Goal: Task Accomplishment & Management: Use online tool/utility

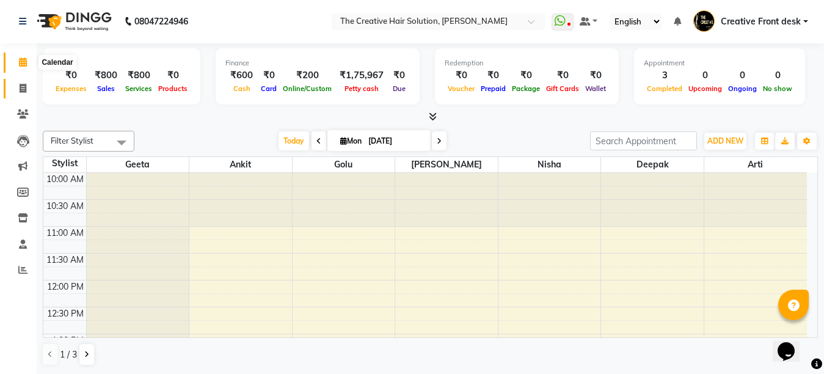
click at [20, 84] on icon at bounding box center [23, 88] width 7 height 9
select select "service"
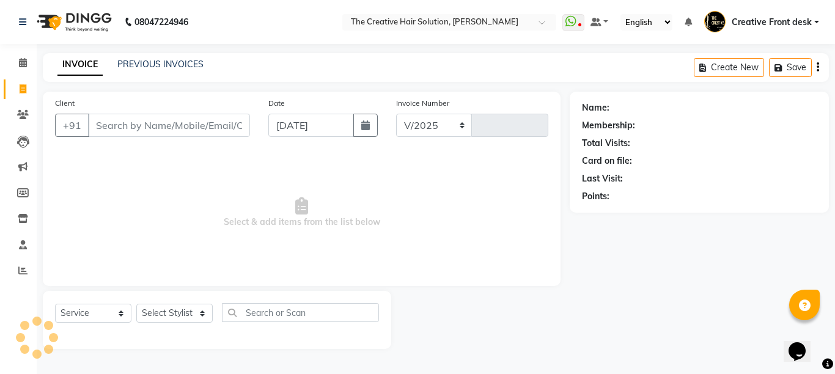
select select "146"
type input "2729"
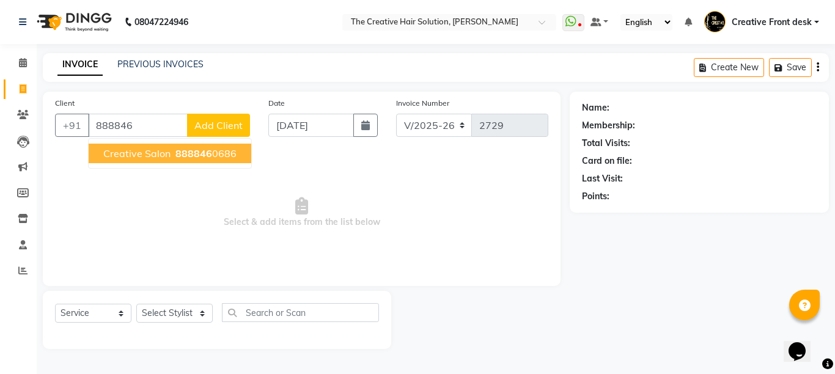
click at [185, 160] on button "Creative Salon 888846 0686" at bounding box center [170, 154] width 163 height 20
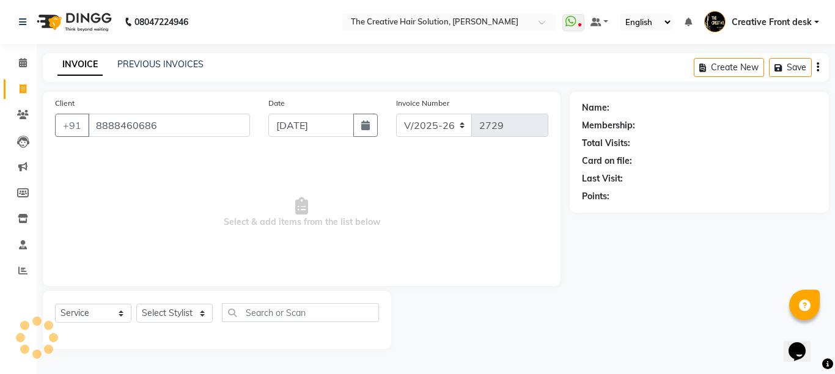
type input "8888460686"
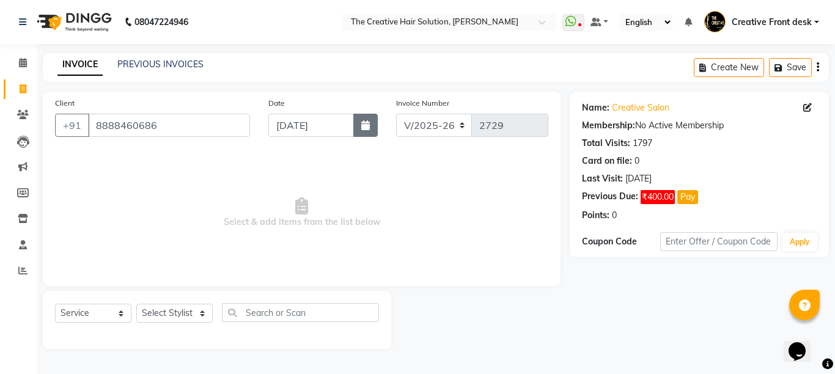
click at [364, 131] on button "button" at bounding box center [365, 125] width 24 height 23
select select "9"
select select "2025"
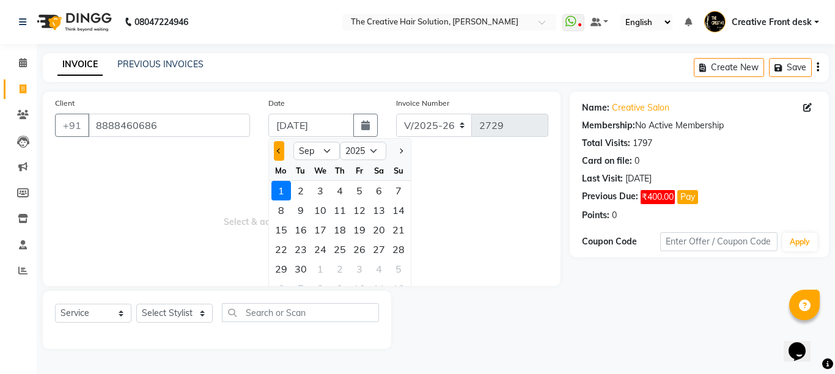
click at [280, 148] on button "Previous month" at bounding box center [279, 151] width 10 height 20
select select "8"
click at [363, 273] on div "29" at bounding box center [359, 269] width 20 height 20
type input "[DATE]"
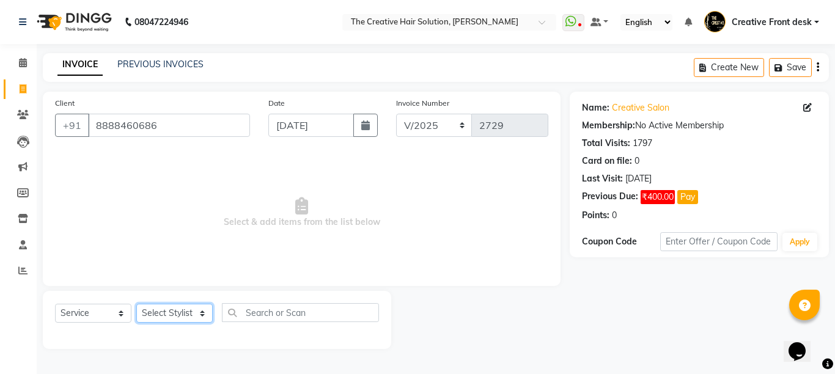
click at [199, 312] on select "Select Stylist Ankit Arti Creative Front desk [PERSON_NAME] Geeta Golu [PERSON_…" at bounding box center [174, 313] width 76 height 19
select select "4198"
click at [136, 304] on select "Select Stylist Ankit Arti Creative Front desk [PERSON_NAME] Geeta Golu [PERSON_…" at bounding box center [174, 313] width 76 height 19
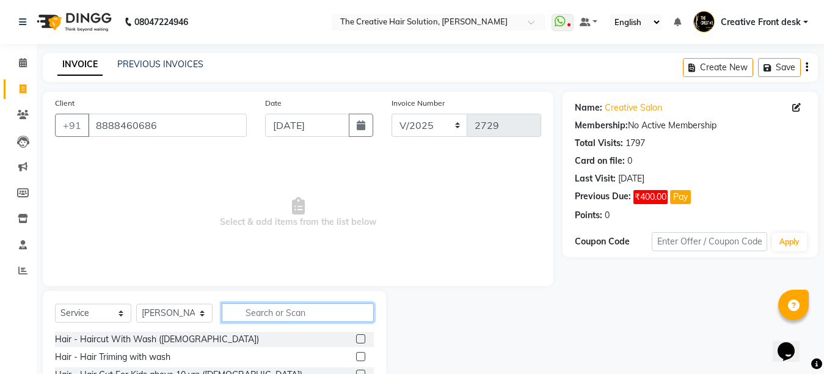
click at [256, 320] on input "text" at bounding box center [298, 312] width 152 height 19
type input "mens"
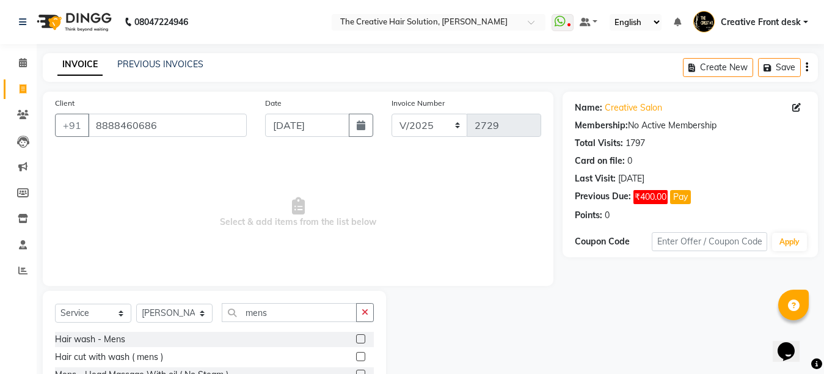
click at [291, 353] on div "Hair cut with wash ( mens )" at bounding box center [214, 356] width 319 height 15
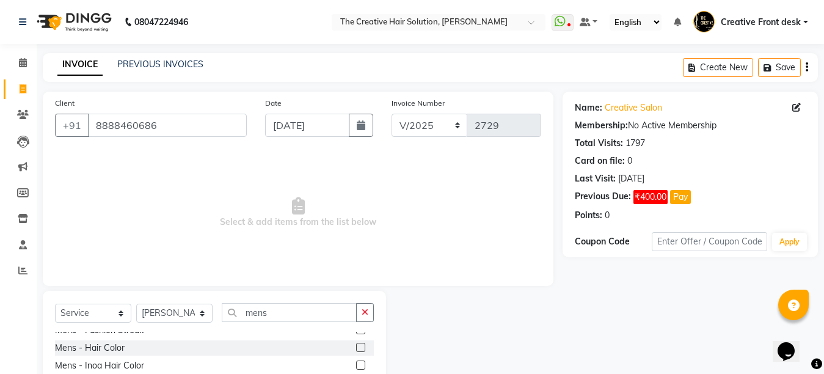
click at [356, 347] on label at bounding box center [360, 347] width 9 height 9
click at [356, 347] on input "checkbox" at bounding box center [360, 348] width 8 height 8
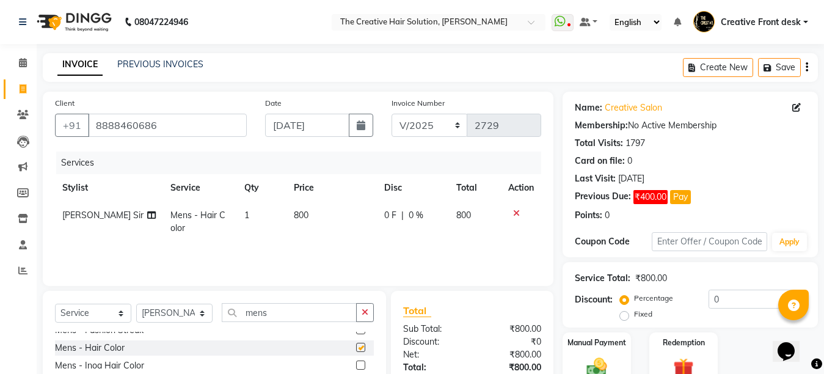
checkbox input "false"
click at [359, 221] on td "800" at bounding box center [332, 222] width 90 height 40
select select "4198"
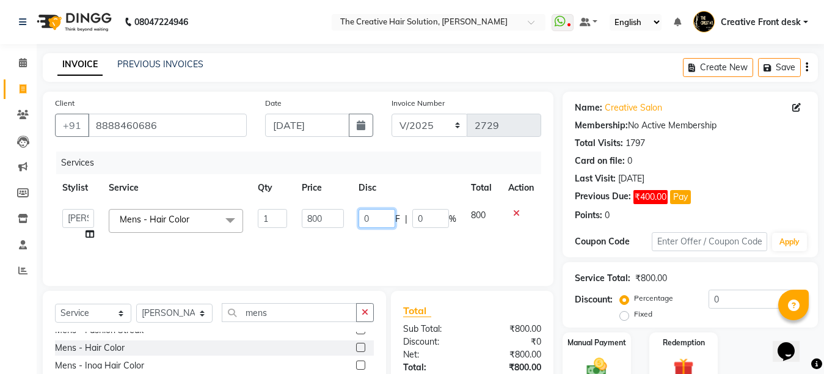
click at [362, 218] on input "0" at bounding box center [377, 218] width 37 height 19
type input "300"
click at [368, 249] on div "Services Stylist Service Qty Price Disc Total Action Ankit Arti Creative Front …" at bounding box center [298, 213] width 486 height 122
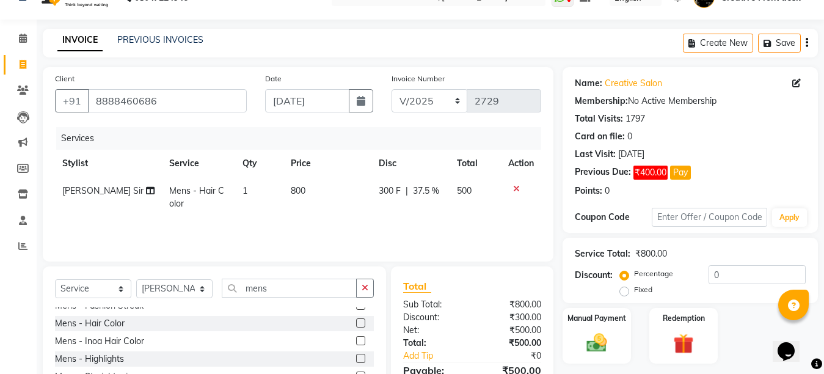
scroll to position [115, 0]
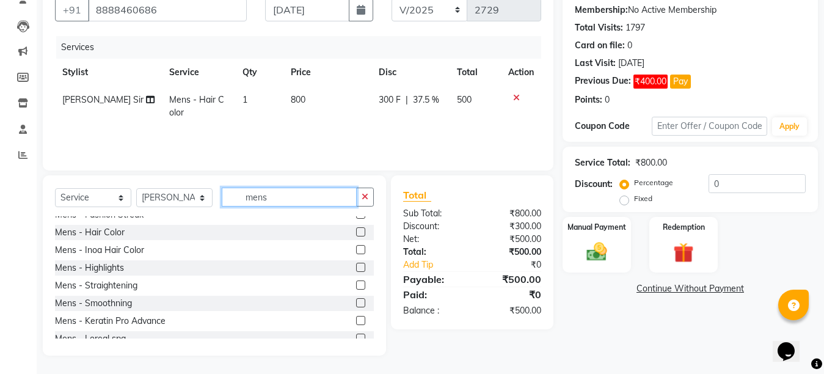
click at [294, 196] on input "mens" at bounding box center [289, 197] width 135 height 19
type input "m"
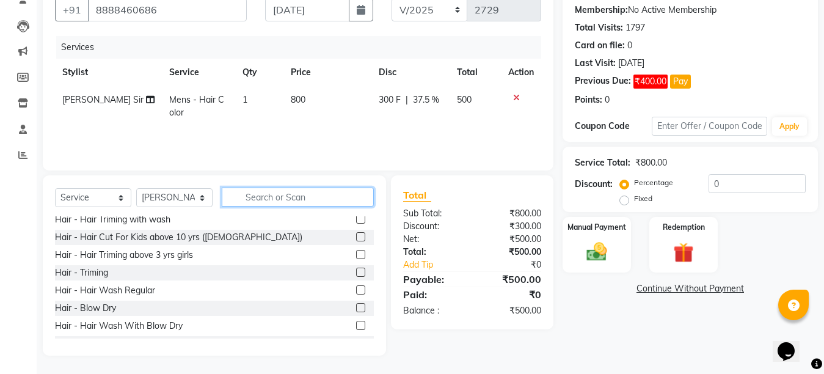
scroll to position [0, 0]
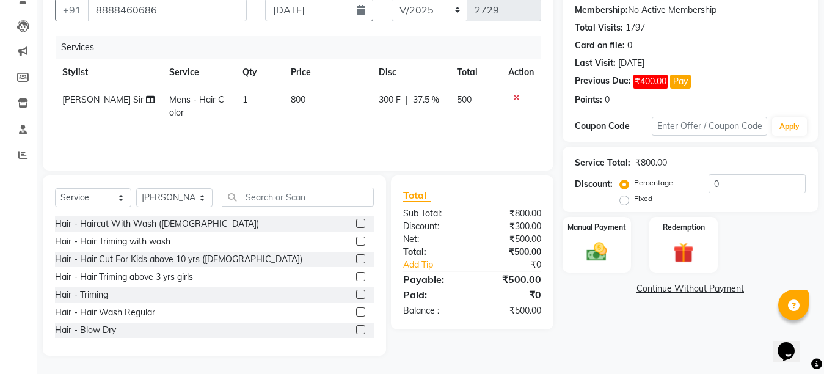
click at [356, 222] on label at bounding box center [360, 223] width 9 height 9
click at [356, 222] on input "checkbox" at bounding box center [360, 224] width 8 height 8
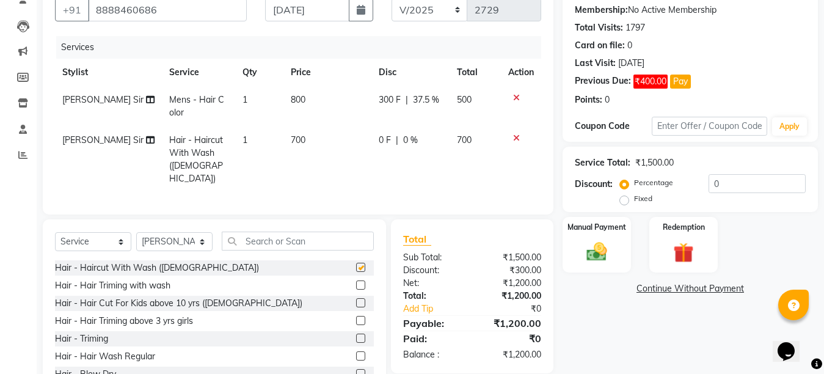
checkbox input "false"
click at [360, 147] on td "700" at bounding box center [327, 159] width 88 height 66
select select "4198"
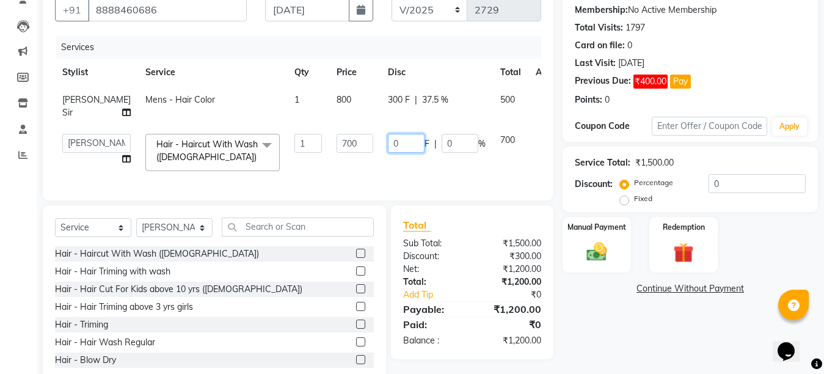
click at [388, 143] on input "0" at bounding box center [406, 143] width 37 height 19
type input "100"
click at [354, 180] on div "Services Stylist Service Qty Price Disc Total Action [PERSON_NAME] Sir Mens - H…" at bounding box center [298, 112] width 486 height 152
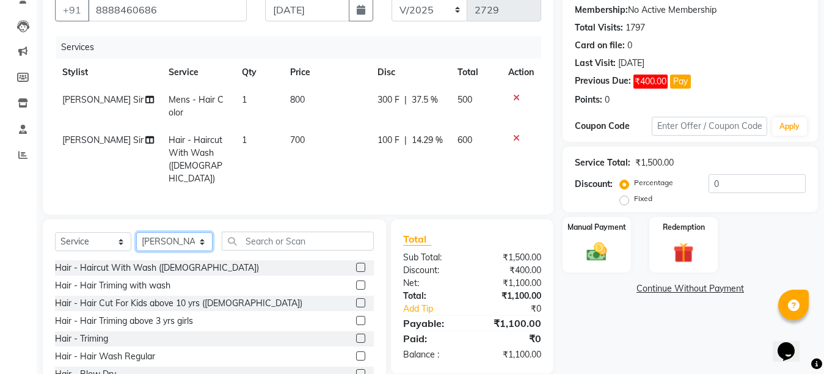
click at [205, 239] on select "Select Stylist Ankit Arti Creative Front desk [PERSON_NAME] Geeta Golu [PERSON_…" at bounding box center [174, 241] width 76 height 19
select select "55240"
click at [136, 232] on select "Select Stylist Ankit Arti Creative Front desk [PERSON_NAME] Geeta Golu [PERSON_…" at bounding box center [174, 241] width 76 height 19
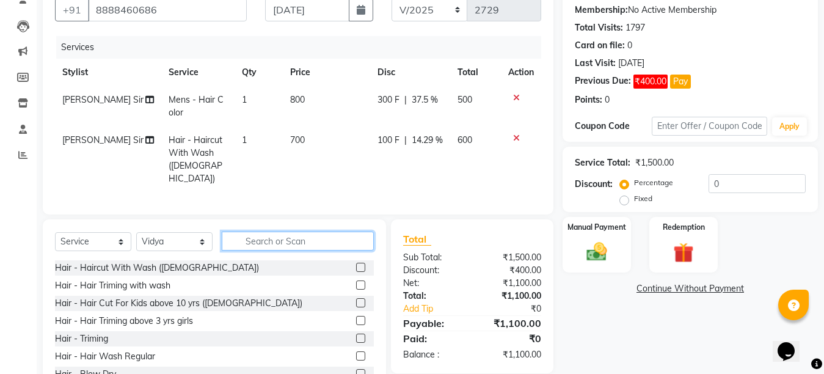
click at [255, 240] on input "text" at bounding box center [298, 241] width 152 height 19
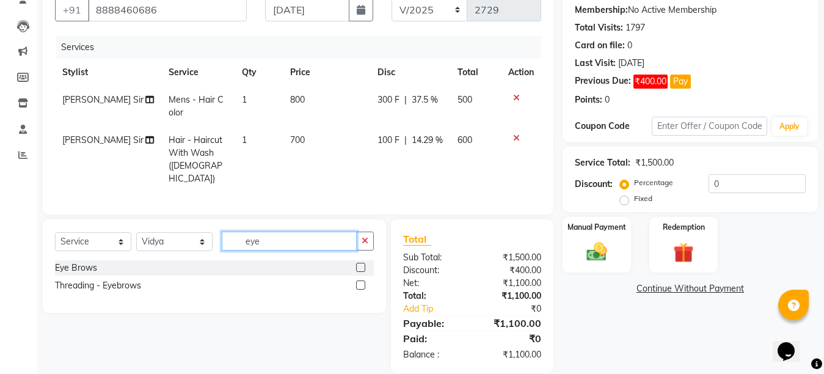
type input "eye"
click at [360, 264] on label at bounding box center [360, 267] width 9 height 9
click at [360, 264] on input "checkbox" at bounding box center [360, 268] width 8 height 8
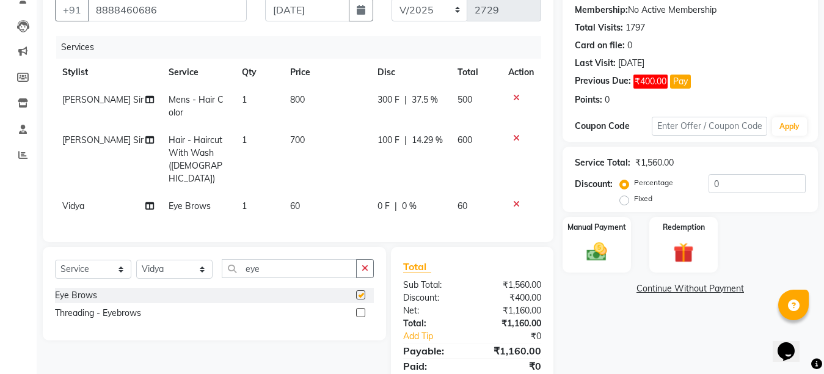
checkbox input "false"
click at [286, 269] on input "eye" at bounding box center [289, 268] width 135 height 19
type input "e"
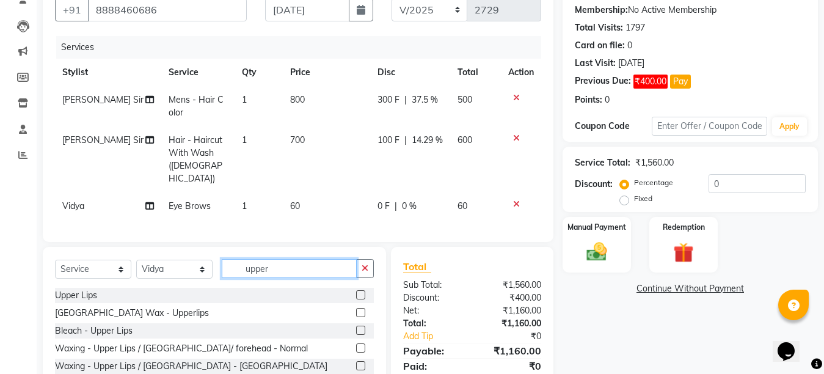
type input "upper"
click at [356, 290] on label at bounding box center [360, 294] width 9 height 9
click at [356, 291] on input "checkbox" at bounding box center [360, 295] width 8 height 8
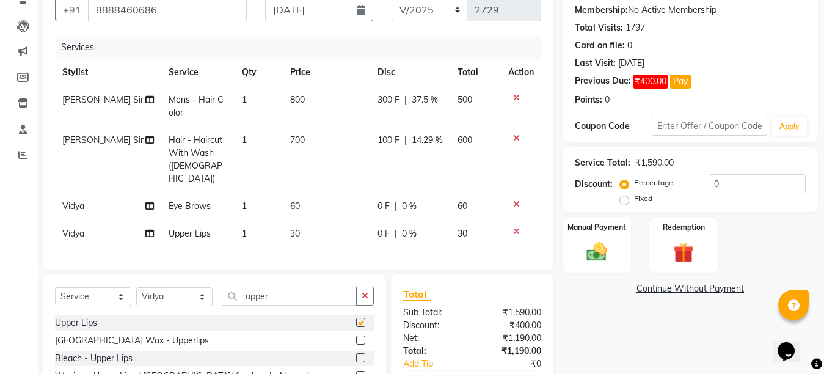
checkbox input "false"
click at [271, 292] on input "upper" at bounding box center [289, 296] width 135 height 19
type input "u"
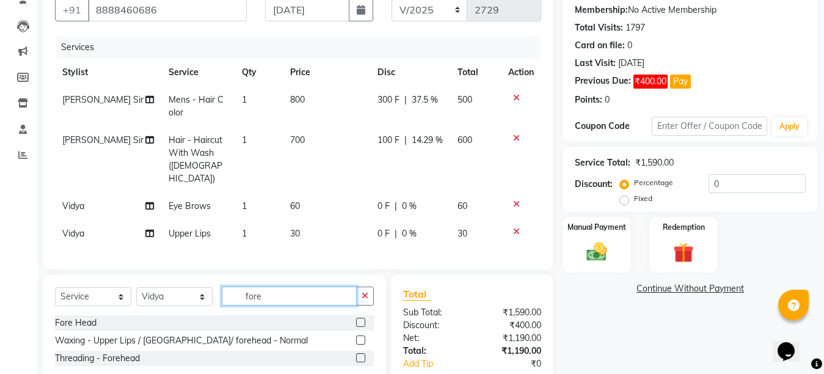
type input "fore"
click at [361, 320] on label at bounding box center [360, 322] width 9 height 9
click at [361, 320] on input "checkbox" at bounding box center [360, 323] width 8 height 8
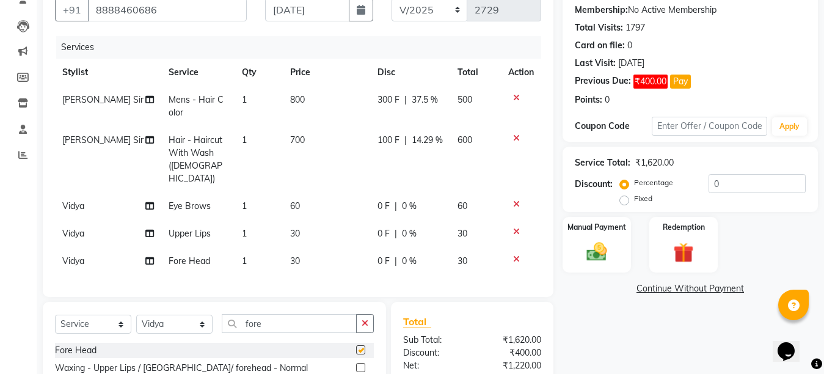
checkbox input "false"
click at [307, 192] on td "60" at bounding box center [326, 205] width 87 height 27
select select "55240"
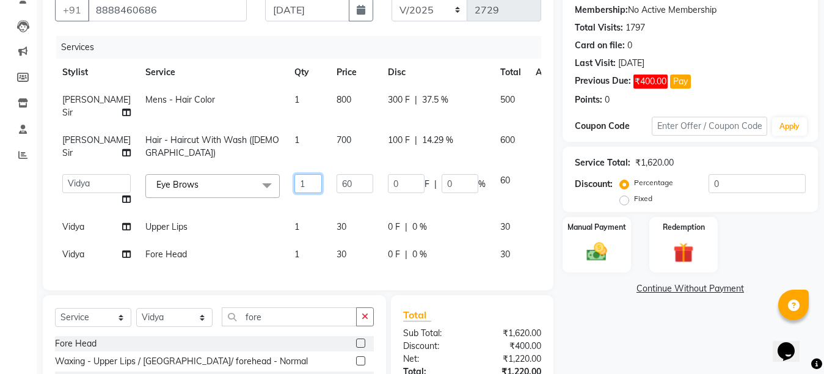
click at [294, 180] on input "1" at bounding box center [307, 183] width 27 height 19
type input "2"
click at [285, 209] on tbody "[PERSON_NAME] Sir Mens - Hair Color 1 800 300 F | 37.5 % 500 [PERSON_NAME] Sir …" at bounding box center [312, 177] width 514 height 182
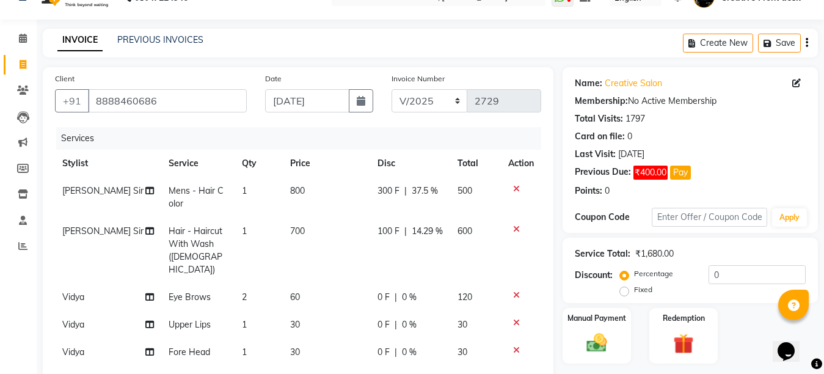
scroll to position [213, 0]
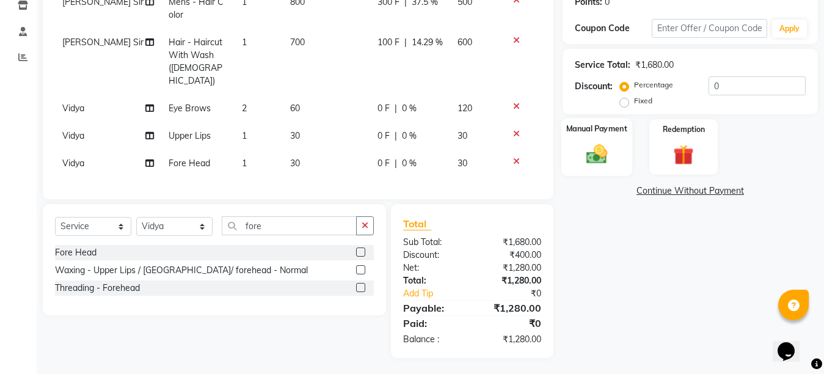
click at [599, 150] on img at bounding box center [597, 154] width 34 height 24
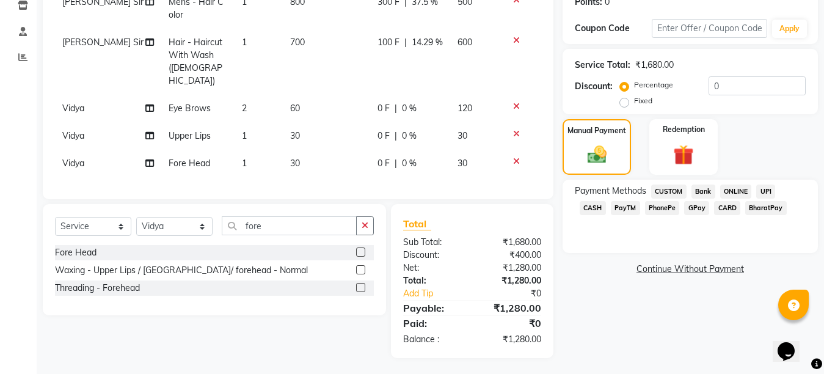
click at [684, 210] on span "GPay" at bounding box center [696, 208] width 25 height 14
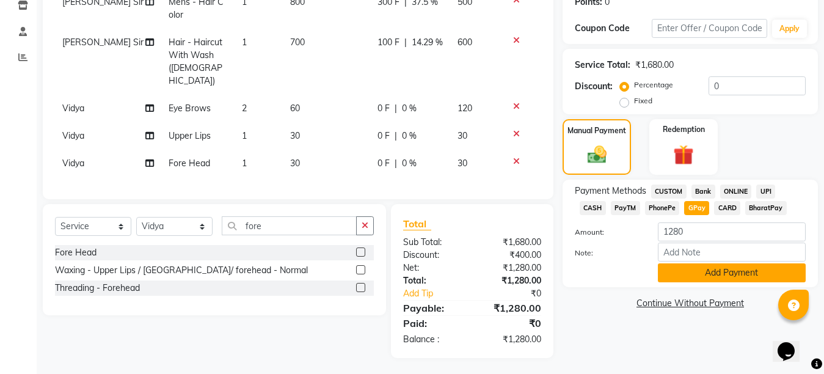
click at [732, 277] on button "Add Payment" at bounding box center [732, 272] width 148 height 19
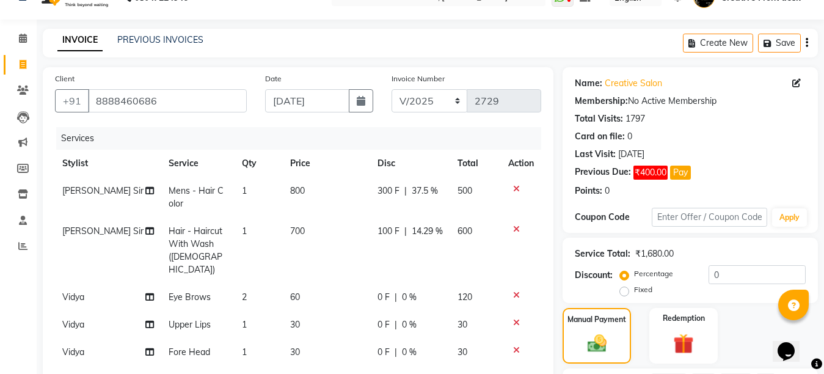
scroll to position [239, 0]
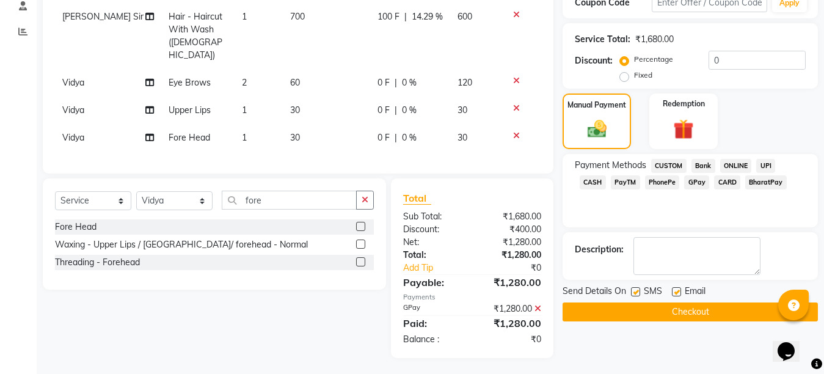
click at [676, 290] on label at bounding box center [676, 291] width 9 height 9
click at [676, 290] on input "checkbox" at bounding box center [676, 292] width 8 height 8
checkbox input "false"
click at [634, 293] on label at bounding box center [635, 291] width 9 height 9
click at [634, 293] on input "checkbox" at bounding box center [635, 292] width 8 height 8
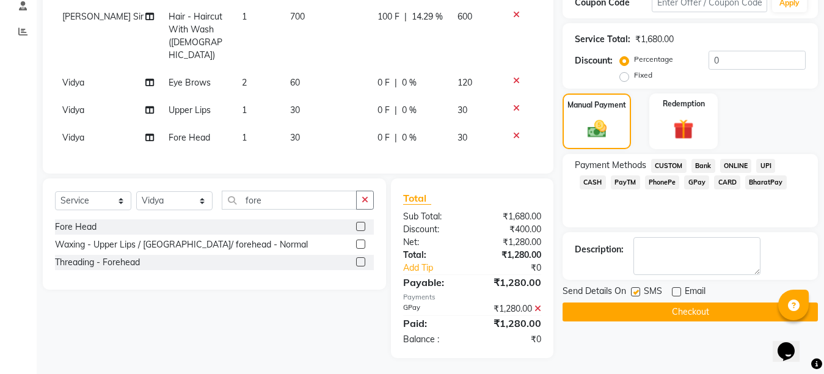
checkbox input "false"
click at [702, 313] on button "Checkout" at bounding box center [690, 311] width 255 height 19
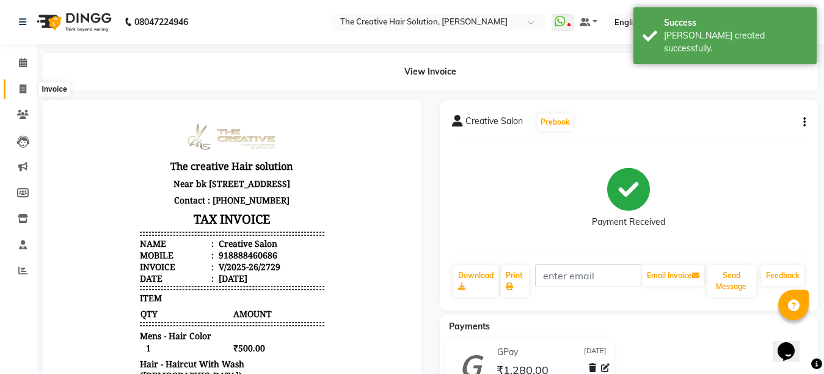
click at [20, 85] on icon at bounding box center [23, 88] width 7 height 9
select select "service"
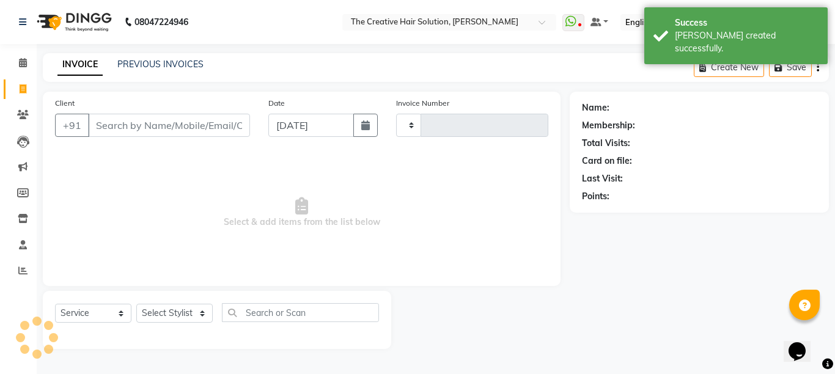
type input "2730"
select select "146"
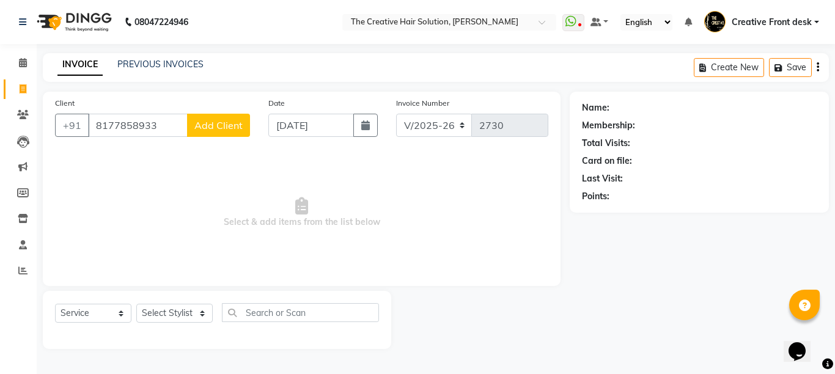
type input "8177858933"
click at [227, 125] on span "Add Client" at bounding box center [218, 125] width 48 height 12
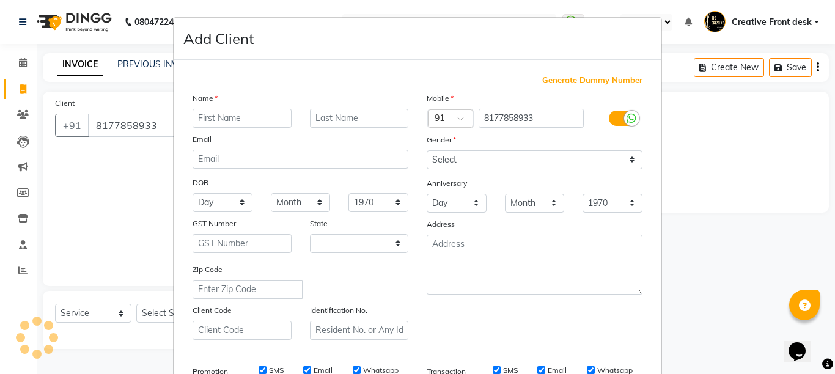
select select "22"
type input "Savita"
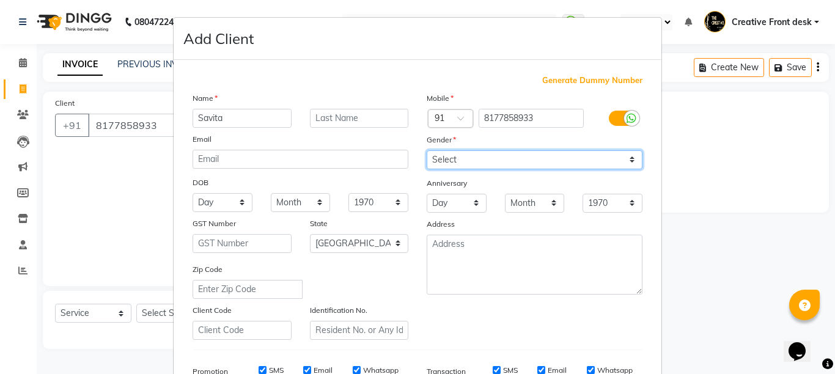
click at [449, 161] on select "Select [DEMOGRAPHIC_DATA] [DEMOGRAPHIC_DATA] Other Prefer Not To Say" at bounding box center [534, 159] width 216 height 19
select select "[DEMOGRAPHIC_DATA]"
click at [426, 150] on select "Select [DEMOGRAPHIC_DATA] [DEMOGRAPHIC_DATA] Other Prefer Not To Say" at bounding box center [534, 159] width 216 height 19
click at [417, 188] on div "Anniversary" at bounding box center [436, 185] width 39 height 17
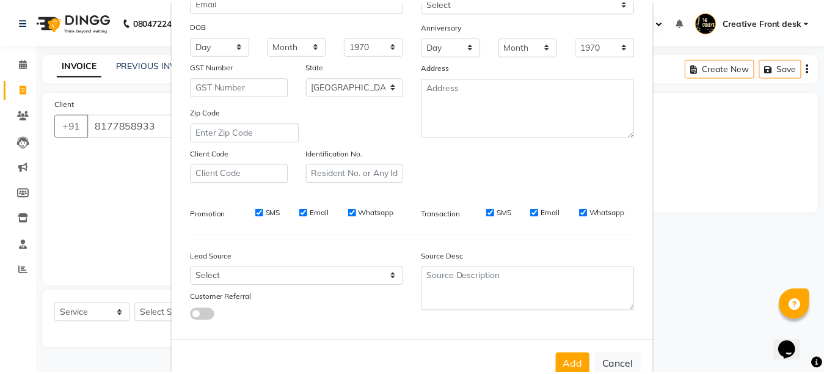
scroll to position [190, 0]
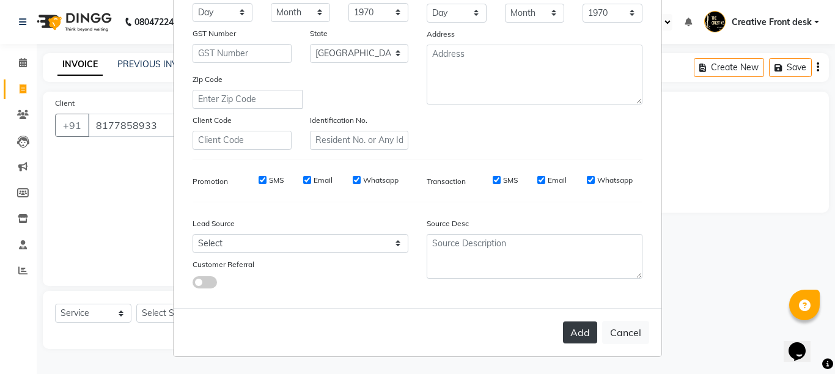
click at [580, 334] on button "Add" at bounding box center [580, 332] width 34 height 22
select select
select select "null"
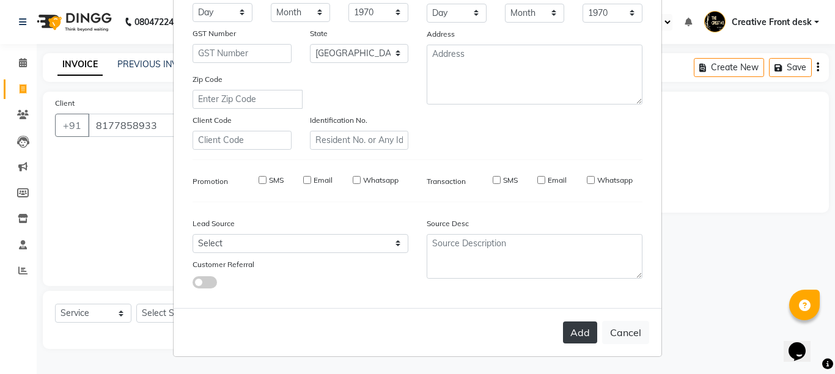
select select
checkbox input "false"
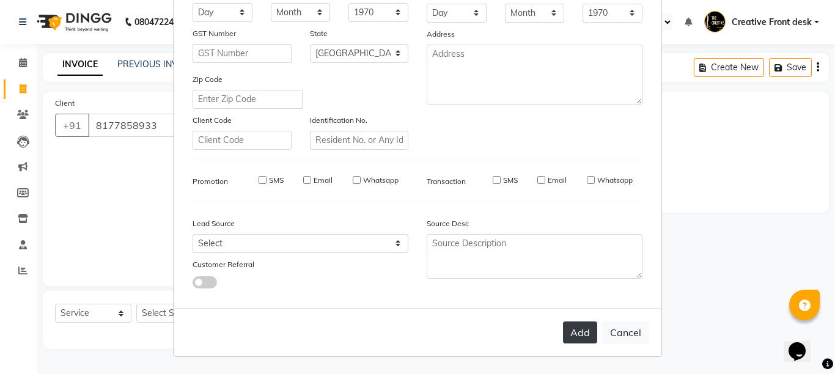
checkbox input "false"
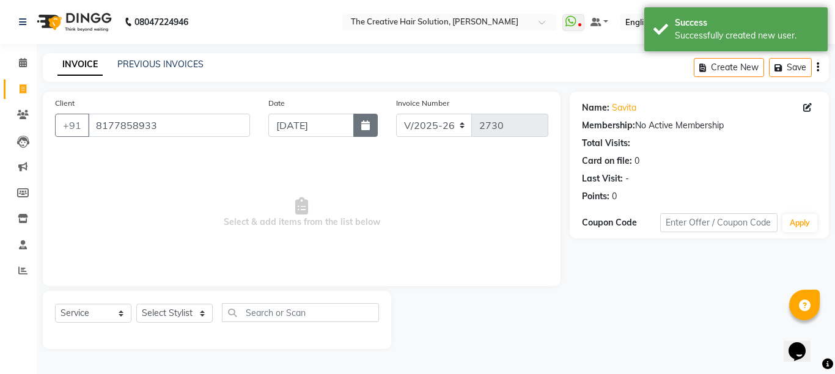
click at [375, 123] on button "button" at bounding box center [365, 125] width 24 height 23
select select "9"
select select "2025"
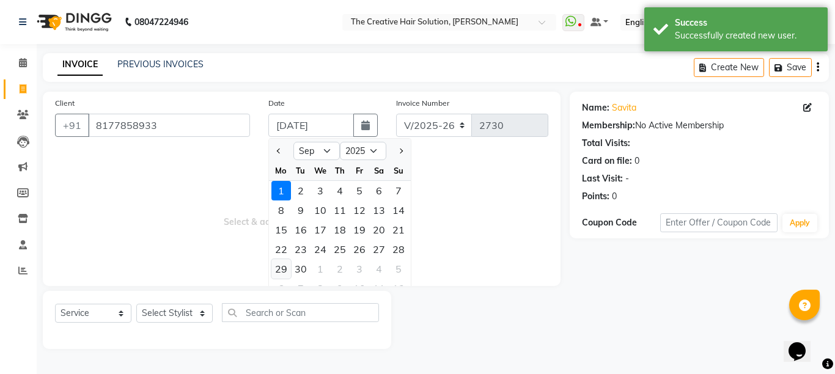
click at [286, 265] on div "29" at bounding box center [281, 269] width 20 height 20
type input "[DATE]"
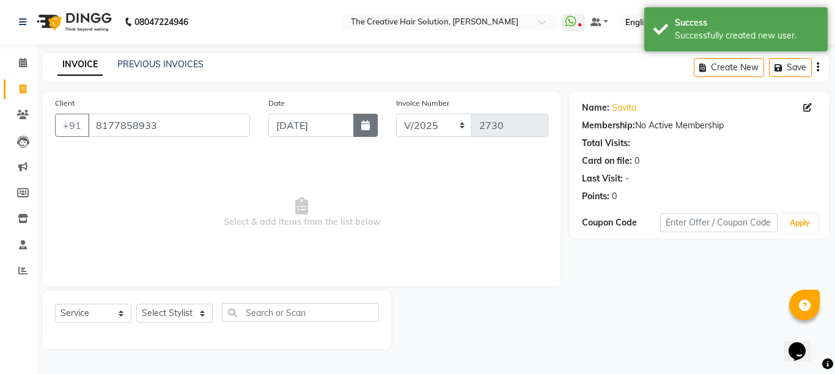
click at [368, 117] on button "button" at bounding box center [365, 125] width 24 height 23
select select "9"
select select "2025"
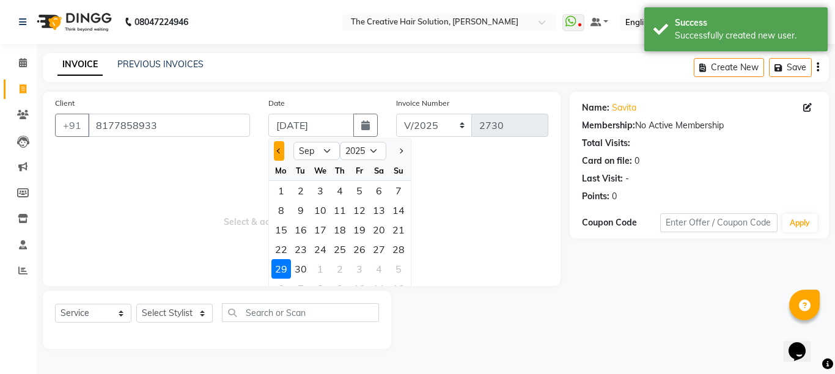
click at [279, 152] on span "Previous month" at bounding box center [279, 150] width 5 height 5
select select "8"
click at [360, 269] on div "29" at bounding box center [359, 269] width 20 height 20
type input "[DATE]"
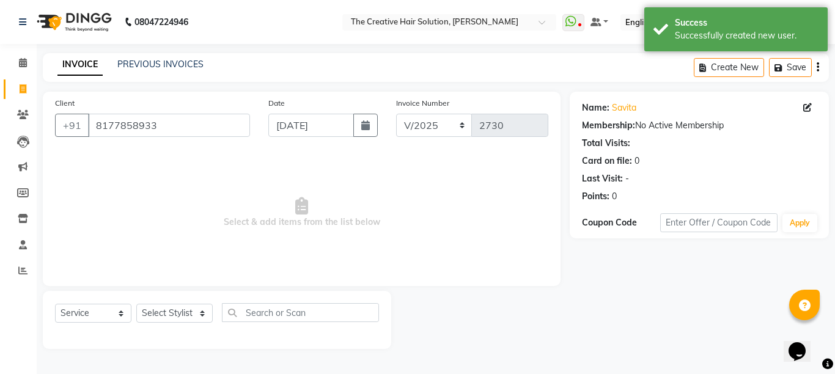
click at [360, 269] on span "Select & add items from the list below" at bounding box center [301, 213] width 493 height 122
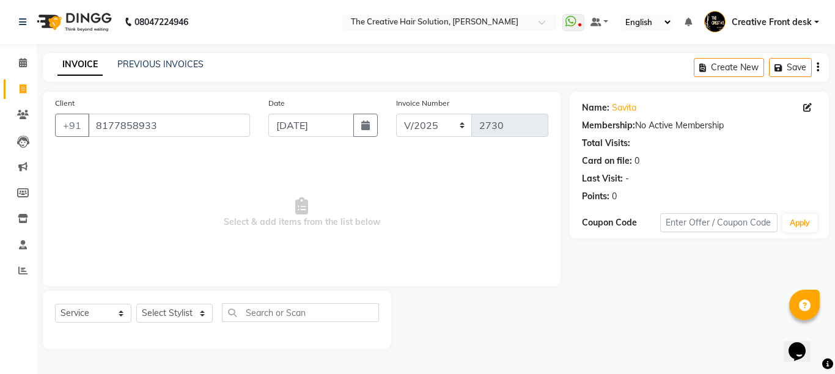
click at [302, 241] on span "Select & add items from the list below" at bounding box center [301, 213] width 493 height 122
click at [196, 312] on select "Select Stylist Ankit Arti Creative Front desk [PERSON_NAME] Geeta Golu [PERSON_…" at bounding box center [174, 313] width 76 height 19
select select "4199"
click at [136, 304] on select "Select Stylist Ankit Arti Creative Front desk [PERSON_NAME] Geeta Golu [PERSON_…" at bounding box center [174, 313] width 76 height 19
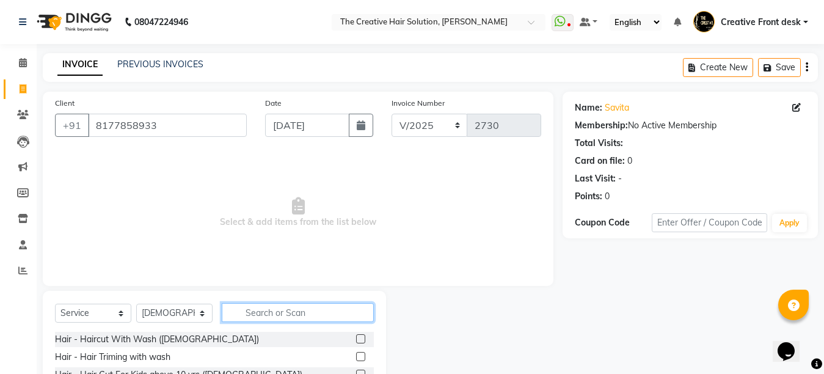
click at [287, 312] on input "text" at bounding box center [298, 312] width 152 height 19
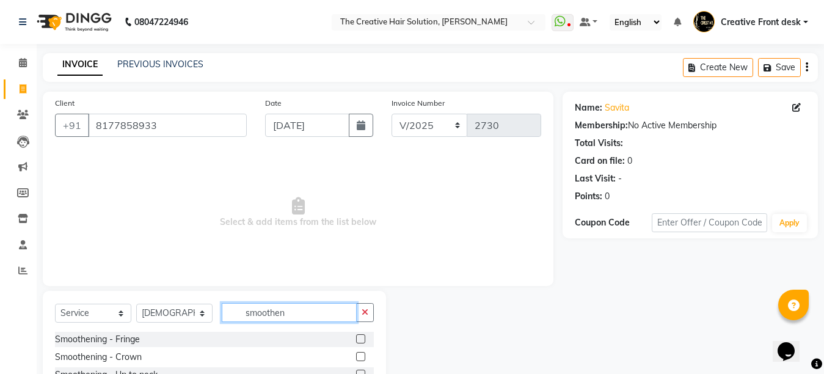
type input "smoothen"
click at [299, 269] on span "Select & add items from the list below" at bounding box center [298, 213] width 486 height 122
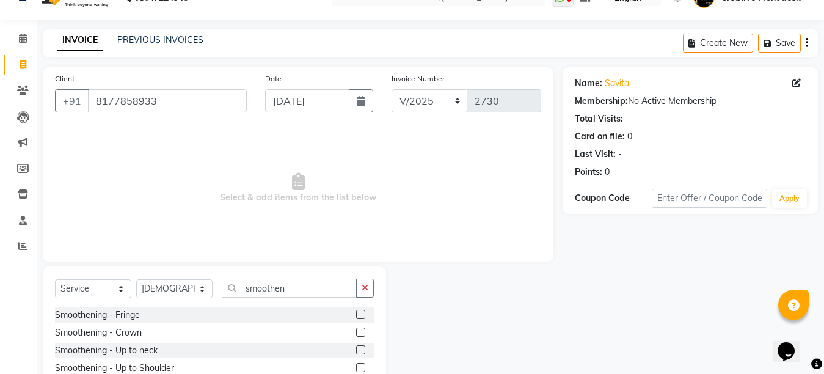
scroll to position [115, 0]
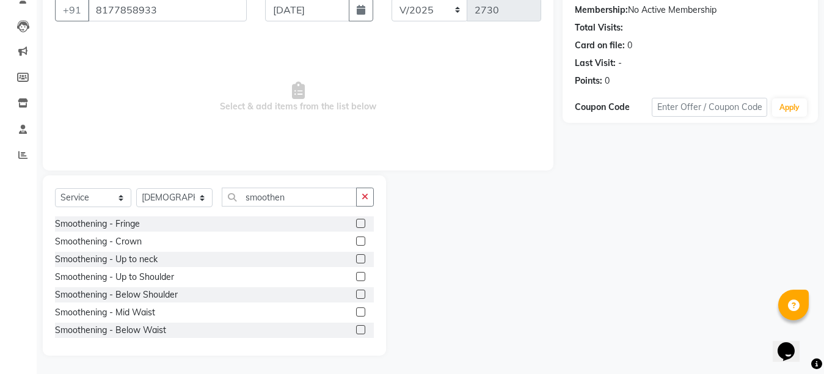
click at [356, 312] on label at bounding box center [360, 311] width 9 height 9
click at [356, 312] on input "checkbox" at bounding box center [360, 313] width 8 height 8
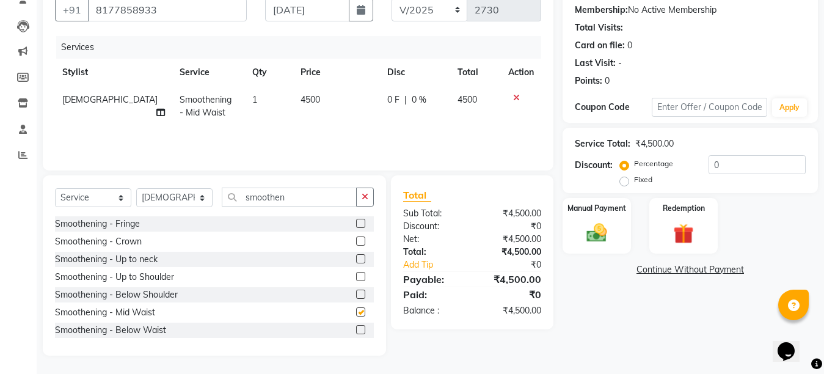
checkbox input "false"
click at [380, 113] on td "0 F | 0 %" at bounding box center [415, 106] width 70 height 40
select select "4199"
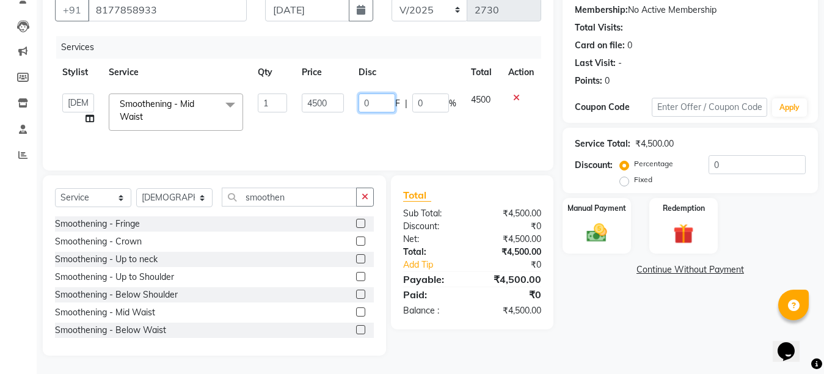
click at [360, 95] on input "0" at bounding box center [377, 102] width 37 height 19
type input "500"
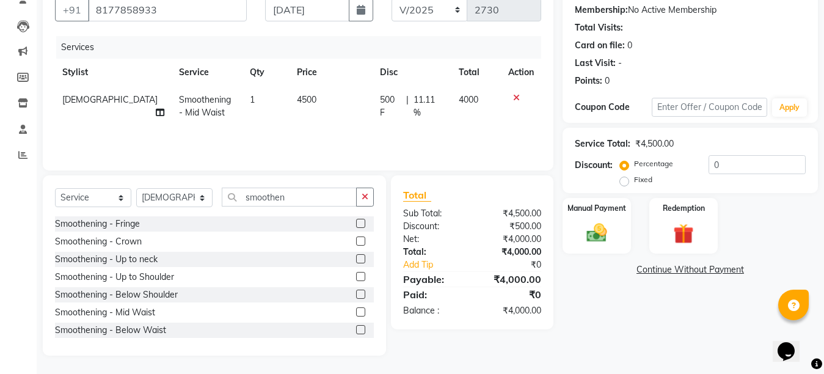
click at [360, 122] on tr "[PERSON_NAME] - Mid Waist 1 4500 500 F | 11.11 % 4000" at bounding box center [298, 106] width 486 height 40
click at [621, 240] on div "Manual Payment" at bounding box center [596, 226] width 71 height 58
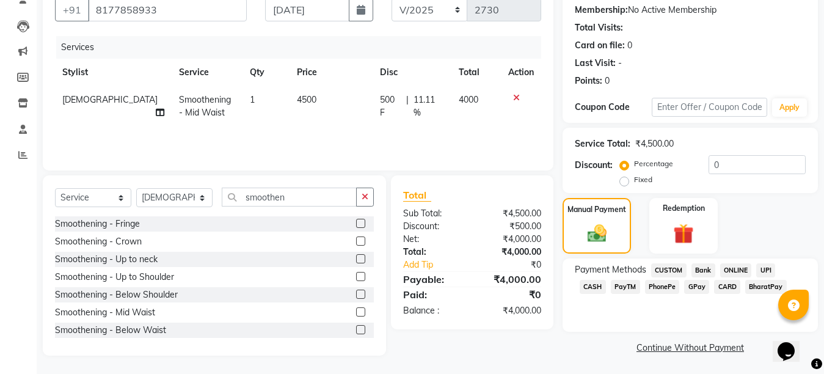
click at [606, 280] on span "CASH" at bounding box center [593, 287] width 26 height 14
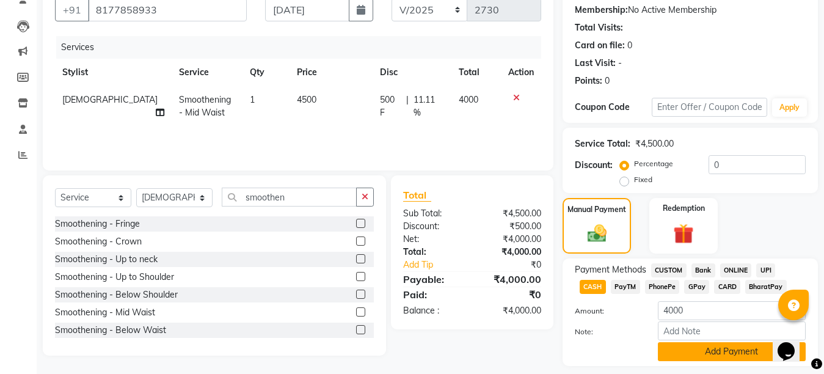
click at [711, 346] on button "Add Payment" at bounding box center [732, 351] width 148 height 19
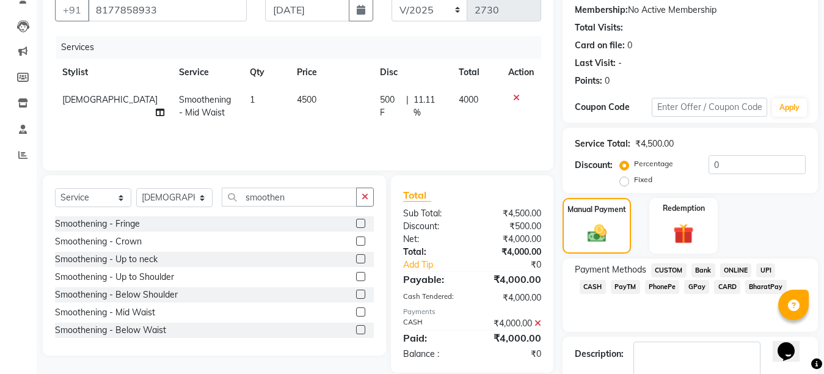
scroll to position [186, 0]
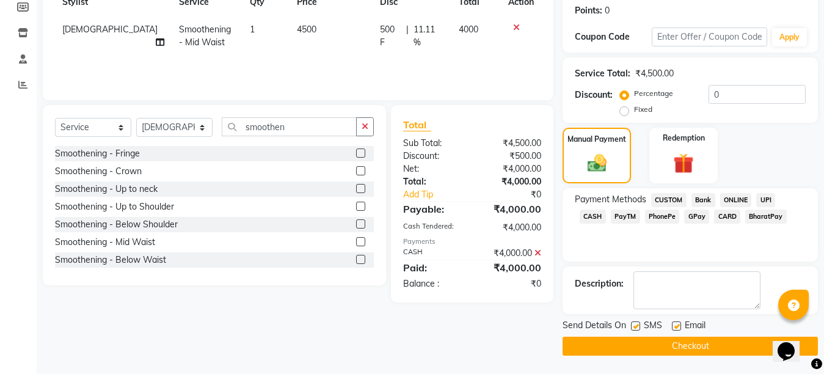
click at [676, 326] on label at bounding box center [676, 325] width 9 height 9
click at [676, 326] on input "checkbox" at bounding box center [676, 327] width 8 height 8
checkbox input "false"
click at [635, 323] on label at bounding box center [635, 325] width 9 height 9
click at [635, 323] on input "checkbox" at bounding box center [635, 327] width 8 height 8
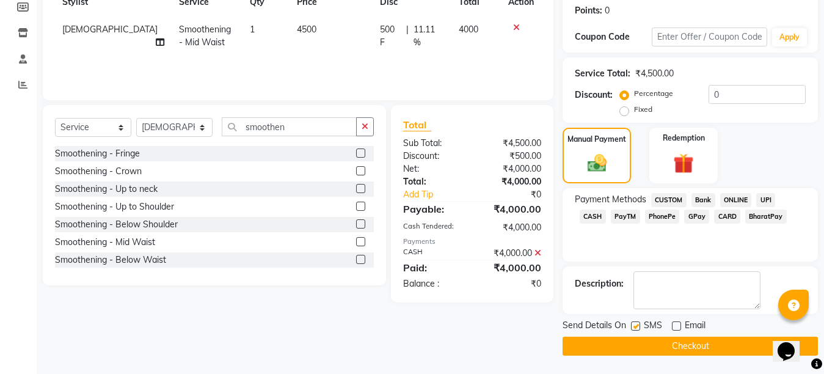
checkbox input "false"
click at [688, 346] on button "Checkout" at bounding box center [690, 346] width 255 height 19
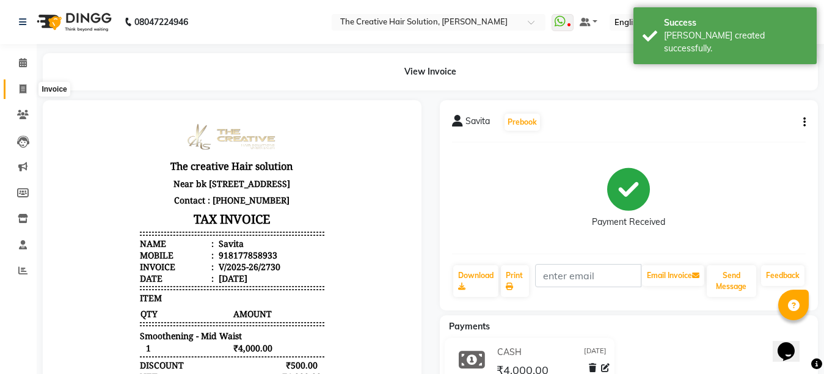
click at [21, 86] on icon at bounding box center [23, 88] width 7 height 9
select select "service"
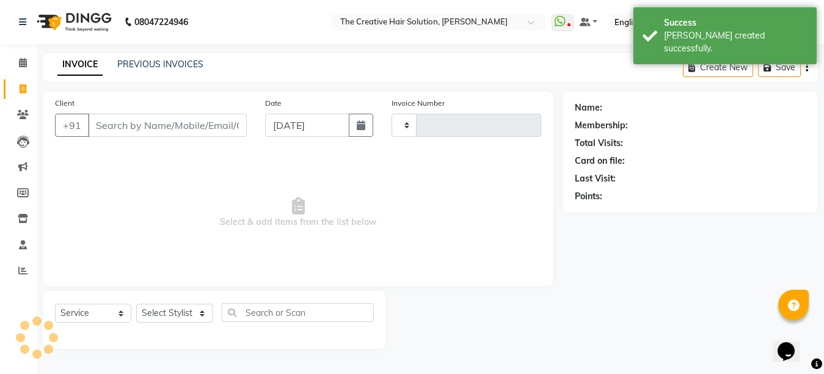
type input "2731"
select select "146"
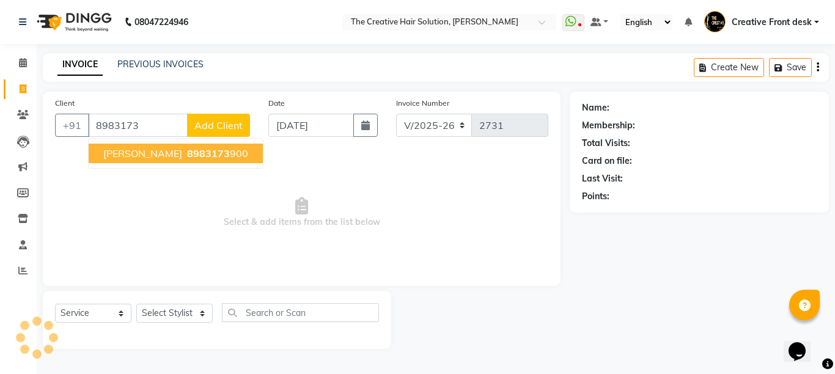
click at [120, 146] on button "[PERSON_NAME] 8983173 900" at bounding box center [176, 154] width 174 height 20
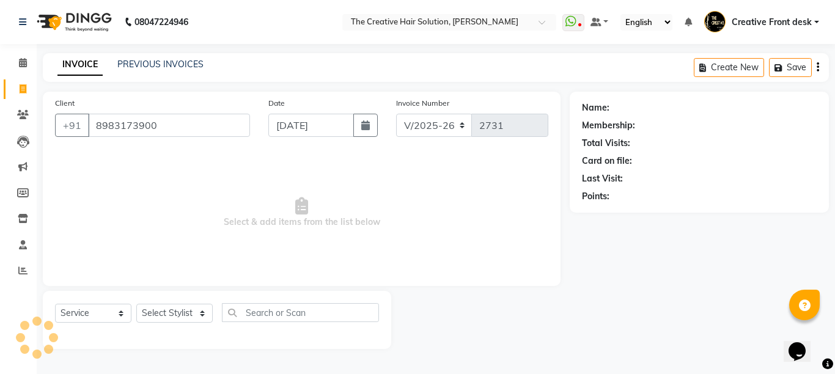
type input "8983173900"
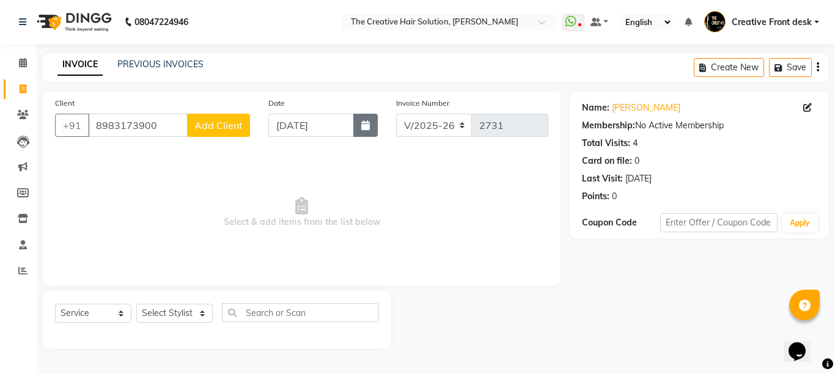
click at [362, 123] on icon "button" at bounding box center [365, 125] width 9 height 10
select select "9"
select select "2025"
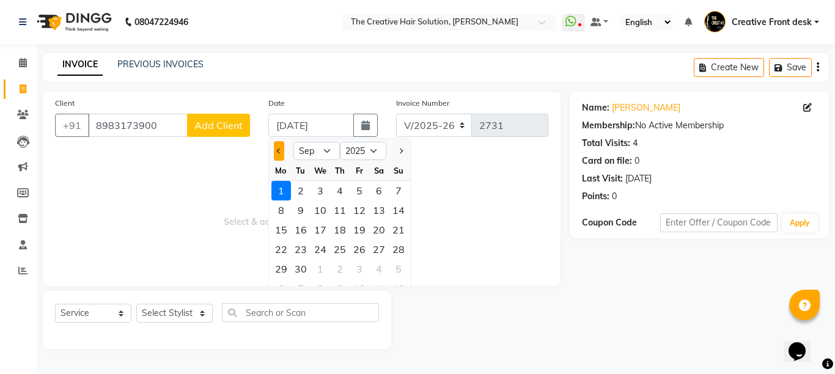
click at [280, 146] on button "Previous month" at bounding box center [279, 151] width 10 height 20
select select "8"
click at [359, 264] on div "29" at bounding box center [359, 269] width 20 height 20
type input "[DATE]"
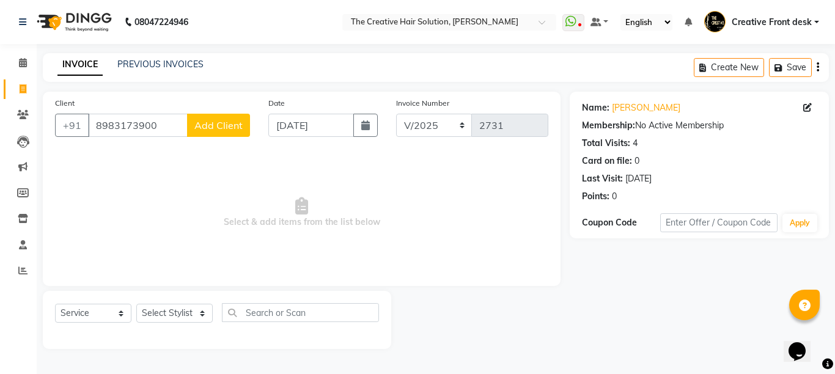
click at [359, 264] on span "Select & add items from the list below" at bounding box center [301, 213] width 493 height 122
click at [157, 128] on input "8983173900" at bounding box center [138, 125] width 100 height 23
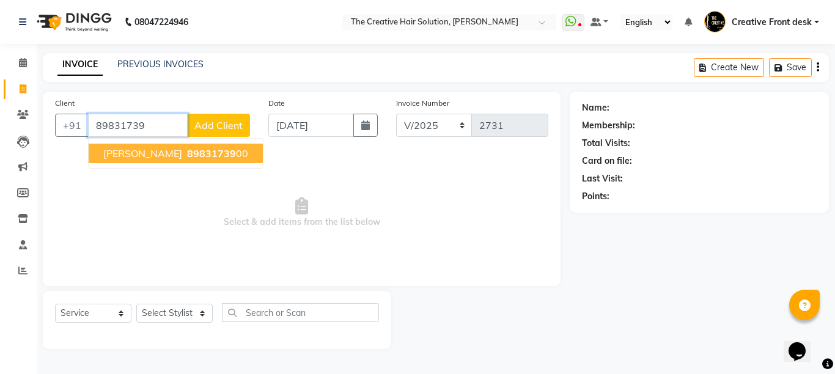
click at [164, 154] on span "[PERSON_NAME]" at bounding box center [142, 153] width 79 height 12
type input "8983173900"
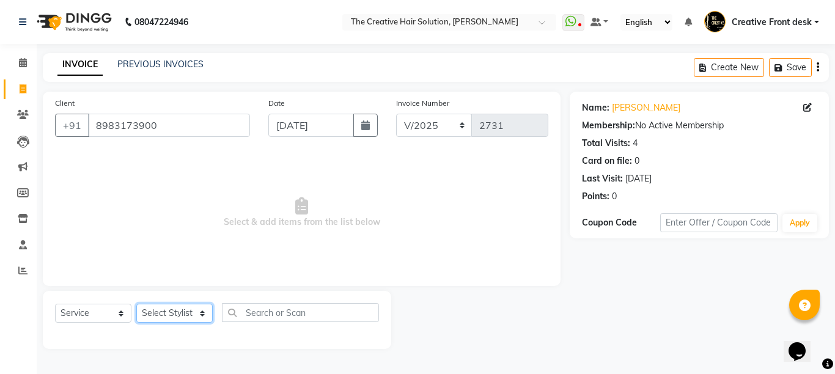
click at [197, 310] on select "Select Stylist Ankit Arti Creative Front desk [PERSON_NAME] Geeta Golu [PERSON_…" at bounding box center [174, 313] width 76 height 19
select select "55240"
click at [136, 304] on select "Select Stylist Ankit Arti Creative Front desk [PERSON_NAME] Geeta Golu [PERSON_…" at bounding box center [174, 313] width 76 height 19
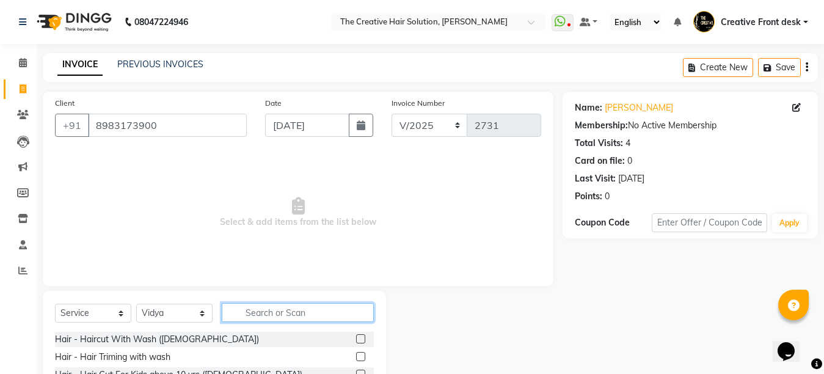
click at [271, 311] on input "text" at bounding box center [298, 312] width 152 height 19
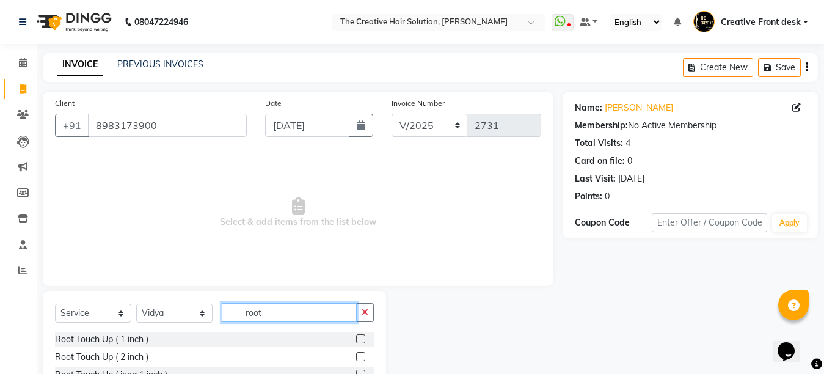
type input "root"
click at [360, 340] on label at bounding box center [360, 338] width 9 height 9
click at [360, 340] on input "checkbox" at bounding box center [360, 339] width 8 height 8
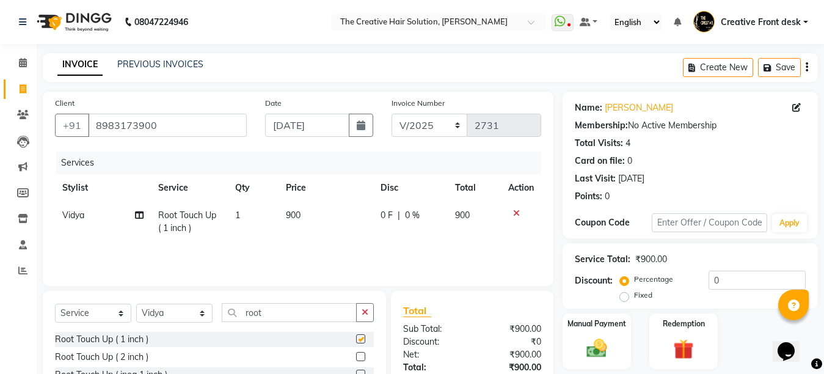
checkbox input "false"
click at [367, 206] on td "900" at bounding box center [326, 222] width 94 height 40
select select "55240"
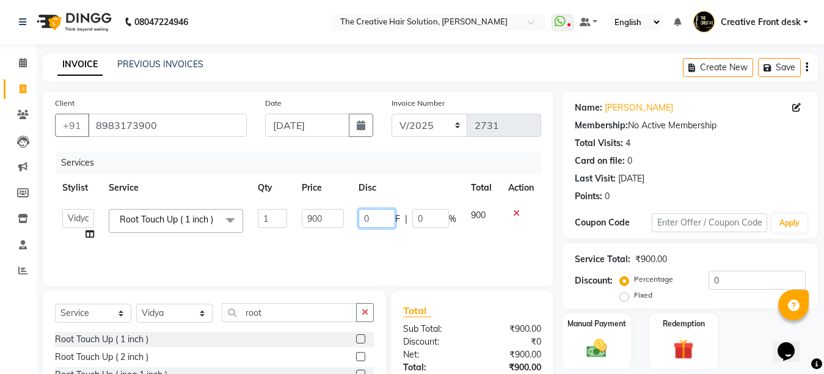
click at [362, 213] on input "0" at bounding box center [377, 218] width 37 height 19
type input "100"
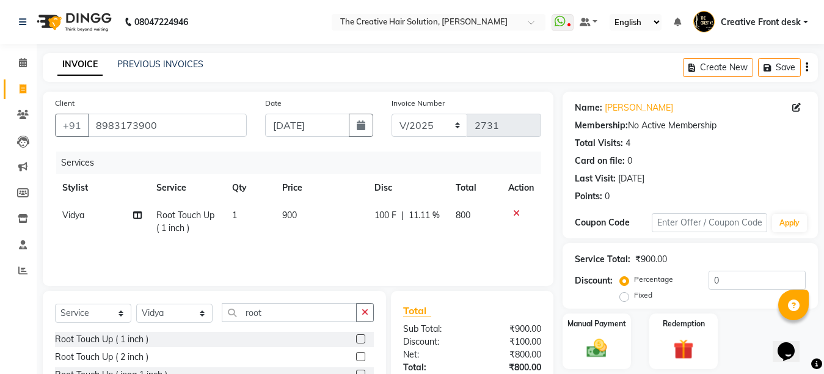
click at [376, 245] on div "Services Stylist Service Qty Price Disc Total Action Vidya Root Touch Up ( 1 in…" at bounding box center [298, 213] width 486 height 122
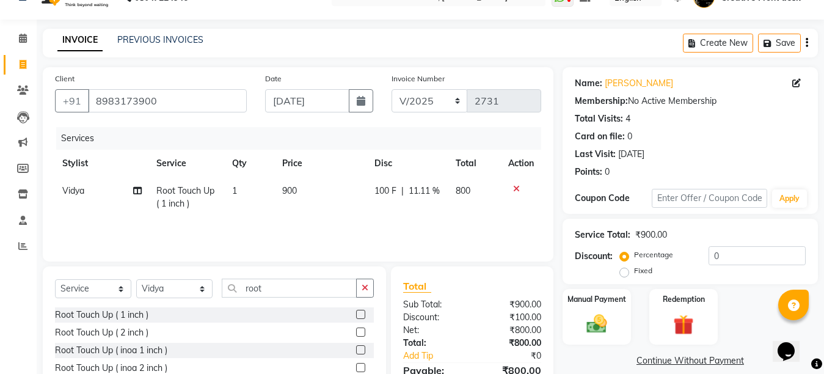
scroll to position [89, 0]
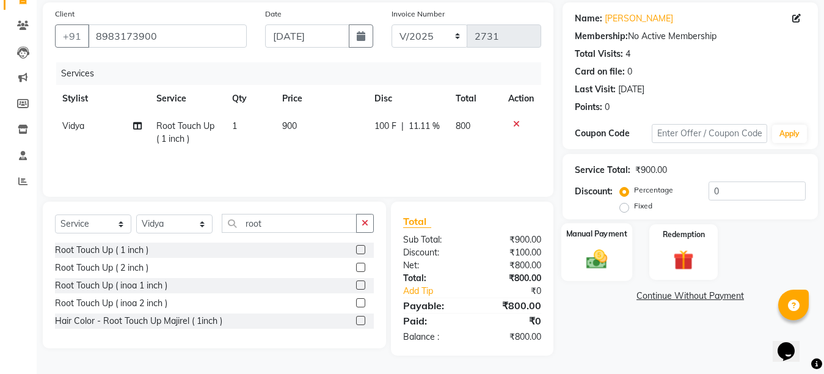
click at [603, 260] on img at bounding box center [597, 259] width 34 height 24
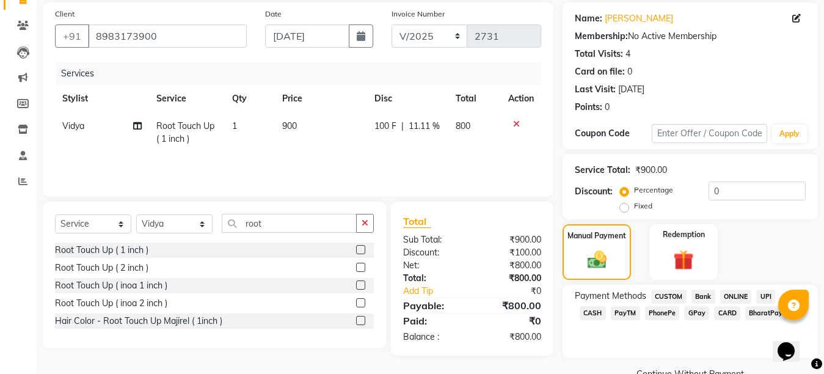
scroll to position [117, 0]
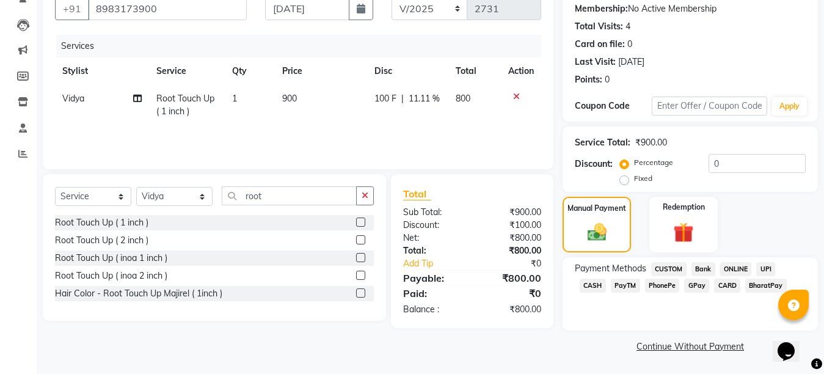
click at [606, 279] on span "CASH" at bounding box center [593, 286] width 26 height 14
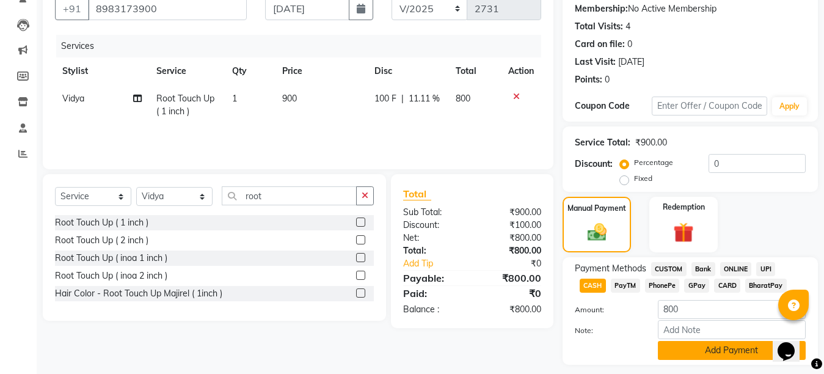
click at [721, 343] on button "Add Payment" at bounding box center [732, 350] width 148 height 19
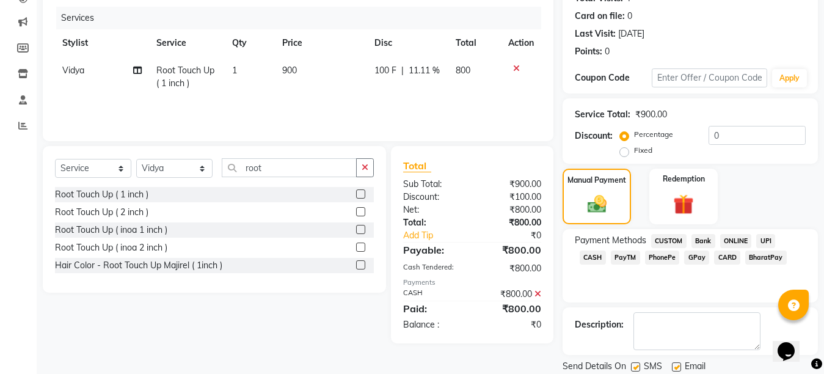
scroll to position [186, 0]
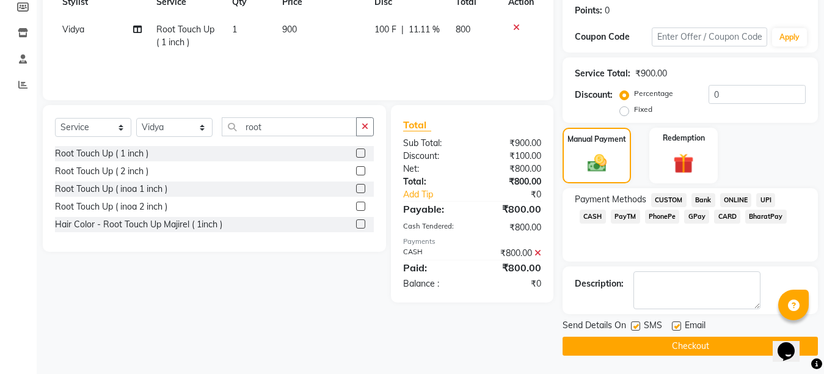
click at [678, 325] on label at bounding box center [676, 325] width 9 height 9
click at [678, 325] on input "checkbox" at bounding box center [676, 327] width 8 height 8
checkbox input "false"
click at [635, 326] on label at bounding box center [635, 325] width 9 height 9
click at [635, 326] on input "checkbox" at bounding box center [635, 327] width 8 height 8
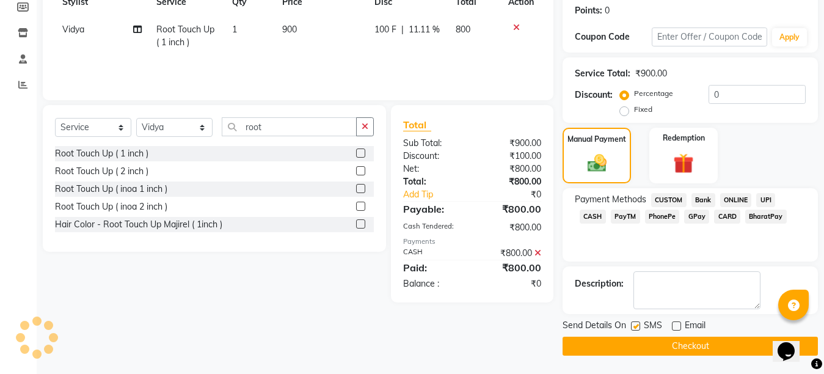
checkbox input "false"
click at [683, 345] on button "Checkout" at bounding box center [690, 346] width 255 height 19
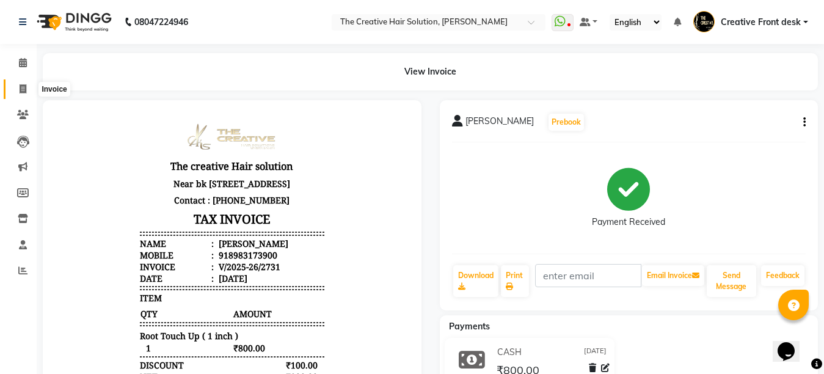
click at [18, 84] on span at bounding box center [22, 89] width 21 height 14
select select "service"
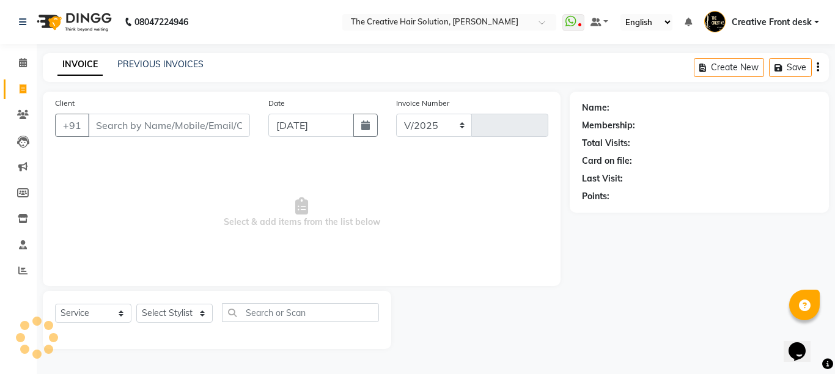
select select "146"
type input "2732"
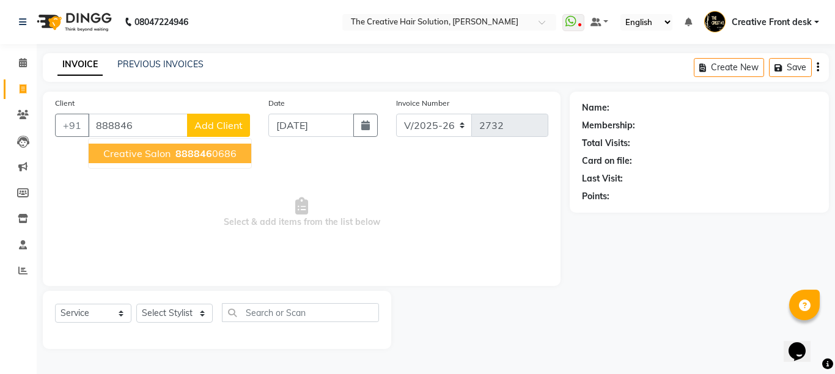
click at [150, 155] on span "Creative Salon" at bounding box center [136, 153] width 67 height 12
type input "8888460686"
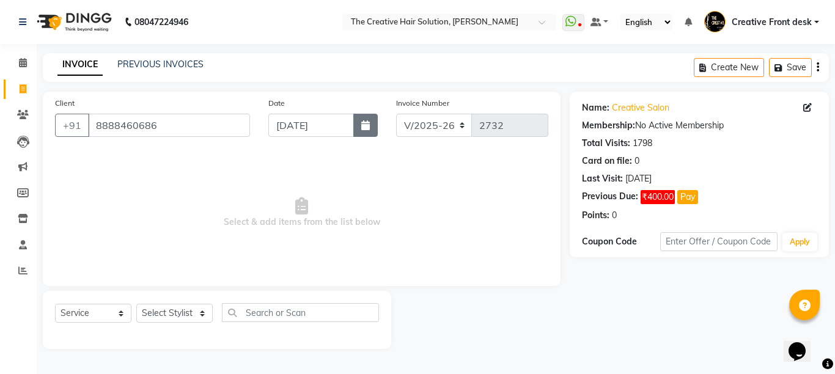
click at [366, 125] on icon "button" at bounding box center [365, 125] width 9 height 10
select select "9"
select select "2025"
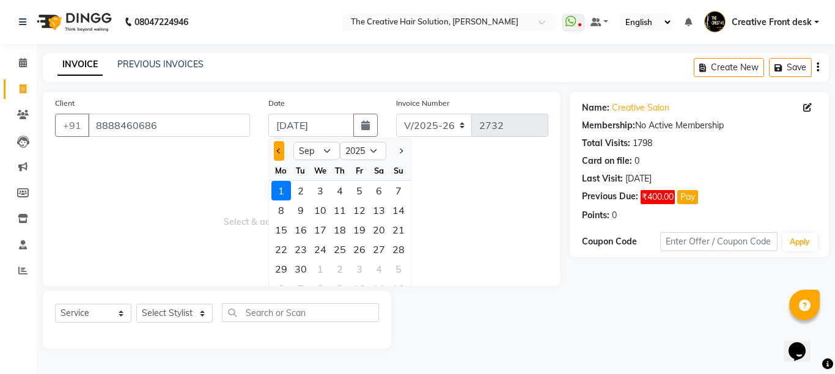
click at [277, 149] on span "Previous month" at bounding box center [279, 150] width 5 height 5
select select "8"
click at [361, 268] on div "29" at bounding box center [359, 269] width 20 height 20
type input "[DATE]"
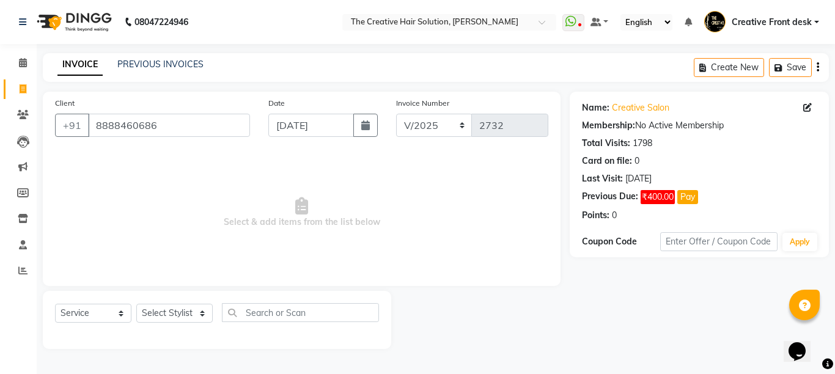
click at [361, 268] on span "Select & add items from the list below" at bounding box center [301, 213] width 493 height 122
click at [199, 223] on span "Select & add items from the list below" at bounding box center [301, 213] width 493 height 122
click at [199, 313] on select "Select Stylist Ankit Arti Creative Front desk [PERSON_NAME] Geeta Golu [PERSON_…" at bounding box center [174, 313] width 76 height 19
select select "43493"
click at [136, 304] on select "Select Stylist Ankit Arti Creative Front desk [PERSON_NAME] Geeta Golu [PERSON_…" at bounding box center [174, 313] width 76 height 19
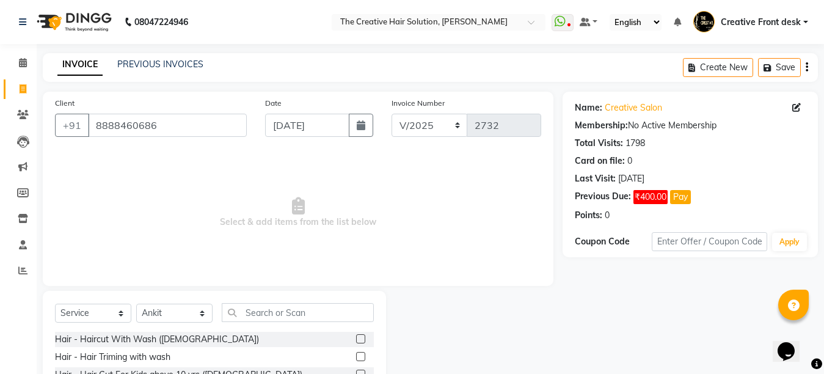
click at [197, 232] on span "Select & add items from the list below" at bounding box center [298, 213] width 486 height 122
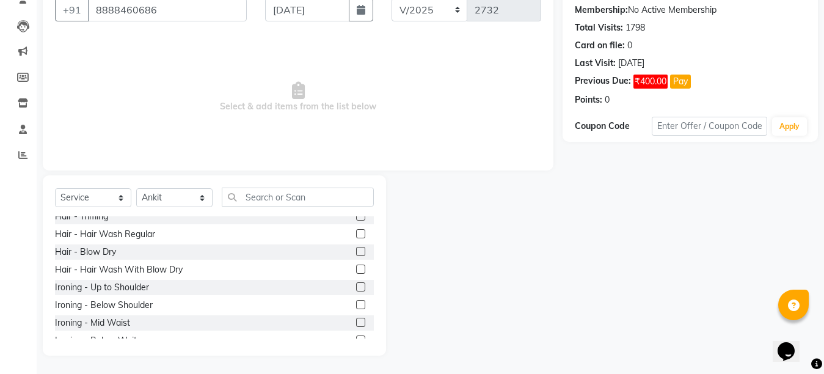
scroll to position [107, 0]
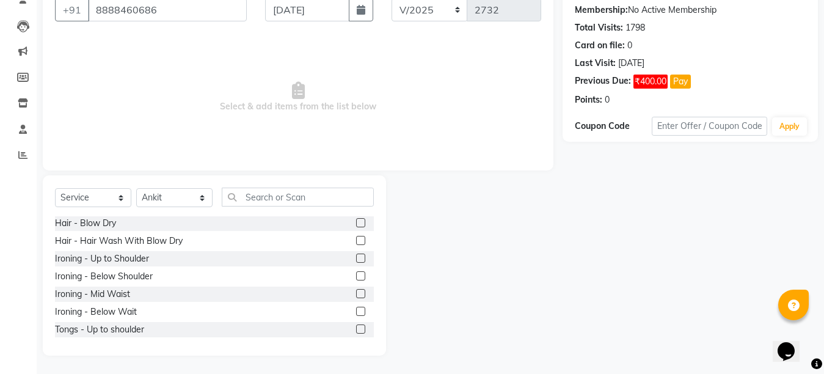
click at [356, 238] on label at bounding box center [360, 240] width 9 height 9
click at [356, 238] on input "checkbox" at bounding box center [360, 241] width 8 height 8
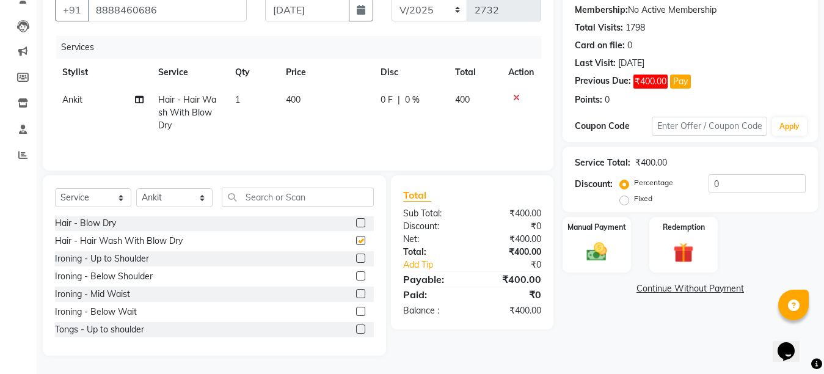
checkbox input "false"
click at [201, 202] on select "Select Stylist Ankit Arti Creative Front desk [PERSON_NAME] Geeta Golu [PERSON_…" at bounding box center [174, 197] width 76 height 19
select select "55240"
click at [136, 189] on select "Select Stylist Ankit Arti Creative Front desk [PERSON_NAME] Geeta Golu [PERSON_…" at bounding box center [174, 197] width 76 height 19
click at [258, 203] on input "text" at bounding box center [298, 197] width 152 height 19
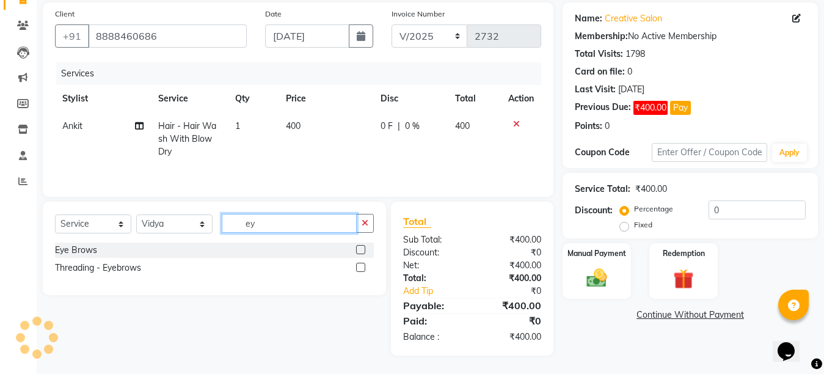
scroll to position [0, 0]
type input "eye"
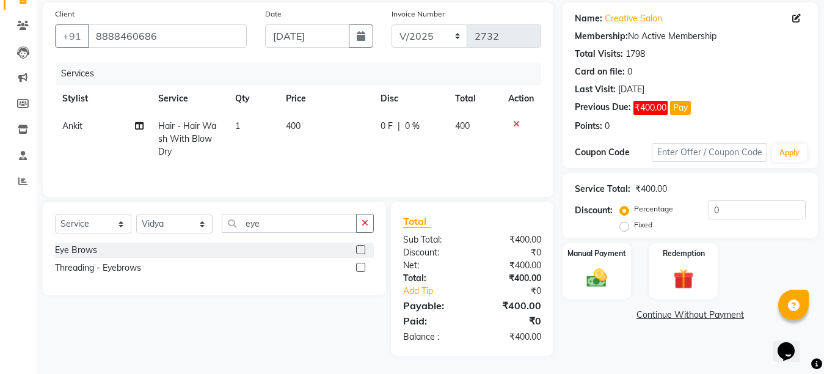
click at [360, 247] on label at bounding box center [360, 249] width 9 height 9
click at [360, 247] on input "checkbox" at bounding box center [360, 250] width 8 height 8
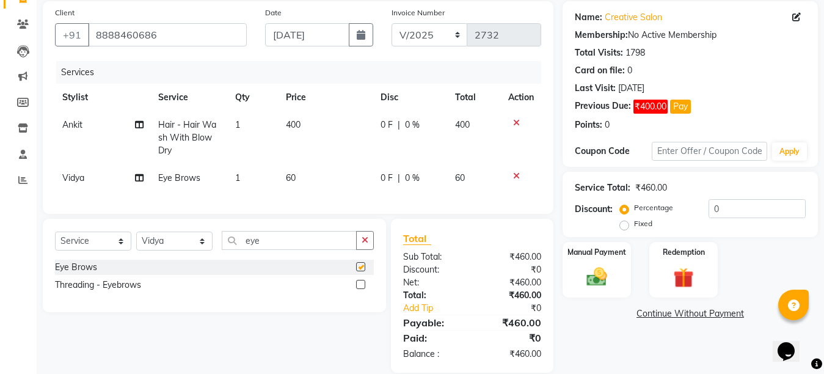
checkbox input "false"
click at [288, 250] on input "eye" at bounding box center [289, 240] width 135 height 19
type input "e"
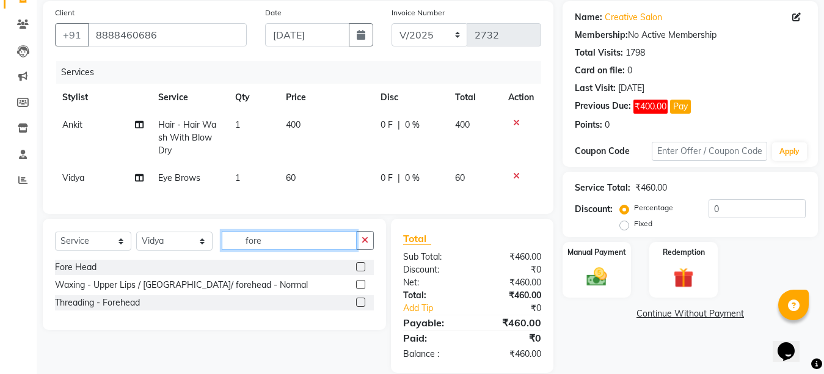
type input "fore"
click at [360, 271] on label at bounding box center [360, 266] width 9 height 9
click at [360, 271] on input "checkbox" at bounding box center [360, 267] width 8 height 8
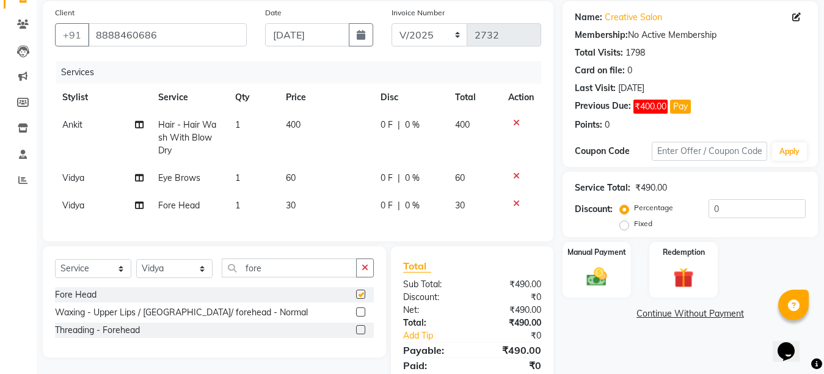
checkbox input "false"
click at [310, 268] on div "Select Service Product Membership Package Voucher Prepaid Gift Card Select Styl…" at bounding box center [214, 301] width 343 height 111
click at [309, 269] on input "fore" at bounding box center [289, 267] width 135 height 19
type input "f"
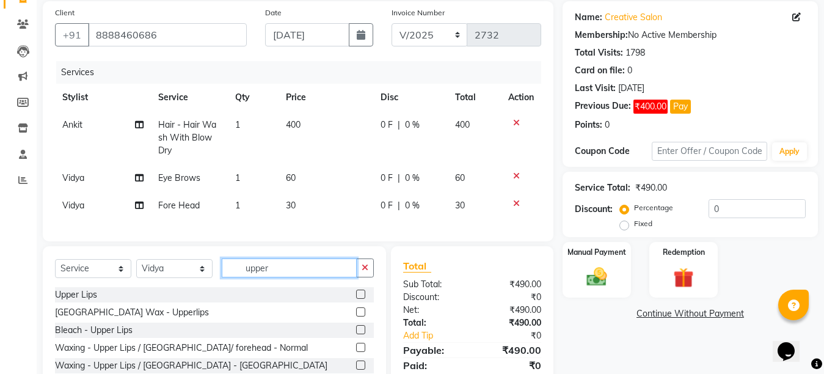
type input "upper"
click at [356, 299] on label at bounding box center [360, 294] width 9 height 9
click at [356, 299] on input "checkbox" at bounding box center [360, 295] width 8 height 8
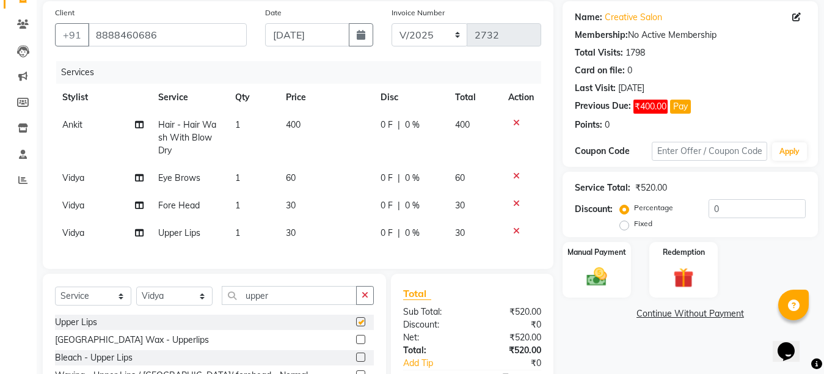
checkbox input "false"
click at [343, 215] on td "30" at bounding box center [326, 205] width 94 height 27
select select "55240"
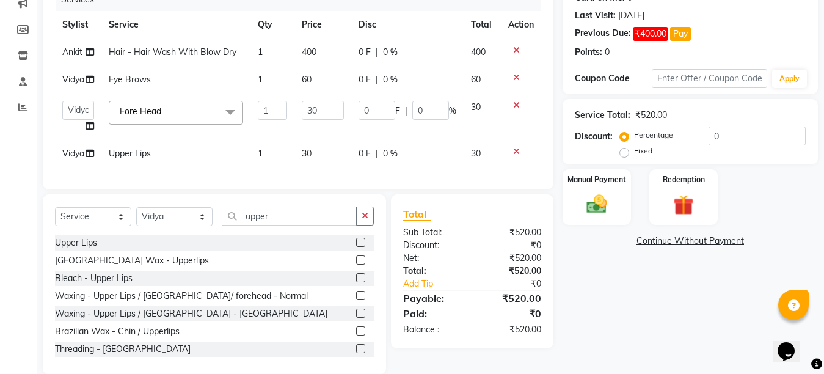
scroll to position [164, 0]
click at [286, 225] on input "upper" at bounding box center [289, 215] width 135 height 19
type input "u"
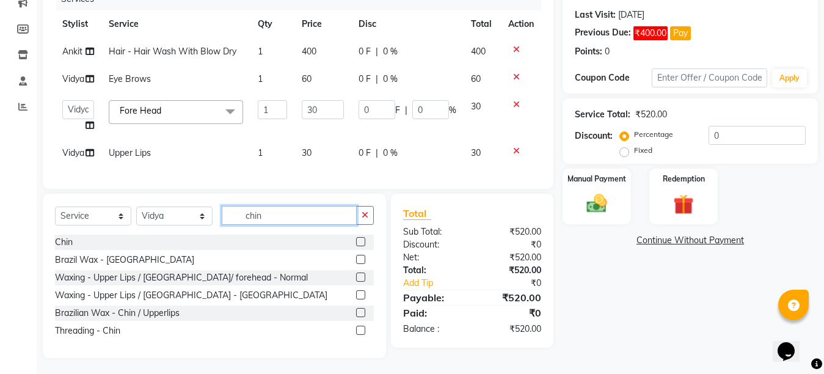
type input "chin"
click at [360, 246] on label at bounding box center [360, 241] width 9 height 9
click at [360, 246] on input "checkbox" at bounding box center [360, 242] width 8 height 8
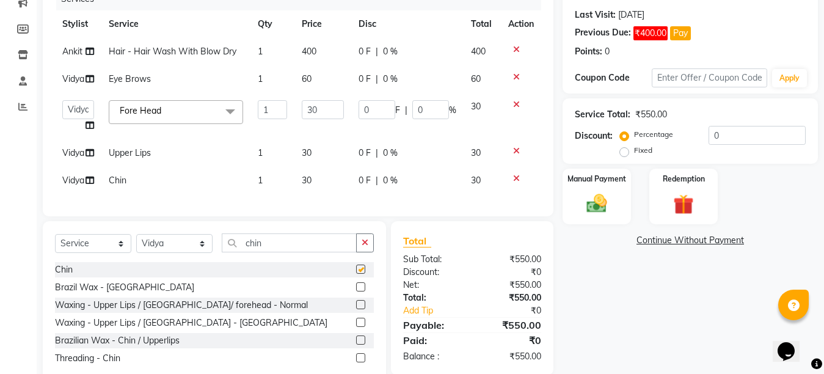
checkbox input "false"
click at [193, 253] on select "Select Stylist Ankit Arti Creative Front desk [PERSON_NAME] Geeta Golu [PERSON_…" at bounding box center [174, 243] width 76 height 19
select select "43493"
click at [136, 244] on select "Select Stylist Ankit Arti Creative Front desk [PERSON_NAME] Geeta Golu [PERSON_…" at bounding box center [174, 243] width 76 height 19
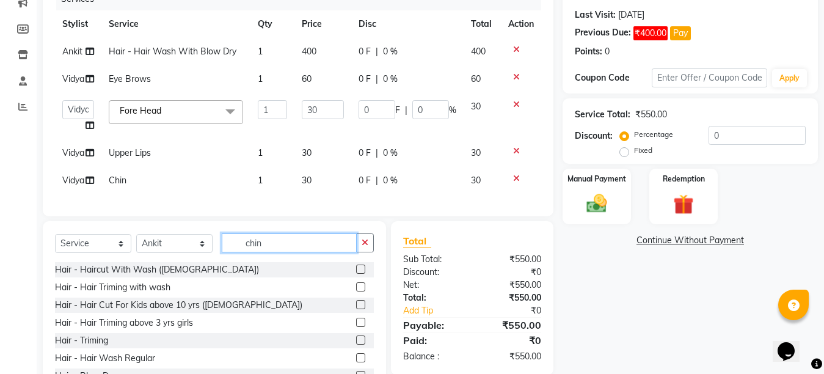
click at [285, 252] on input "chin" at bounding box center [289, 242] width 135 height 19
type input "c"
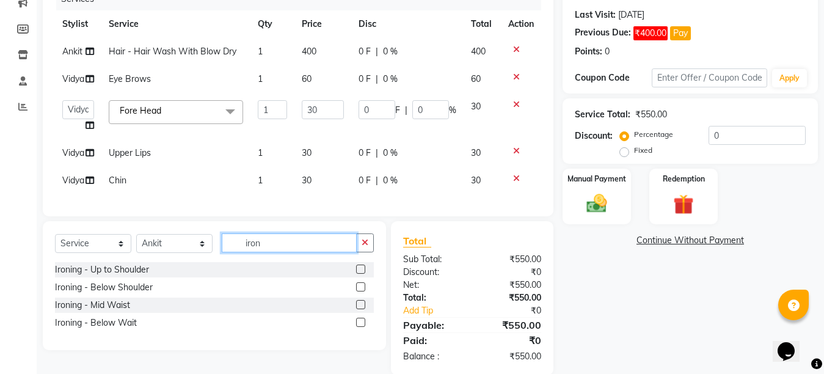
type input "iron"
click at [359, 291] on label at bounding box center [360, 286] width 9 height 9
click at [359, 291] on input "checkbox" at bounding box center [360, 287] width 8 height 8
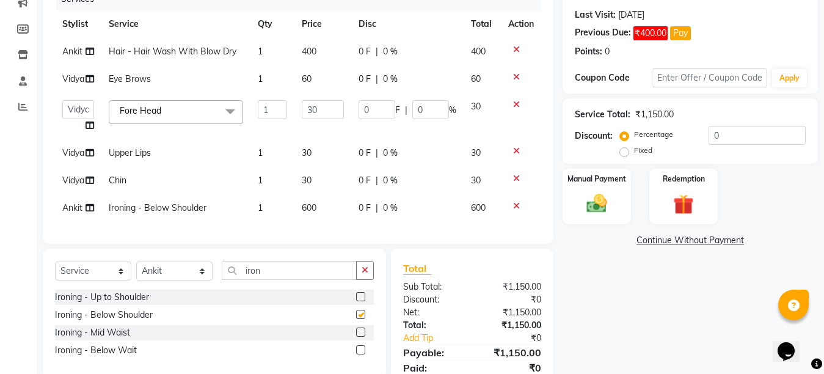
checkbox input "false"
click at [340, 211] on td "600" at bounding box center [322, 207] width 57 height 27
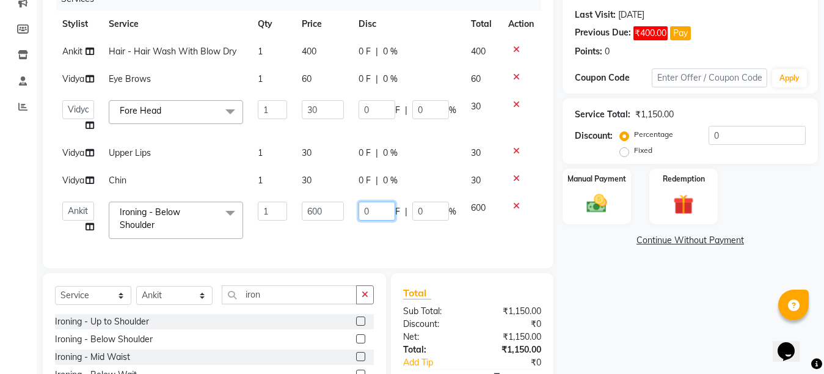
click at [359, 210] on input "0" at bounding box center [377, 211] width 37 height 19
type input "100"
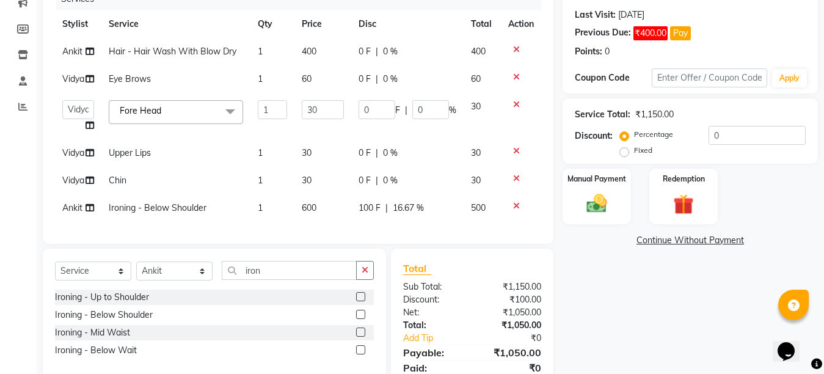
click at [365, 232] on div "Services Stylist Service Qty Price Disc Total Action Ankit Hair - Hair Wash Wit…" at bounding box center [298, 110] width 486 height 244
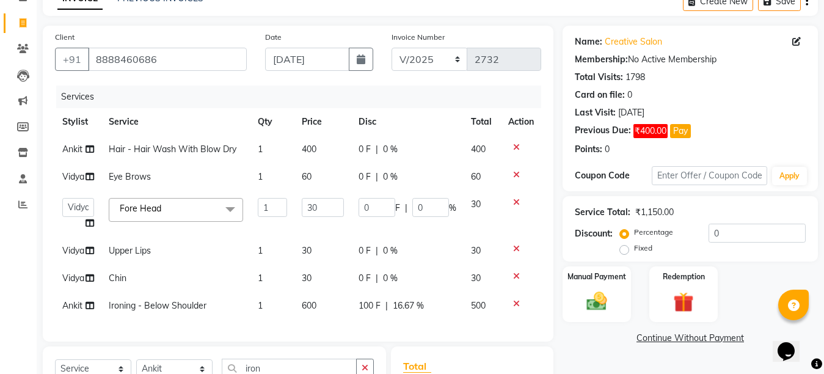
scroll to position [221, 0]
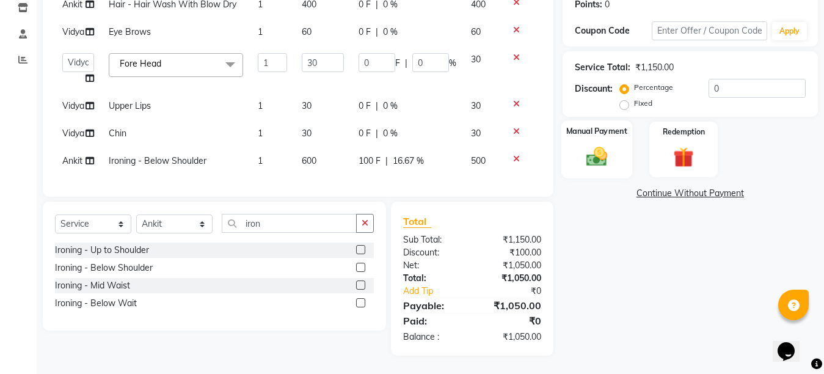
click at [599, 157] on img at bounding box center [597, 156] width 34 height 24
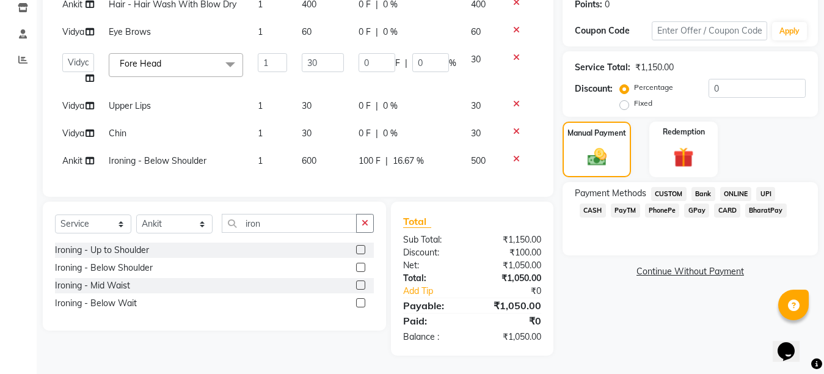
click at [606, 203] on span "CASH" at bounding box center [593, 210] width 26 height 14
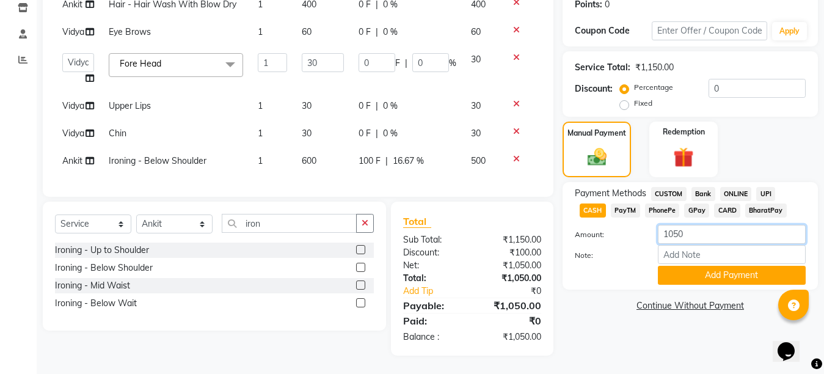
click at [677, 225] on input "1050" at bounding box center [732, 234] width 148 height 19
type input "900"
click at [710, 266] on button "Add Payment" at bounding box center [732, 275] width 148 height 19
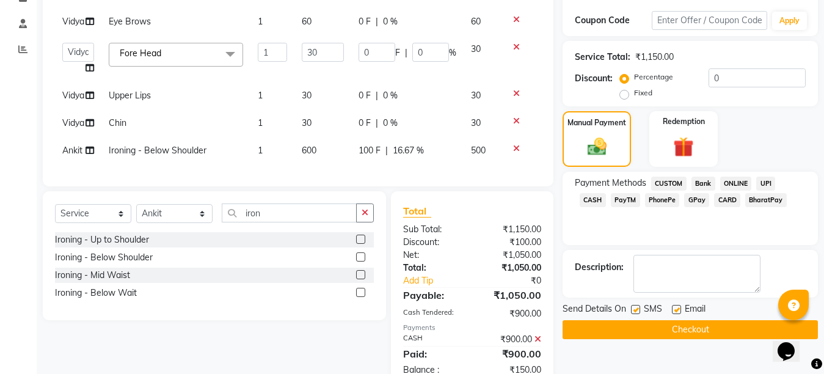
click at [684, 202] on span "GPay" at bounding box center [696, 200] width 25 height 14
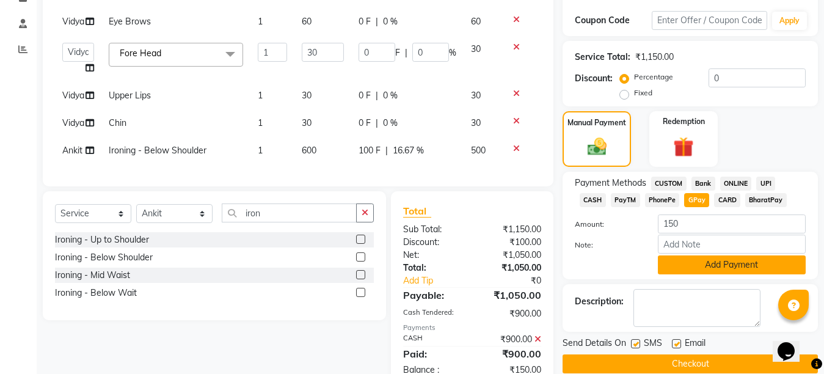
click at [711, 266] on button "Add Payment" at bounding box center [732, 264] width 148 height 19
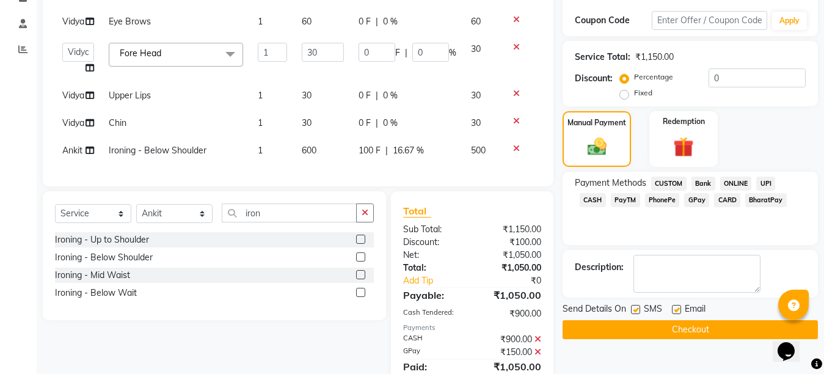
click at [675, 308] on label at bounding box center [676, 309] width 9 height 9
click at [675, 308] on input "checkbox" at bounding box center [676, 310] width 8 height 8
checkbox input "false"
click at [635, 308] on label at bounding box center [635, 309] width 9 height 9
click at [635, 308] on input "checkbox" at bounding box center [635, 310] width 8 height 8
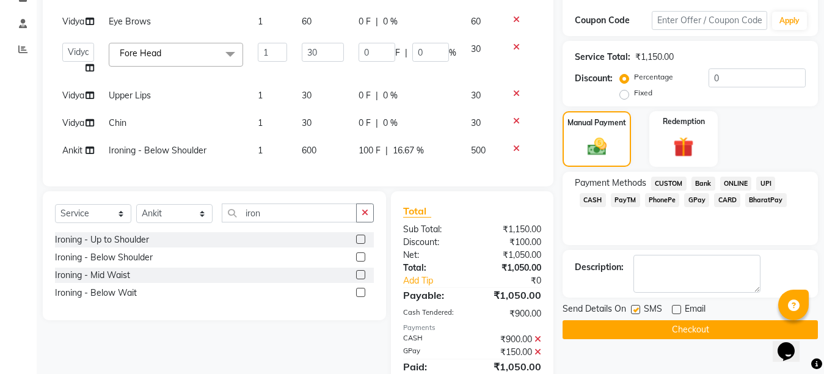
checkbox input "false"
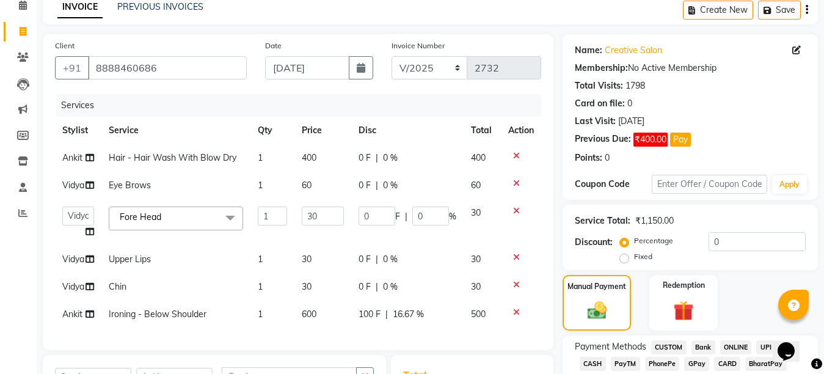
scroll to position [277, 0]
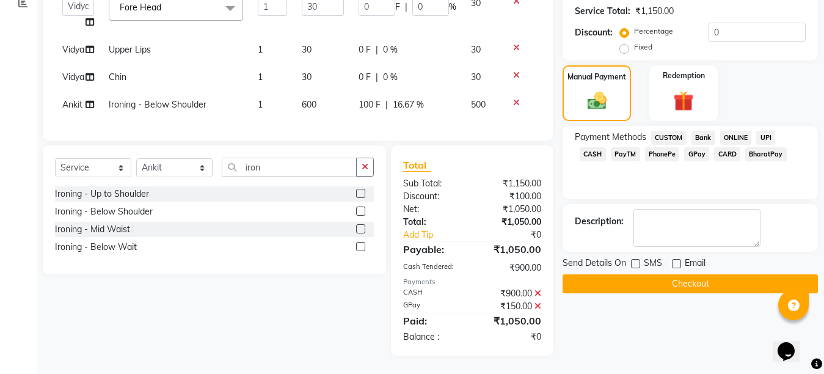
click at [697, 274] on button "Checkout" at bounding box center [690, 283] width 255 height 19
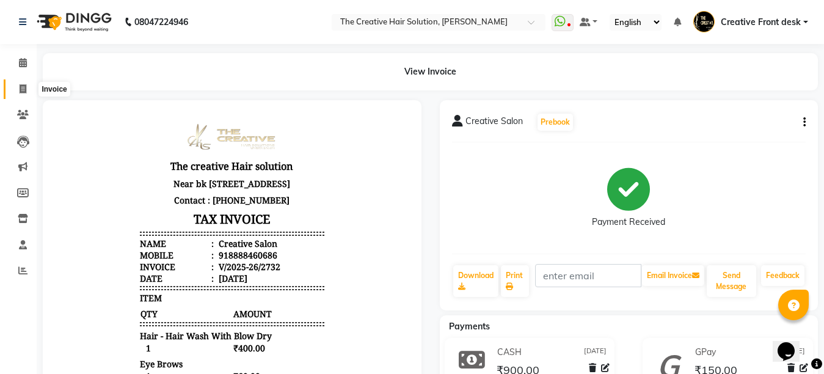
click at [22, 87] on icon at bounding box center [23, 88] width 7 height 9
select select "service"
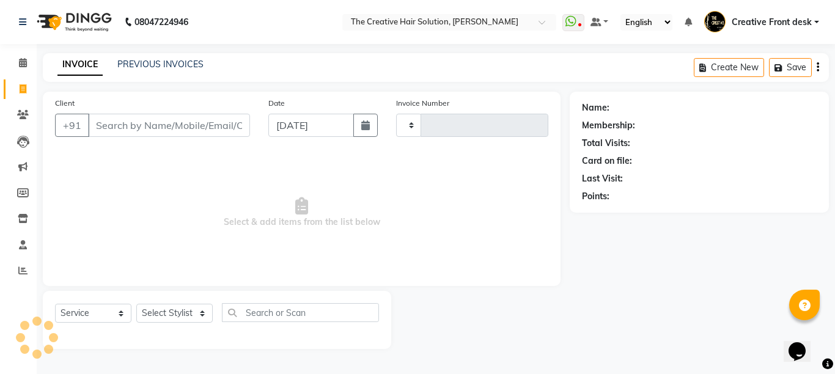
type input "2733"
select select "146"
click at [159, 125] on input "Client" at bounding box center [169, 125] width 162 height 23
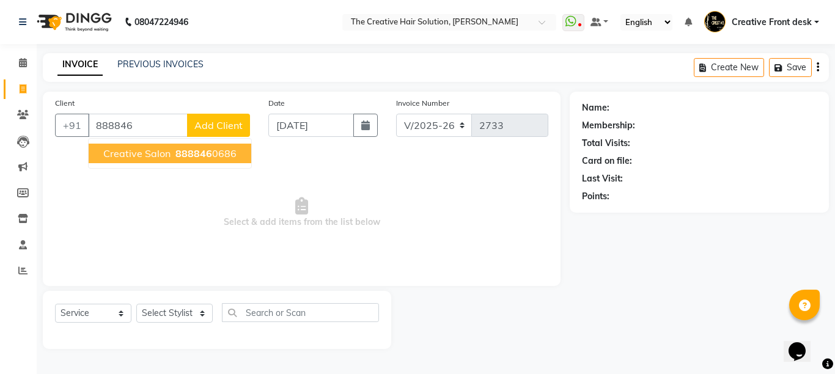
click at [224, 152] on ngb-highlight "888846 0686" at bounding box center [205, 153] width 64 height 12
type input "8888460686"
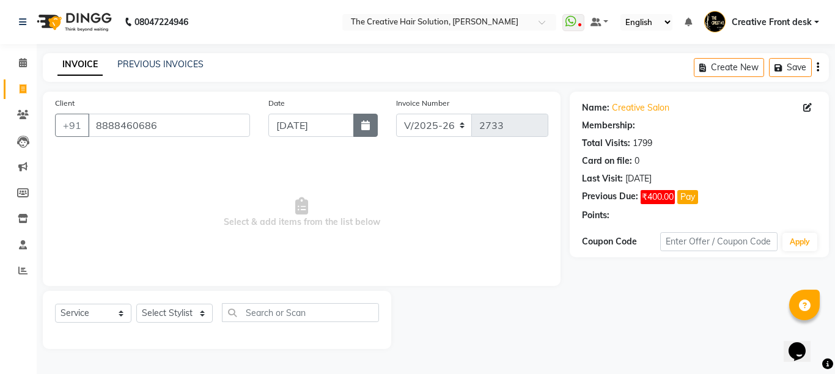
click at [376, 126] on button "button" at bounding box center [365, 125] width 24 height 23
select select "9"
select select "2025"
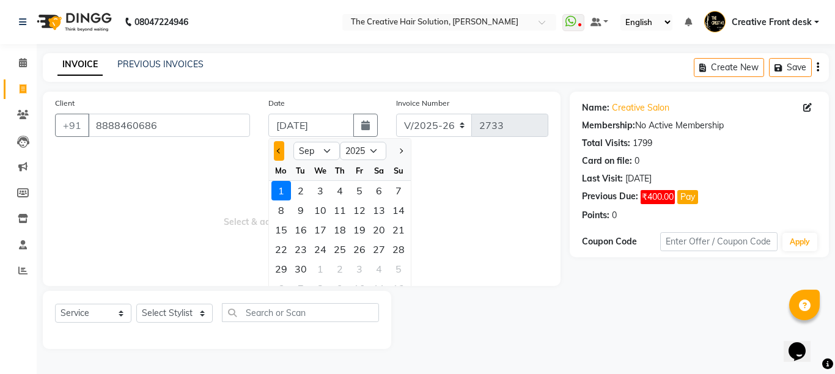
click at [280, 151] on span "Previous month" at bounding box center [279, 150] width 5 height 5
select select "8"
click at [360, 274] on div "29" at bounding box center [359, 269] width 20 height 20
type input "[DATE]"
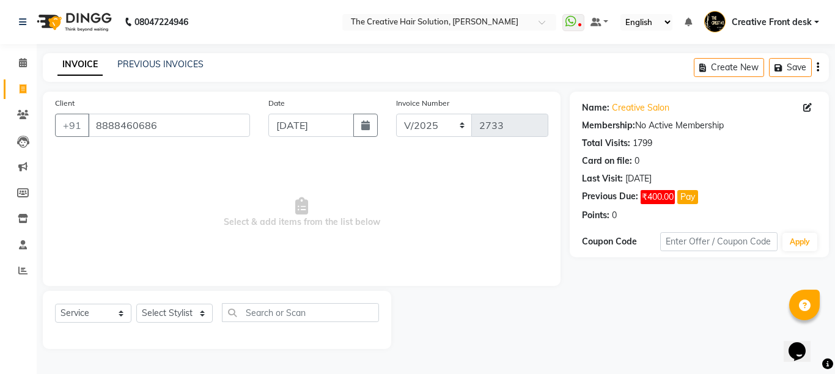
click at [360, 274] on div "Client [PHONE_NUMBER] Date [DATE] Invoice Number V/2025 V/[PHONE_NUMBER] Select…" at bounding box center [301, 189] width 517 height 194
click at [120, 314] on select "Select Service Product Membership Package Voucher Prepaid Gift Card" at bounding box center [93, 313] width 76 height 19
select select "product"
click at [55, 304] on select "Select Service Product Membership Package Voucher Prepaid Gift Card" at bounding box center [93, 313] width 76 height 19
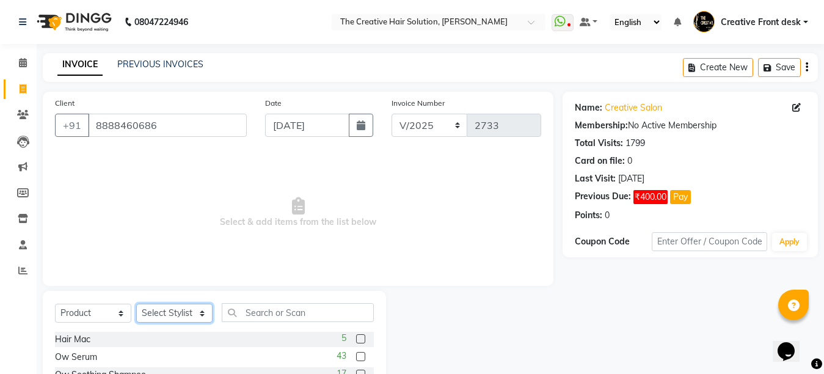
click at [197, 313] on select "Select Stylist Ankit Arti Creative Front desk [PERSON_NAME] Geeta Golu [PERSON_…" at bounding box center [174, 313] width 76 height 19
select select "55240"
click at [136, 304] on select "Select Stylist Ankit Arti Creative Front desk [PERSON_NAME] Geeta Golu [PERSON_…" at bounding box center [174, 313] width 76 height 19
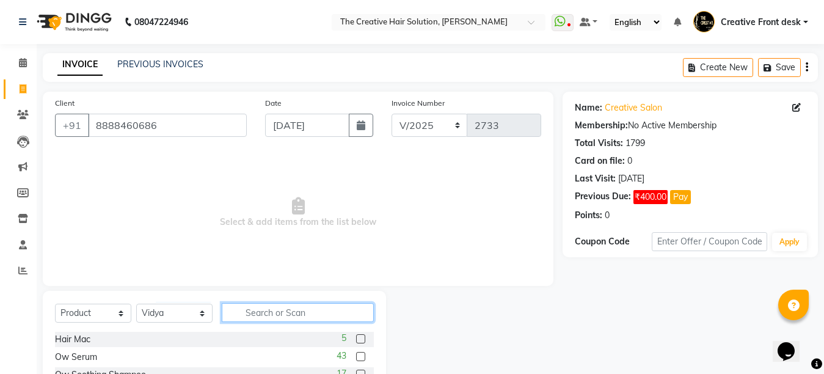
click at [238, 310] on input "text" at bounding box center [298, 312] width 152 height 19
type input "noyana"
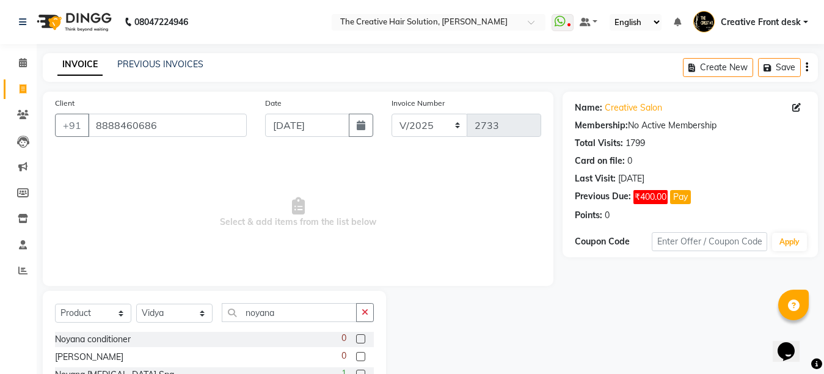
click at [403, 312] on div at bounding box center [474, 373] width 177 height 164
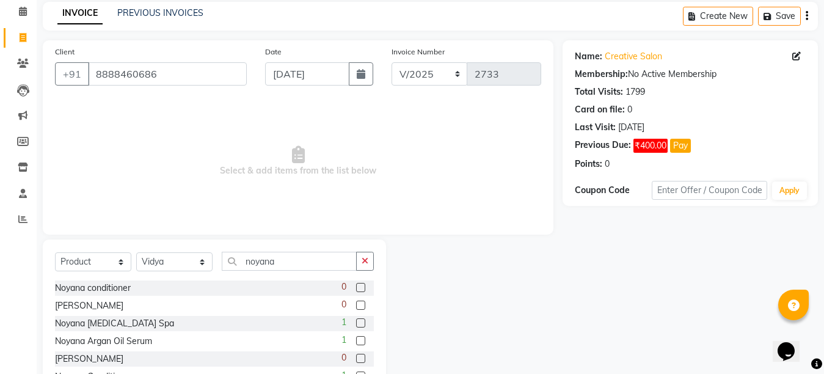
scroll to position [73, 0]
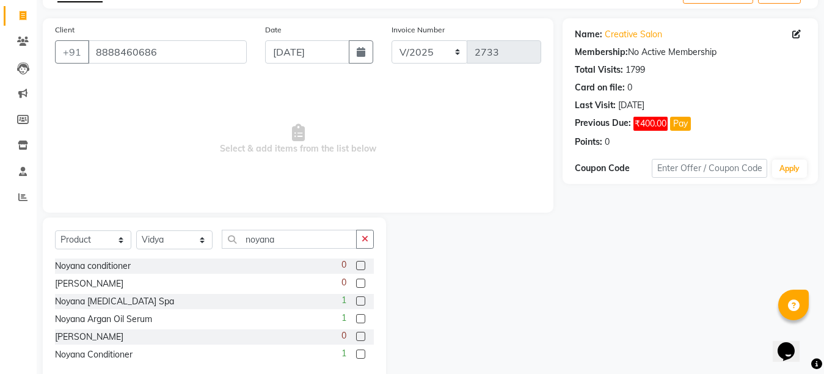
click at [360, 338] on label at bounding box center [360, 336] width 9 height 9
click at [360, 338] on input "checkbox" at bounding box center [360, 337] width 8 height 8
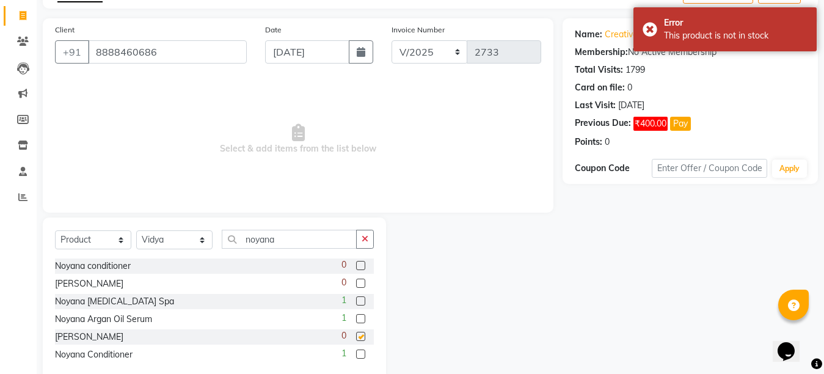
checkbox input "false"
click at [209, 48] on input "8888460686" at bounding box center [167, 51] width 159 height 23
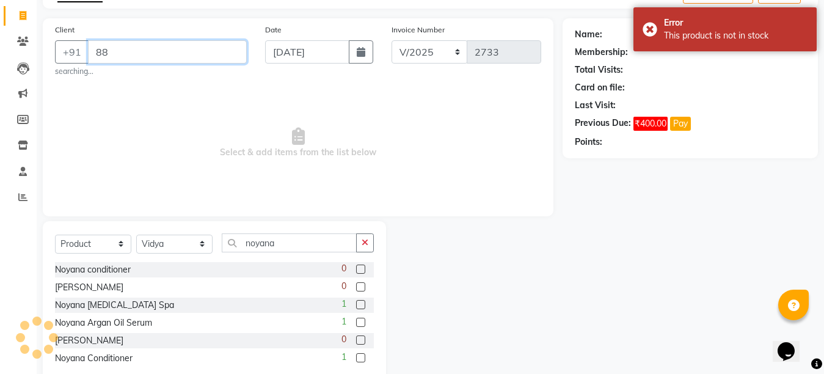
type input "8"
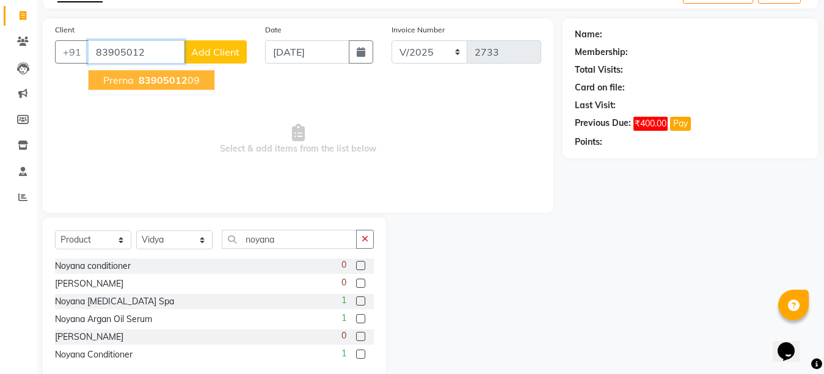
click at [203, 76] on button "[PERSON_NAME] 83905012 09" at bounding box center [152, 80] width 126 height 20
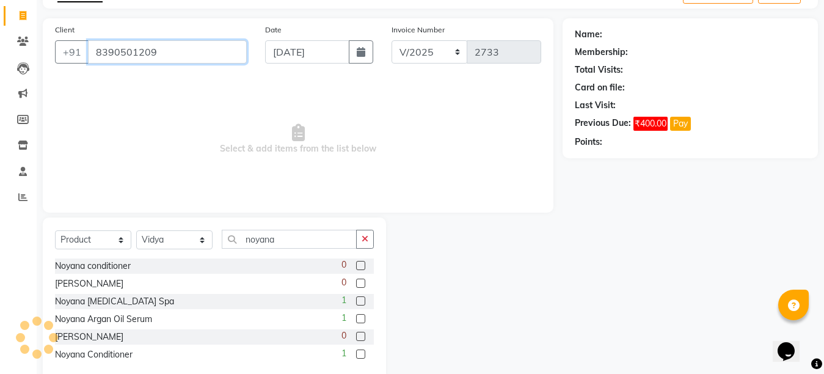
type input "8390501209"
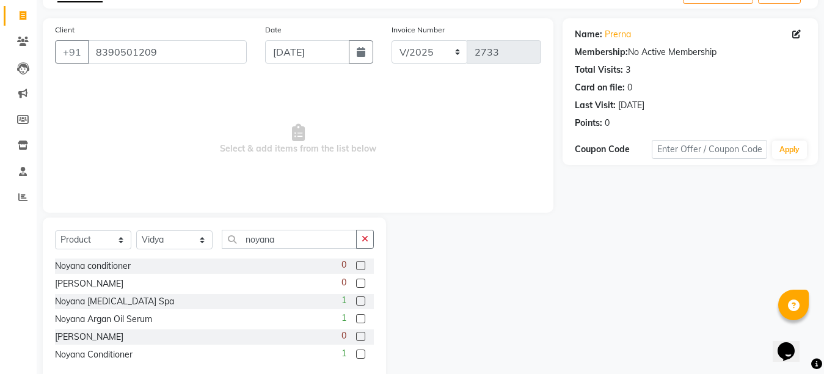
click at [203, 76] on div "Client [PHONE_NUMBER] Date [DATE] Invoice Number V/2025 V/[PHONE_NUMBER] Select…" at bounding box center [298, 115] width 511 height 194
click at [287, 233] on input "noyana" at bounding box center [289, 239] width 135 height 19
type input "n"
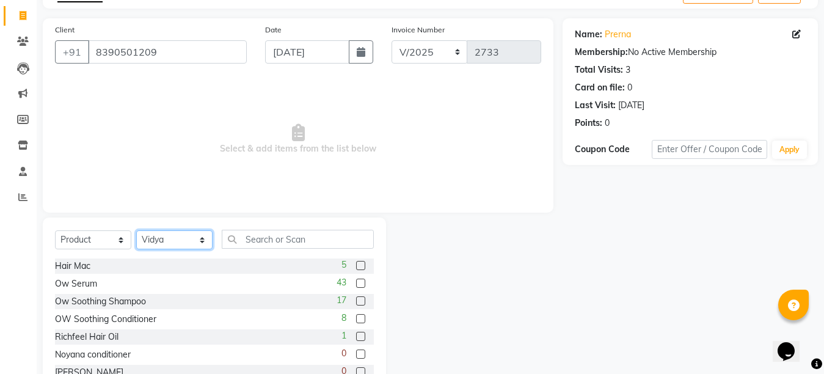
click at [200, 244] on select "Select Stylist Ankit Arti Creative Front desk [PERSON_NAME] Geeta Golu [PERSON_…" at bounding box center [174, 239] width 76 height 19
select select "44369"
click at [136, 230] on select "Select Stylist Ankit Arti Creative Front desk [PERSON_NAME] Geeta Golu [PERSON_…" at bounding box center [174, 239] width 76 height 19
click at [206, 156] on span "Select & add items from the list below" at bounding box center [298, 139] width 486 height 122
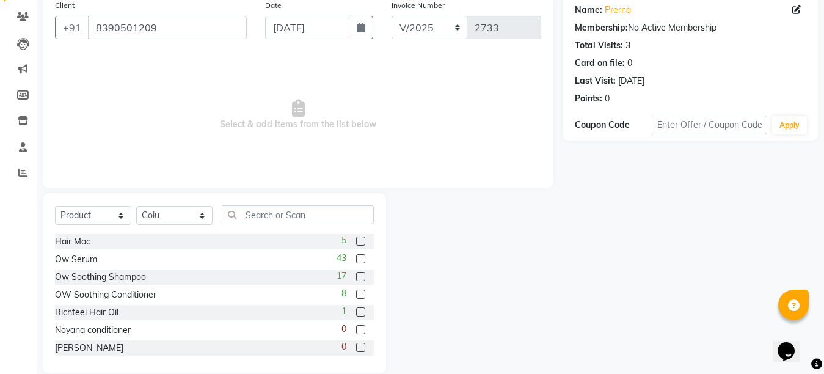
scroll to position [115, 0]
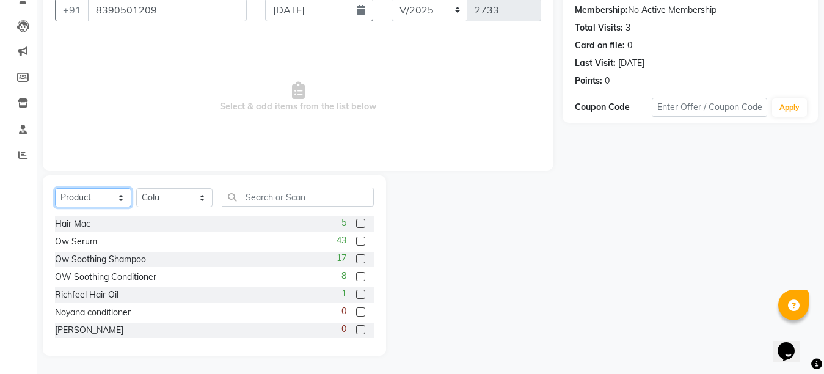
click at [115, 199] on select "Select Service Product Membership Package Voucher Prepaid Gift Card" at bounding box center [93, 197] width 76 height 19
select select "service"
click at [55, 188] on select "Select Service Product Membership Package Voucher Prepaid Gift Card" at bounding box center [93, 197] width 76 height 19
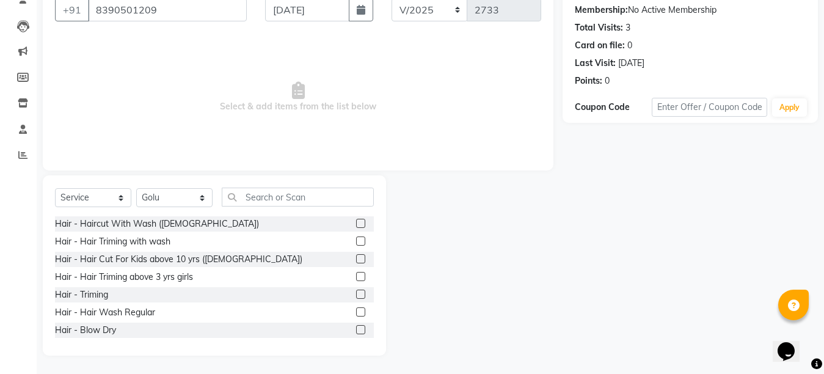
click at [356, 312] on label at bounding box center [360, 311] width 9 height 9
click at [356, 312] on input "checkbox" at bounding box center [360, 313] width 8 height 8
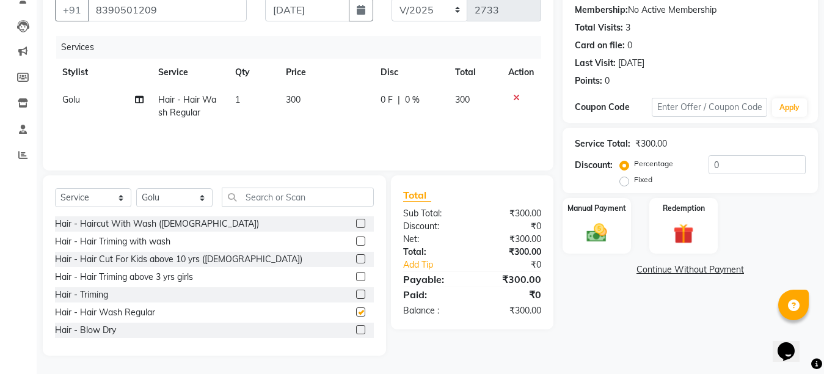
checkbox input "false"
click at [316, 136] on div "Services Stylist Service Qty Price Disc Total Action Golu Hair - Hair Wash Regu…" at bounding box center [298, 97] width 486 height 122
click at [196, 199] on select "Select Stylist Ankit Arti Creative Front desk [PERSON_NAME] Geeta Golu [PERSON_…" at bounding box center [174, 197] width 76 height 19
select select "4198"
click at [136, 188] on select "Select Stylist Ankit Arti Creative Front desk [PERSON_NAME] Geeta Golu [PERSON_…" at bounding box center [174, 197] width 76 height 19
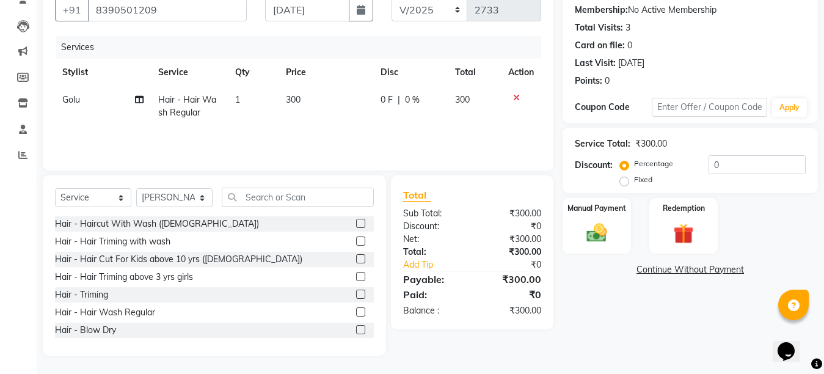
drag, startPoint x: 269, startPoint y: 207, endPoint x: 264, endPoint y: 197, distance: 11.2
click at [264, 197] on div "Select Service Product Membership Package Voucher Prepaid Gift Card Select Styl…" at bounding box center [214, 202] width 319 height 29
click at [264, 197] on input "text" at bounding box center [298, 197] width 152 height 19
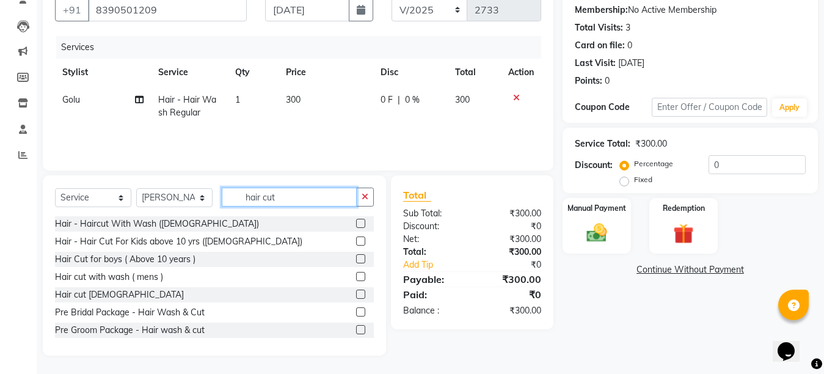
type input "hair cut"
click at [356, 291] on label at bounding box center [360, 294] width 9 height 9
click at [356, 291] on input "checkbox" at bounding box center [360, 295] width 8 height 8
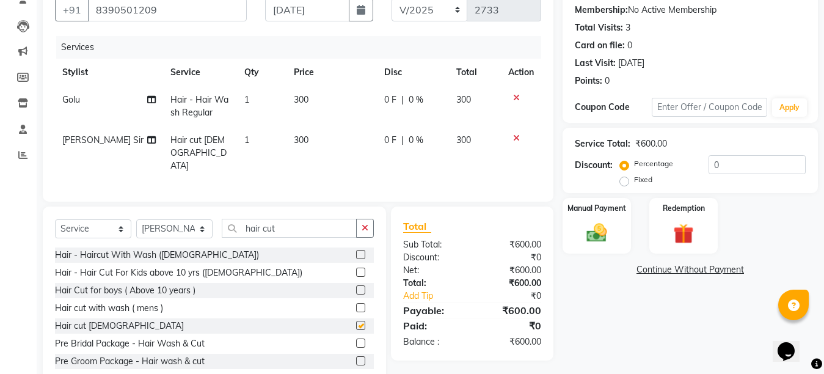
checkbox input "false"
click at [309, 141] on td "300" at bounding box center [332, 152] width 90 height 53
select select "4198"
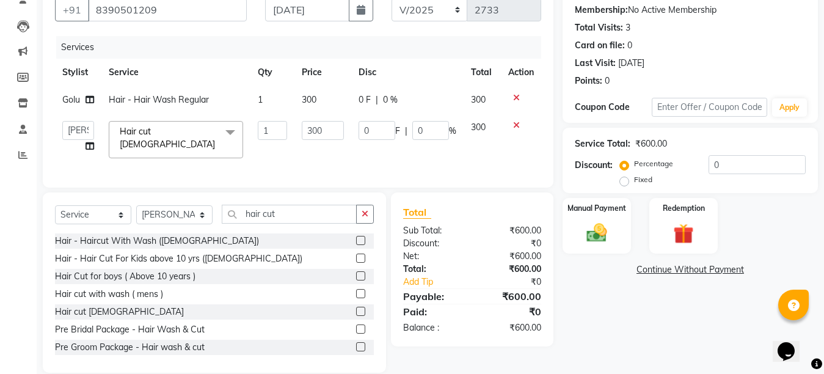
click at [322, 102] on td "300" at bounding box center [322, 99] width 57 height 27
select select "44369"
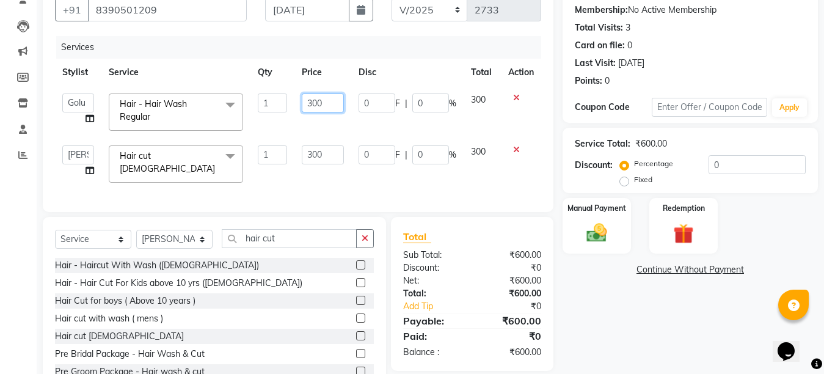
click at [321, 101] on input "300" at bounding box center [323, 102] width 42 height 19
type input "3"
type input "250"
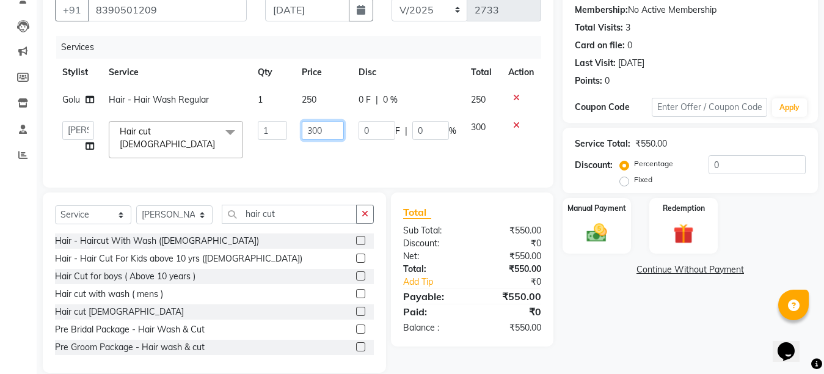
click at [316, 145] on td "300" at bounding box center [322, 140] width 57 height 52
type input "350"
click at [314, 156] on td "350" at bounding box center [322, 140] width 57 height 52
select select "4198"
click at [202, 219] on select "Select Stylist Ankit Arti Creative Front desk [PERSON_NAME] Geeta Golu [PERSON_…" at bounding box center [174, 214] width 76 height 19
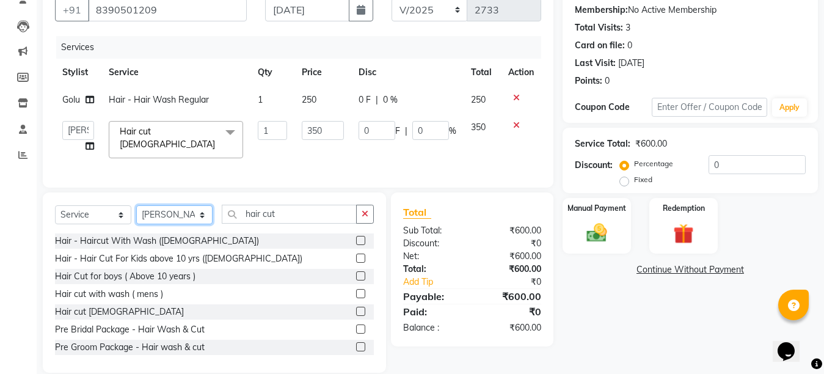
select select "60153"
click at [136, 210] on select "Select Stylist Ankit Arti Creative Front desk [PERSON_NAME] Geeta Golu [PERSON_…" at bounding box center [174, 214] width 76 height 19
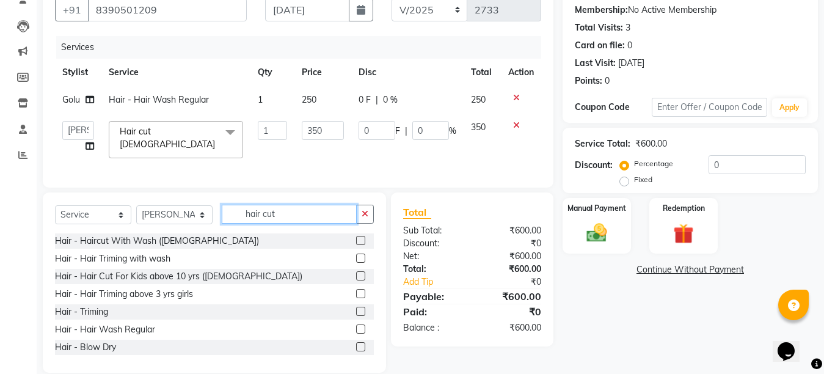
click at [293, 217] on input "hair cut" at bounding box center [289, 214] width 135 height 19
type input "h"
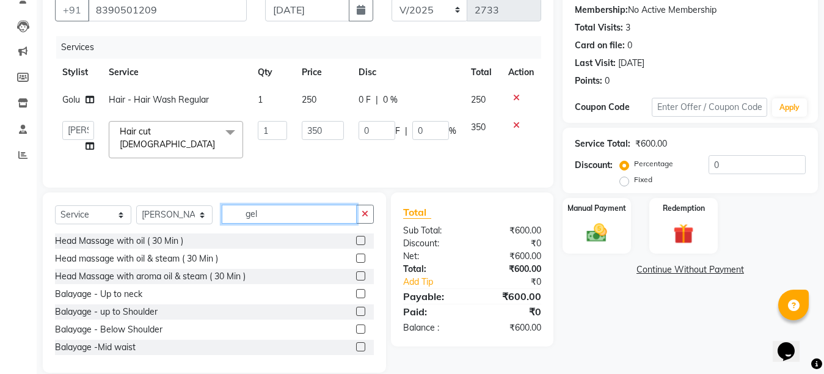
scroll to position [111, 0]
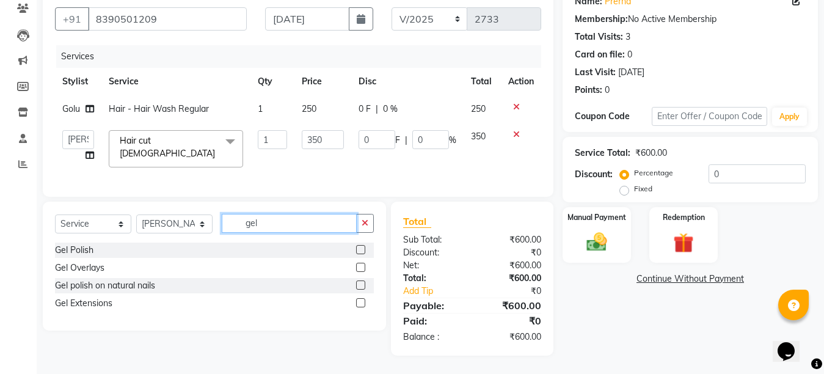
type input "gel"
click at [360, 284] on label at bounding box center [360, 284] width 9 height 9
click at [360, 284] on input "checkbox" at bounding box center [360, 286] width 8 height 8
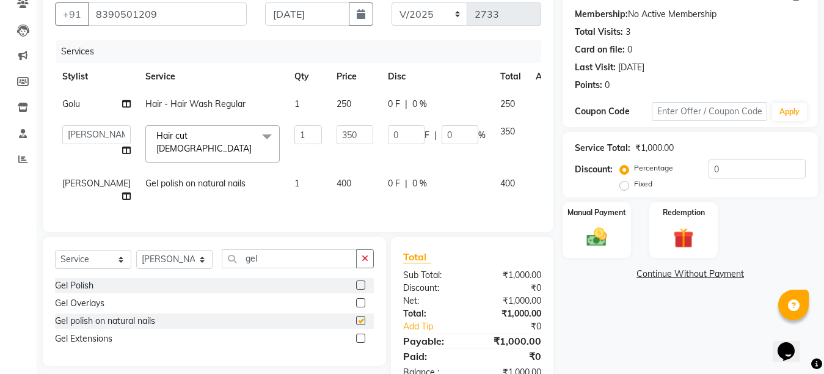
checkbox input "false"
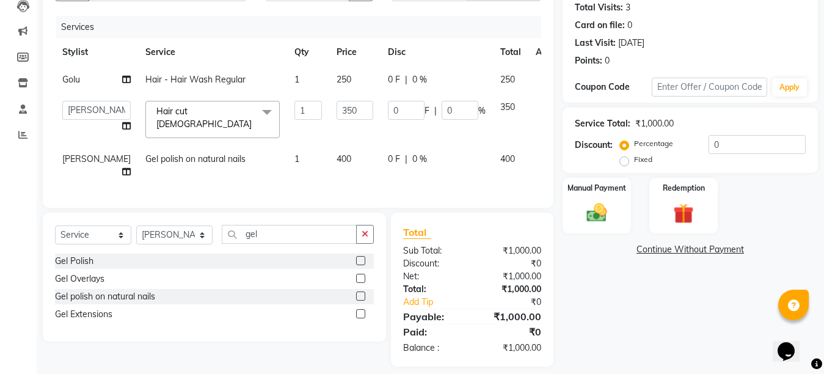
scroll to position [160, 0]
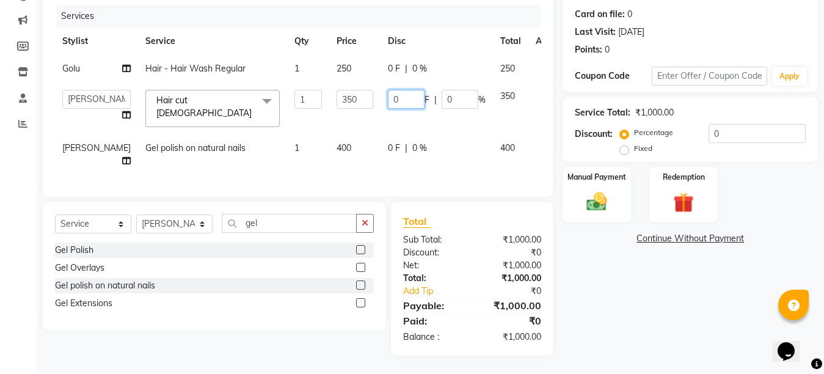
click at [388, 90] on input "0" at bounding box center [406, 99] width 37 height 19
type input "50"
click at [359, 58] on tr "Golu Hair - Hair Wash Regular 1 250 0 F | 0 % 250" at bounding box center [312, 68] width 514 height 27
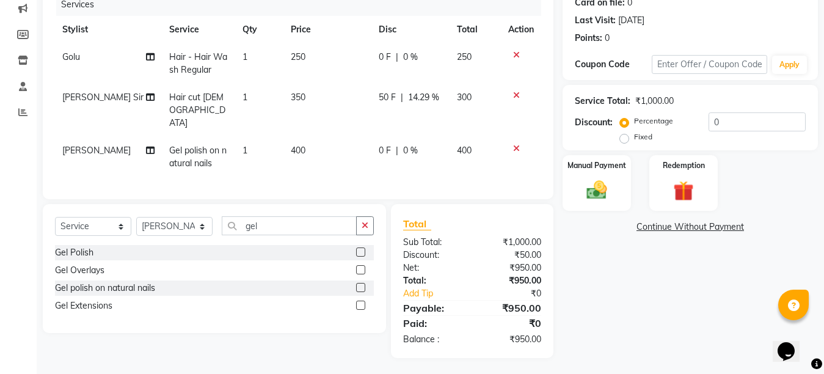
click at [359, 58] on td "250" at bounding box center [327, 63] width 88 height 40
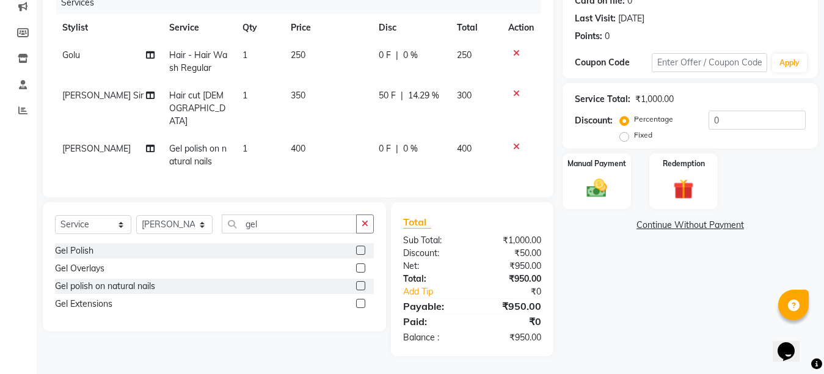
select select "44369"
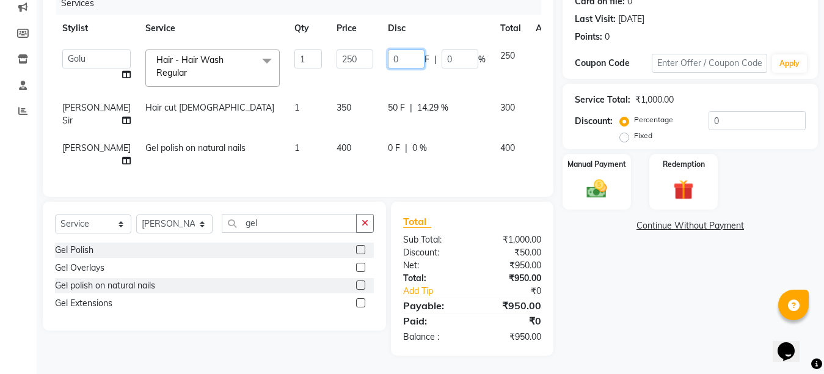
click at [388, 57] on input "0" at bounding box center [406, 58] width 37 height 19
type input "50"
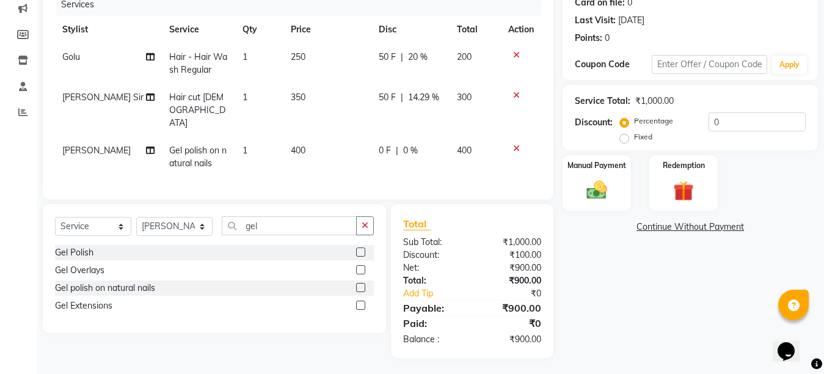
click at [317, 54] on td "250" at bounding box center [327, 63] width 88 height 40
select select "44369"
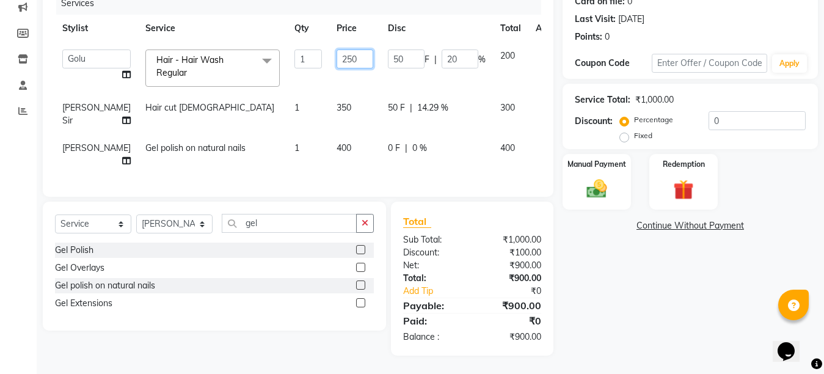
click at [337, 54] on input "250" at bounding box center [355, 58] width 37 height 19
type input "300"
click at [331, 117] on td "350" at bounding box center [354, 115] width 51 height 40
select select "4198"
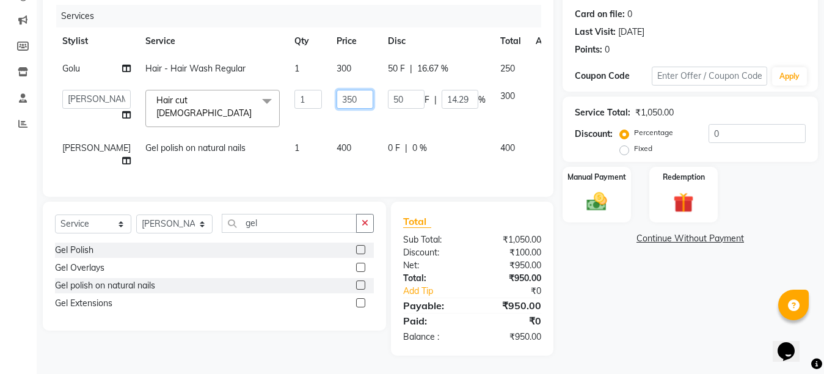
click at [337, 90] on input "350" at bounding box center [355, 99] width 37 height 19
type input "400"
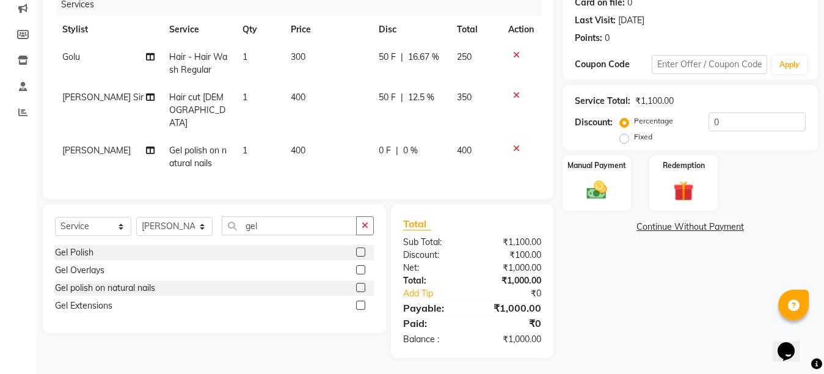
click at [331, 137] on td "400" at bounding box center [327, 157] width 88 height 40
select select "60153"
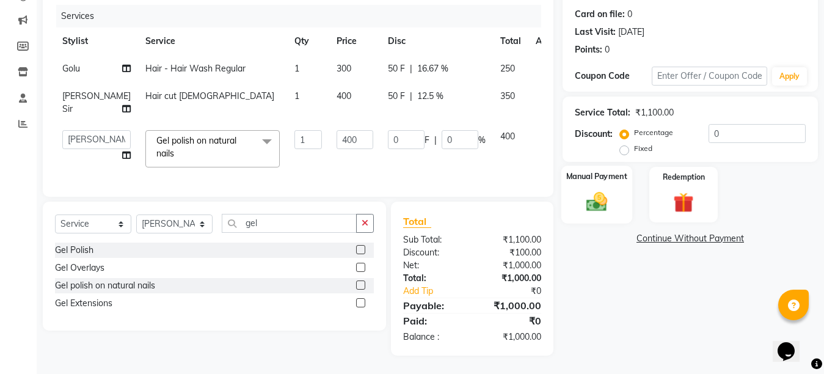
click at [575, 184] on div "Manual Payment" at bounding box center [596, 195] width 71 height 58
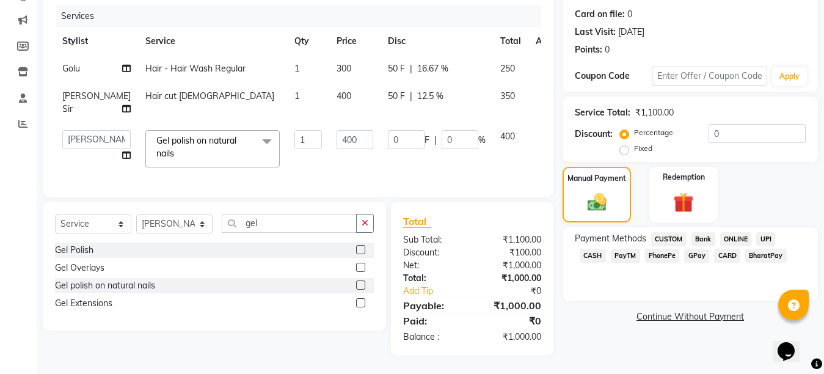
click at [606, 249] on span "CASH" at bounding box center [593, 256] width 26 height 14
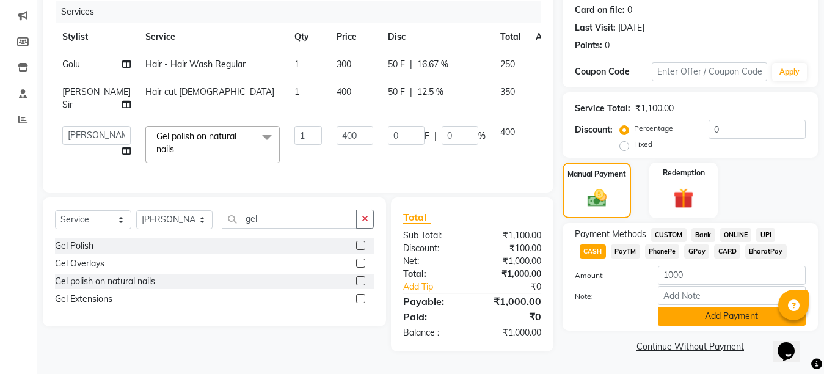
click at [726, 307] on button "Add Payment" at bounding box center [732, 316] width 148 height 19
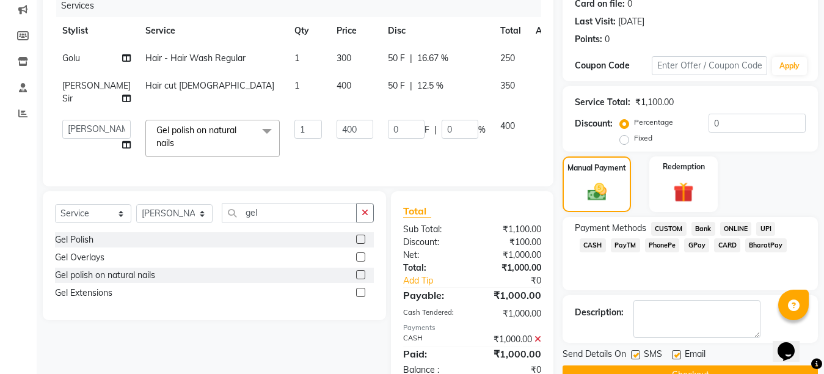
scroll to position [200, 0]
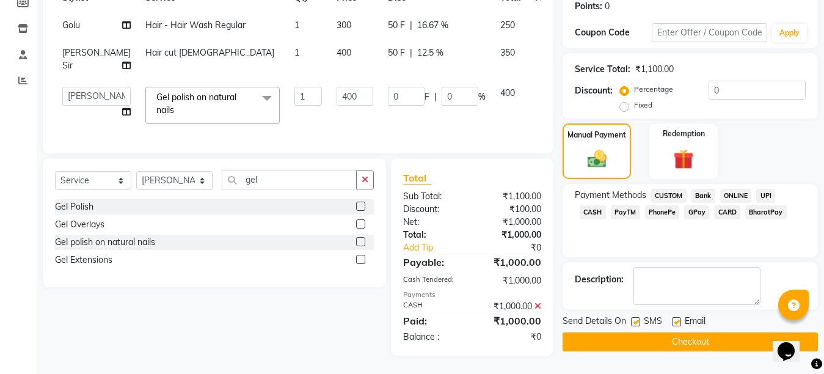
click at [675, 317] on label at bounding box center [676, 321] width 9 height 9
click at [675, 318] on input "checkbox" at bounding box center [676, 322] width 8 height 8
checkbox input "false"
drag, startPoint x: 638, startPoint y: 305, endPoint x: 636, endPoint y: 317, distance: 12.4
click at [636, 317] on div "SMS" at bounding box center [651, 322] width 41 height 15
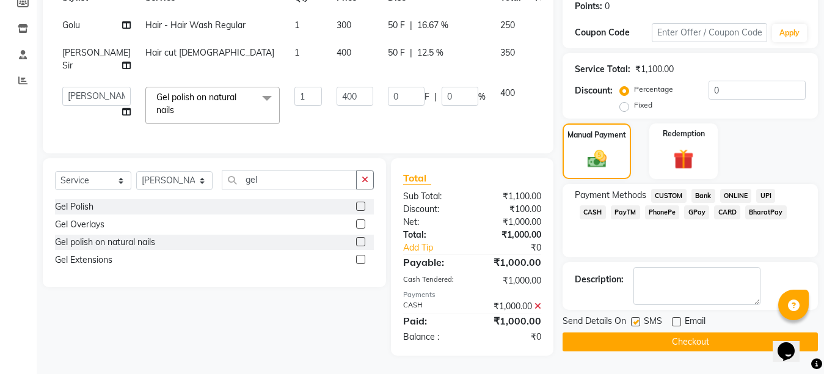
click at [635, 317] on label at bounding box center [635, 321] width 9 height 9
click at [635, 318] on input "checkbox" at bounding box center [635, 322] width 8 height 8
checkbox input "false"
click at [671, 332] on button "Checkout" at bounding box center [690, 341] width 255 height 19
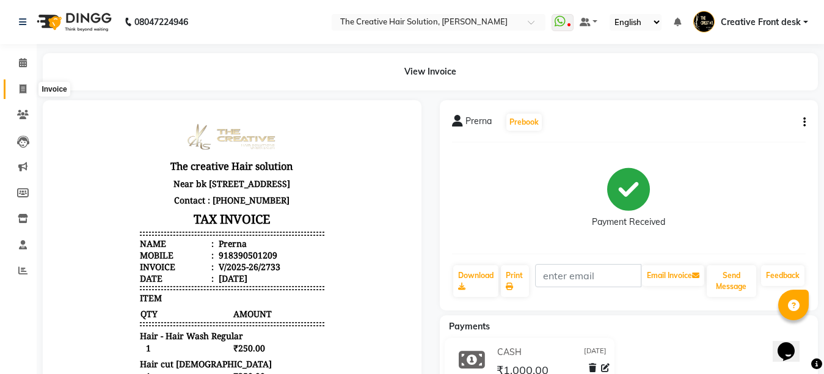
click at [21, 89] on icon at bounding box center [23, 88] width 7 height 9
select select "service"
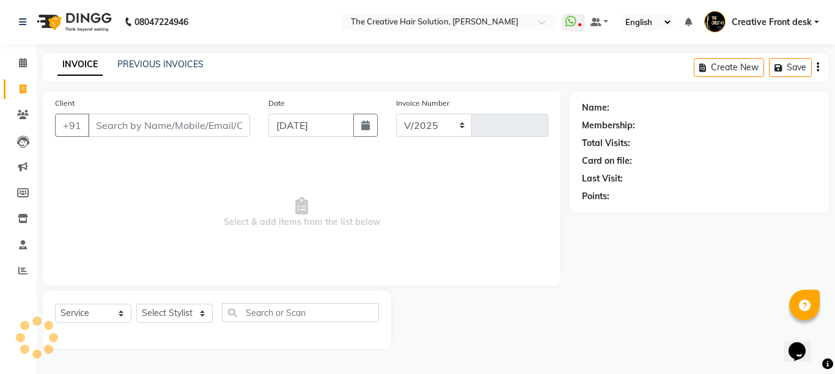
select select "146"
type input "2734"
click at [117, 126] on input "Client" at bounding box center [169, 125] width 162 height 23
click at [25, 216] on icon at bounding box center [23, 218] width 10 height 9
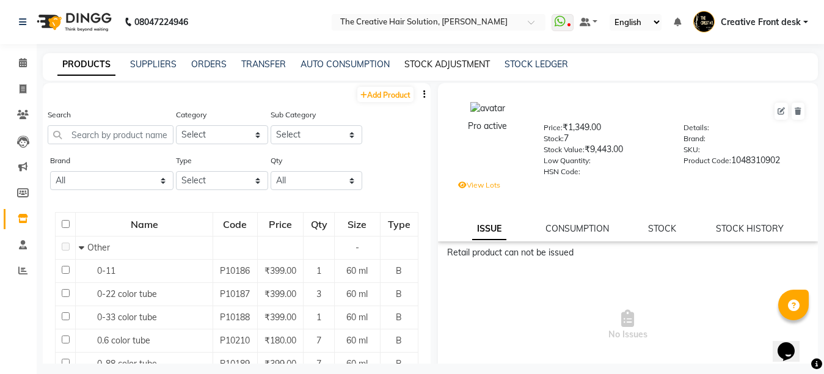
click at [456, 65] on link "STOCK ADJUSTMENT" at bounding box center [447, 64] width 86 height 11
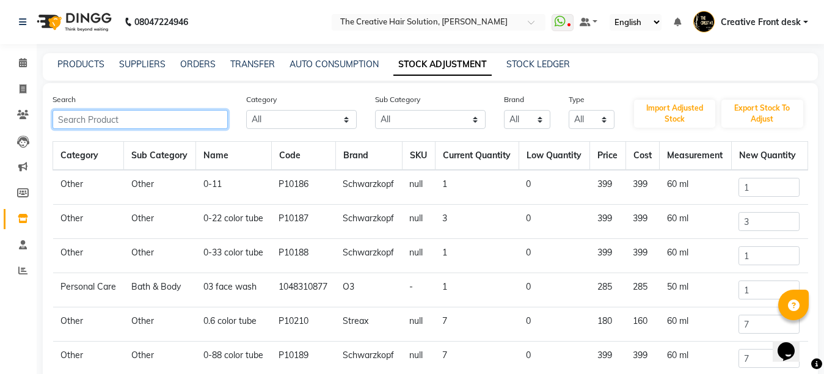
click at [163, 112] on input "text" at bounding box center [140, 119] width 175 height 19
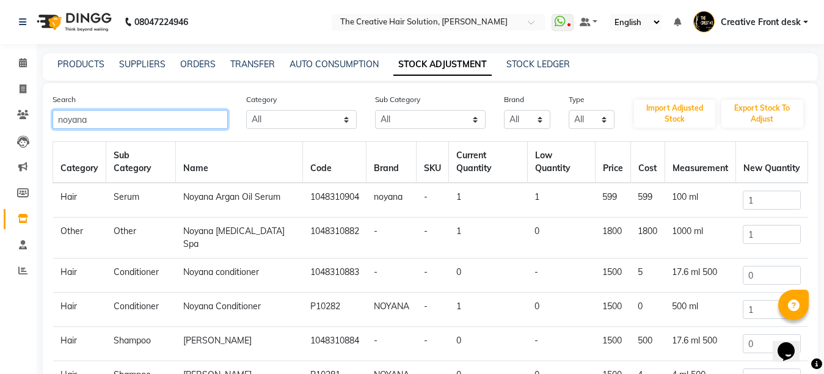
type input "noyana"
click at [758, 334] on input "0" at bounding box center [771, 343] width 57 height 19
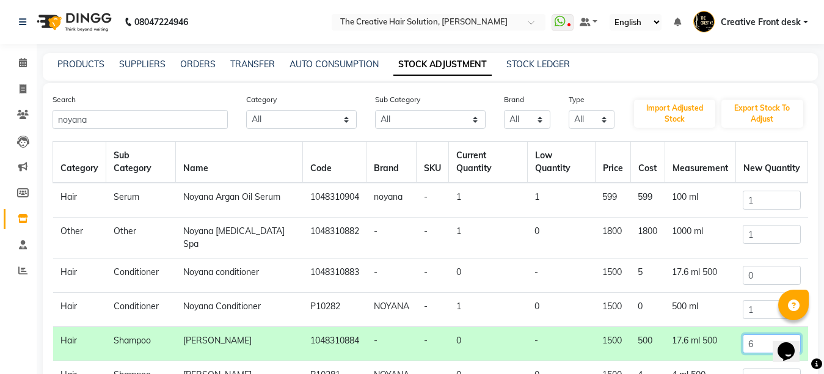
type input "6"
click at [753, 300] on input "1" at bounding box center [771, 309] width 57 height 19
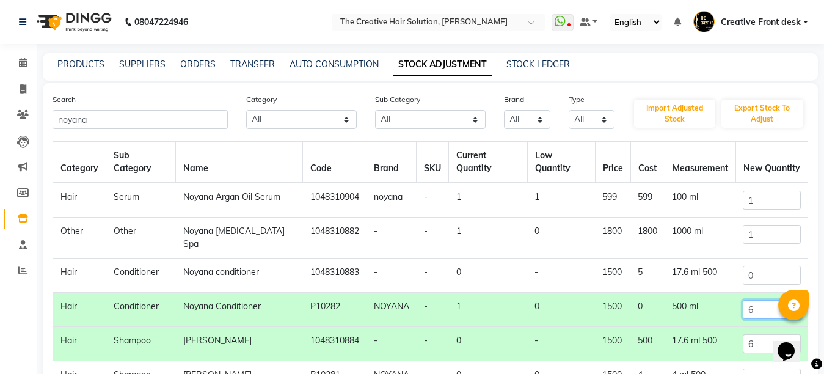
scroll to position [111, 0]
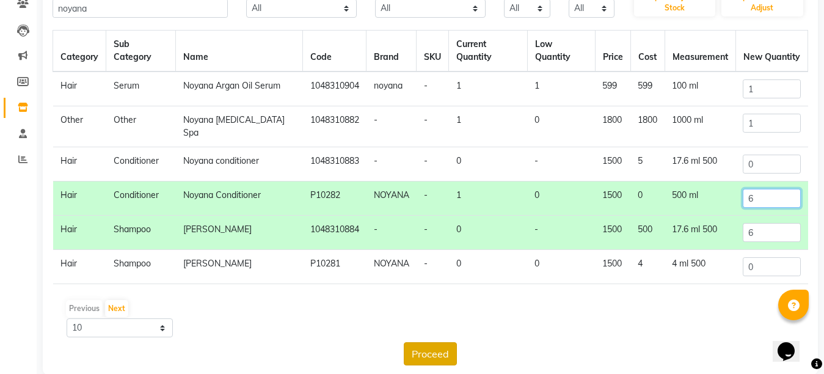
type input "6"
click at [438, 342] on button "Proceed" at bounding box center [430, 353] width 53 height 23
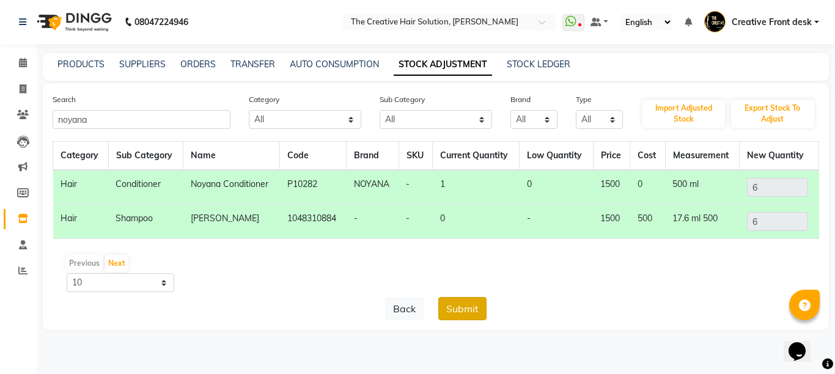
click at [458, 315] on button "Submit" at bounding box center [462, 308] width 48 height 23
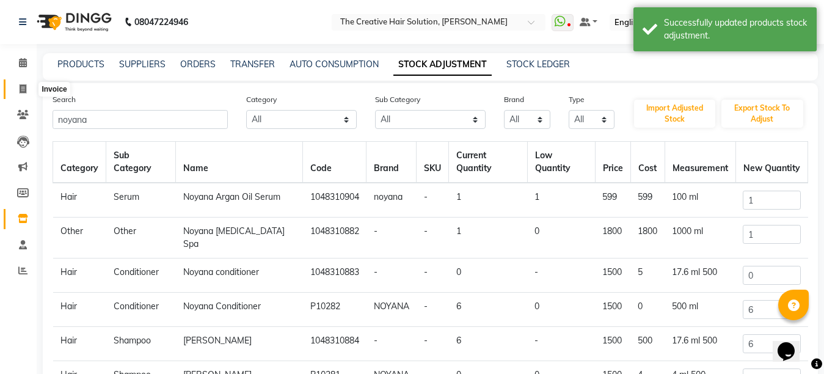
click at [26, 90] on icon at bounding box center [23, 88] width 7 height 9
select select "service"
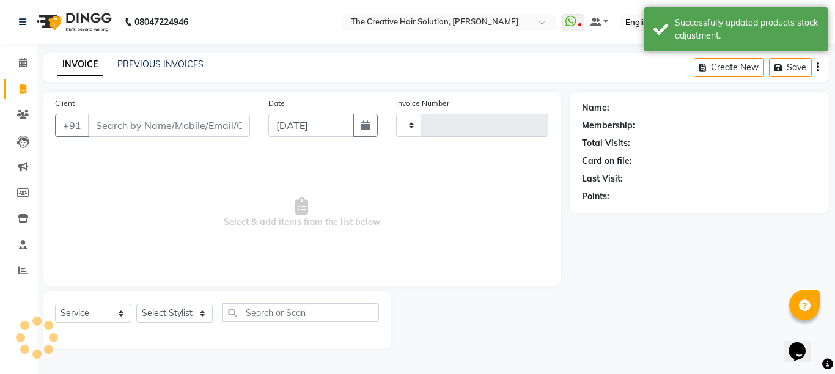
type input "2734"
select select "146"
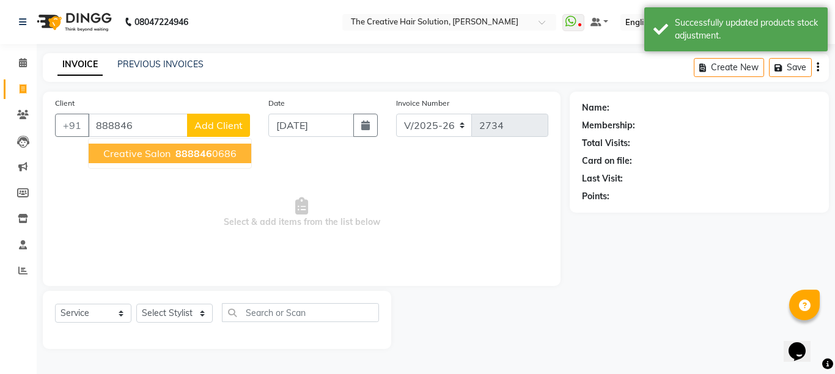
click at [164, 151] on span "Creative Salon" at bounding box center [136, 153] width 67 height 12
type input "8888460686"
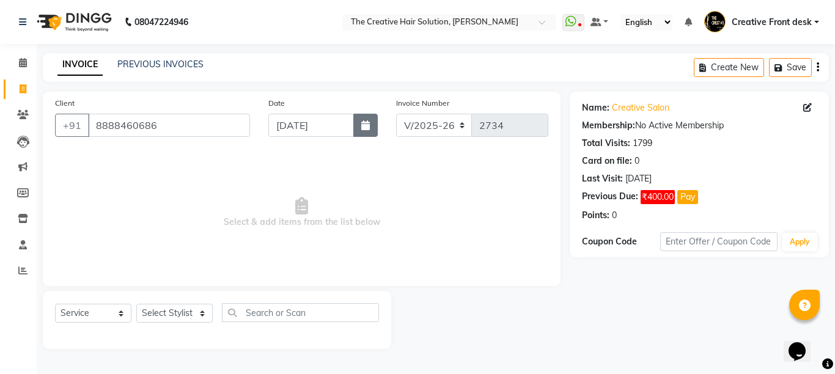
click at [363, 125] on icon "button" at bounding box center [365, 125] width 9 height 10
select select "9"
select select "2025"
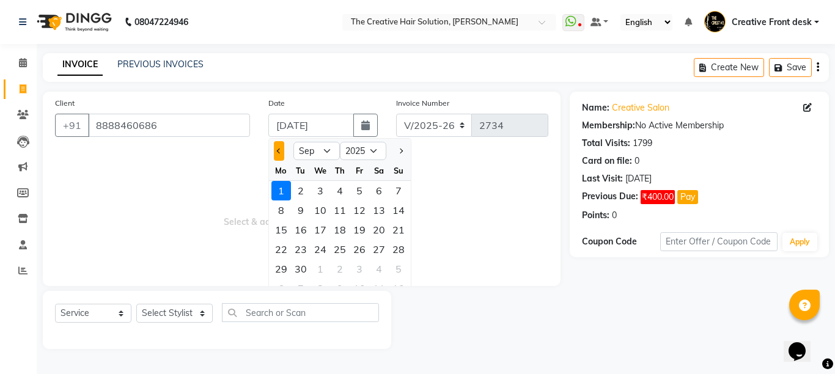
click at [279, 153] on span "Previous month" at bounding box center [279, 150] width 5 height 5
select select "8"
click at [365, 269] on div "29" at bounding box center [359, 269] width 20 height 20
type input "[DATE]"
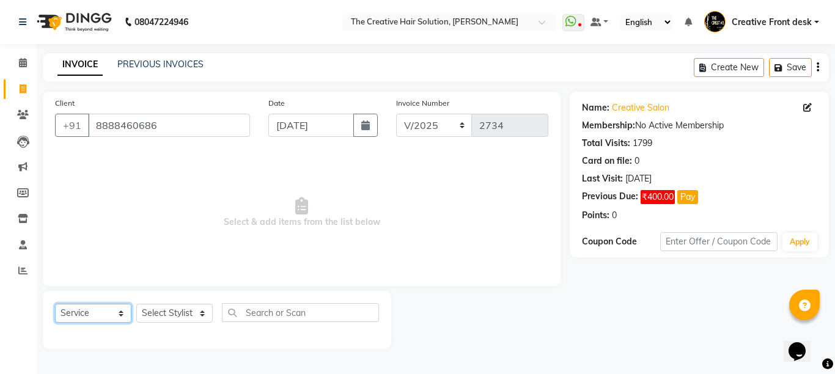
click at [122, 315] on select "Select Service Product Membership Package Voucher Prepaid Gift Card" at bounding box center [93, 313] width 76 height 19
select select "product"
click at [55, 304] on select "Select Service Product Membership Package Voucher Prepaid Gift Card" at bounding box center [93, 313] width 76 height 19
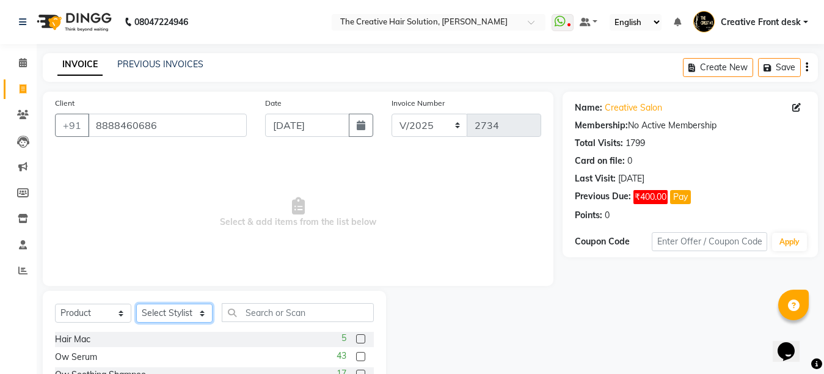
click at [194, 313] on select "Select Stylist Ankit Arti Creative Front desk [PERSON_NAME] Geeta Golu [PERSON_…" at bounding box center [174, 313] width 76 height 19
select select "55240"
click at [136, 304] on select "Select Stylist Ankit Arti Creative Front desk [PERSON_NAME] Geeta Golu [PERSON_…" at bounding box center [174, 313] width 76 height 19
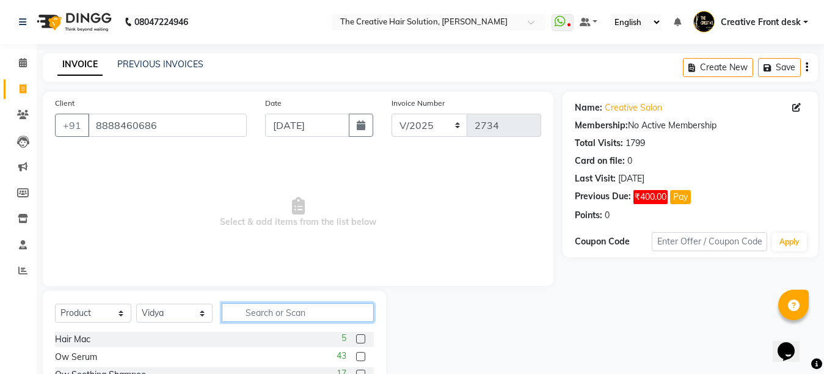
click at [276, 311] on input "text" at bounding box center [298, 312] width 152 height 19
type input "noyana"
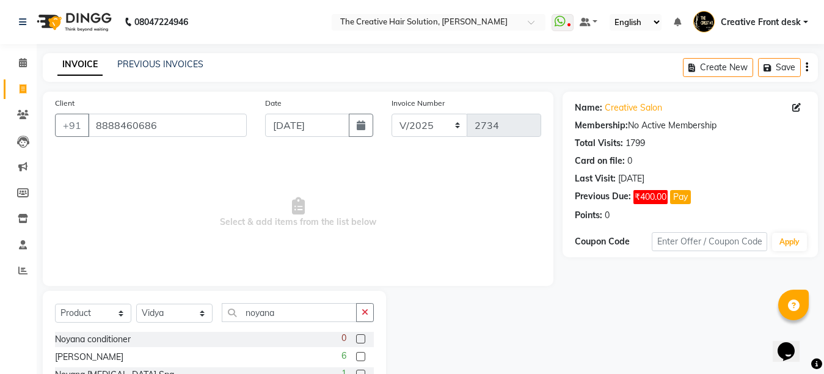
click at [417, 329] on div at bounding box center [474, 373] width 177 height 164
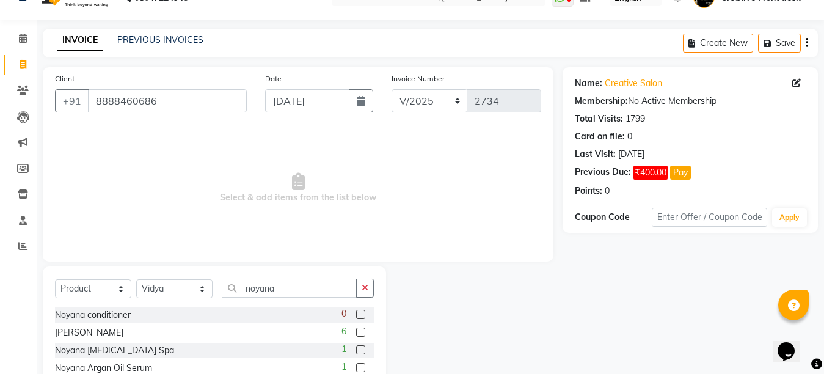
scroll to position [100, 0]
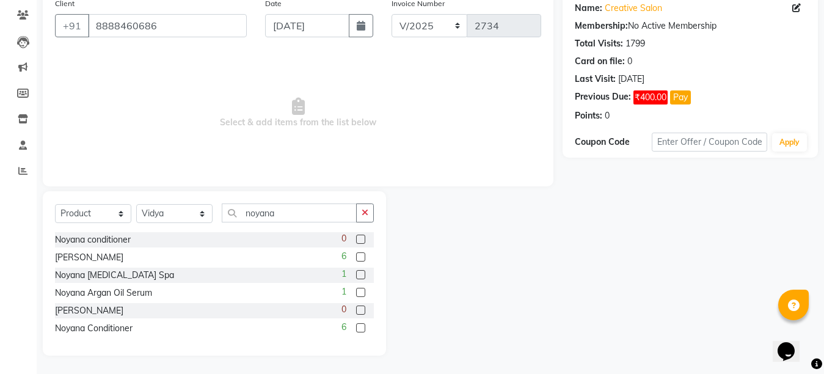
click at [361, 329] on label at bounding box center [360, 327] width 9 height 9
click at [361, 329] on input "checkbox" at bounding box center [360, 328] width 8 height 8
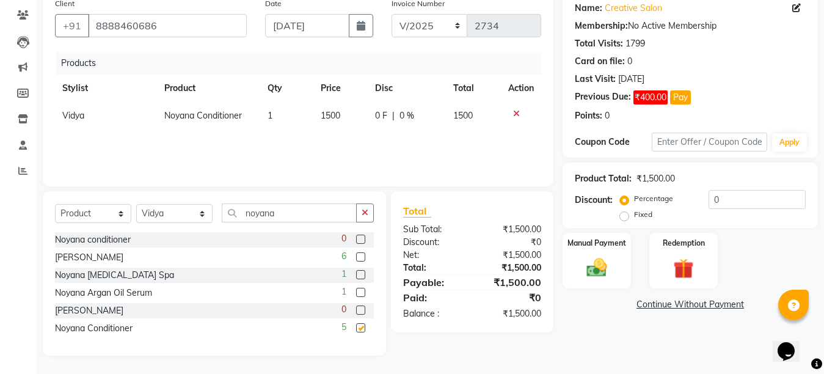
checkbox input "false"
click at [359, 255] on label at bounding box center [360, 256] width 9 height 9
click at [359, 255] on input "checkbox" at bounding box center [360, 258] width 8 height 8
checkbox input "false"
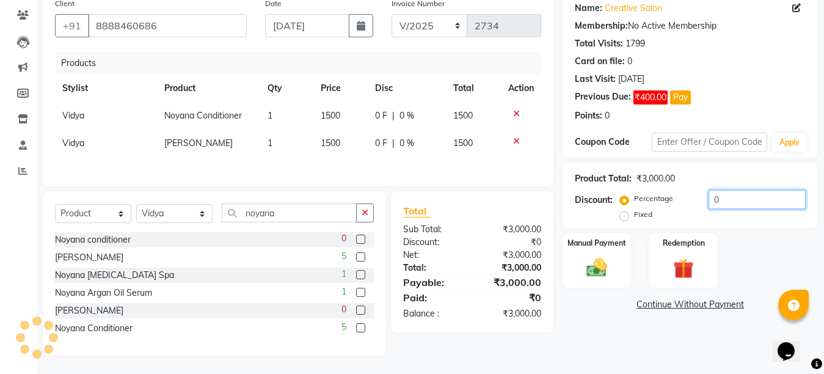
click at [726, 195] on input "0" at bounding box center [757, 199] width 97 height 19
type input "05"
click at [744, 254] on div "Manual Payment Redemption" at bounding box center [691, 261] width 274 height 56
click at [610, 256] on img at bounding box center [597, 267] width 34 height 24
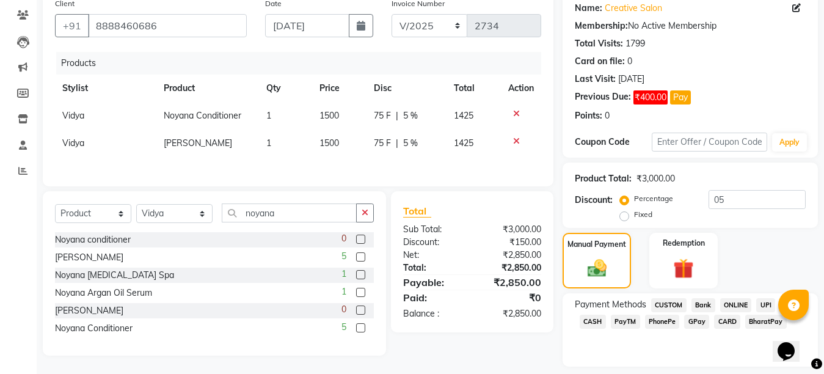
click at [684, 321] on span "GPay" at bounding box center [696, 322] width 25 height 14
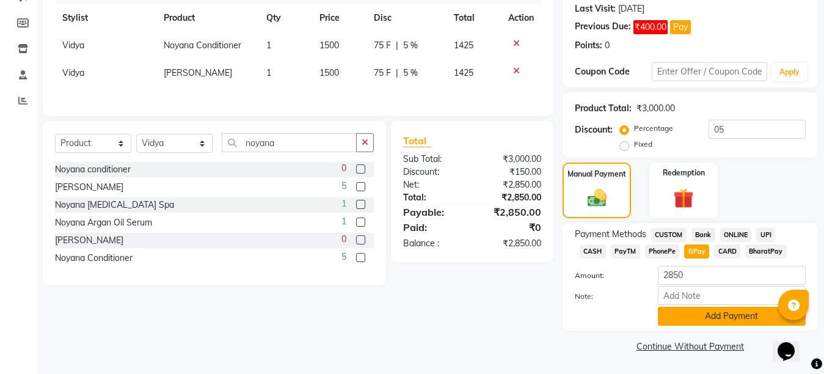
click at [712, 317] on button "Add Payment" at bounding box center [732, 316] width 148 height 19
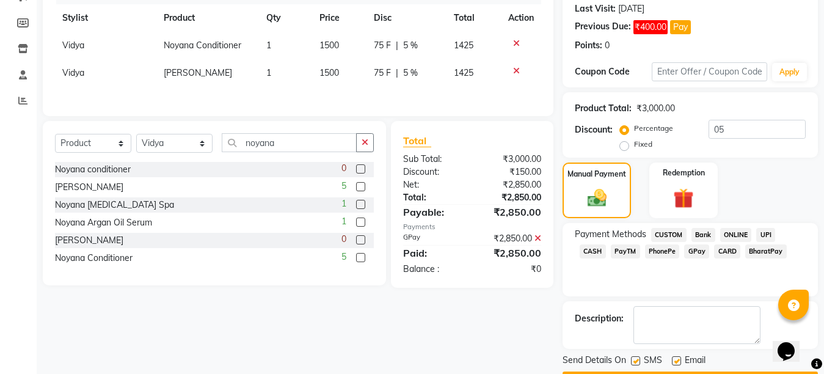
scroll to position [178, 0]
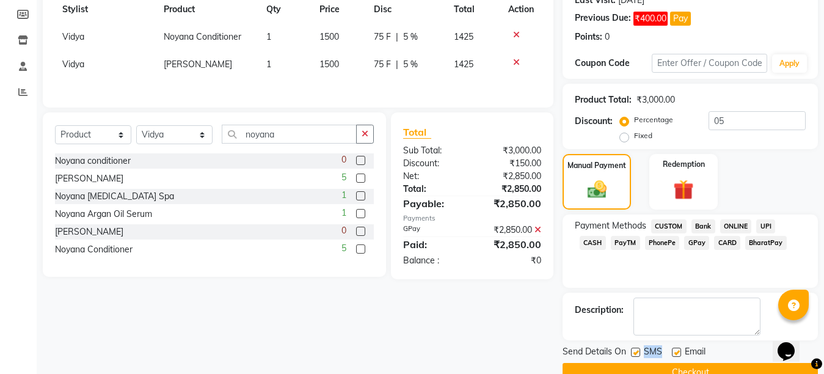
drag, startPoint x: 676, startPoint y: 361, endPoint x: 638, endPoint y: 351, distance: 39.1
click at [638, 351] on div "Send Details On SMS Email" at bounding box center [690, 352] width 255 height 15
click at [638, 351] on label at bounding box center [635, 352] width 9 height 9
click at [638, 351] on input "checkbox" at bounding box center [635, 353] width 8 height 8
checkbox input "false"
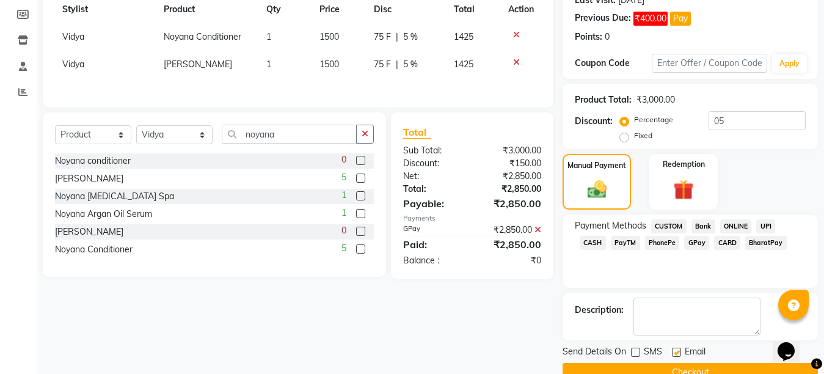
click at [674, 353] on label at bounding box center [676, 352] width 9 height 9
click at [674, 353] on input "checkbox" at bounding box center [676, 353] width 8 height 8
checkbox input "false"
click at [674, 367] on button "Checkout" at bounding box center [690, 372] width 255 height 19
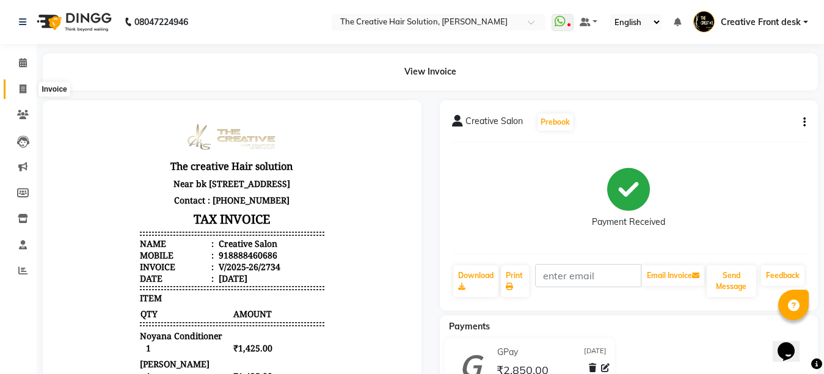
click at [25, 83] on span at bounding box center [22, 89] width 21 height 14
select select "service"
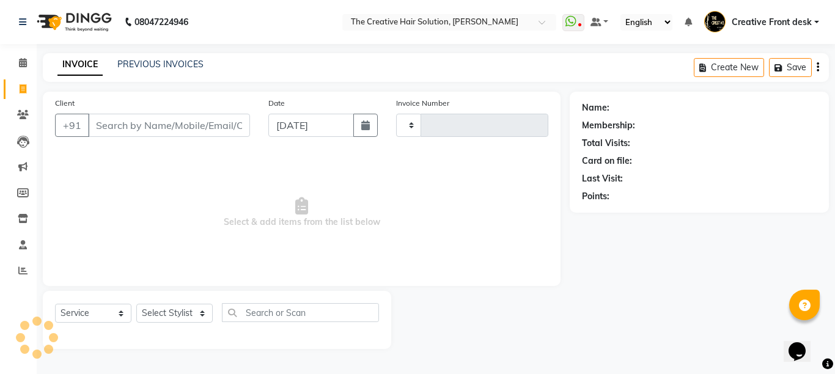
type input "2735"
select select "146"
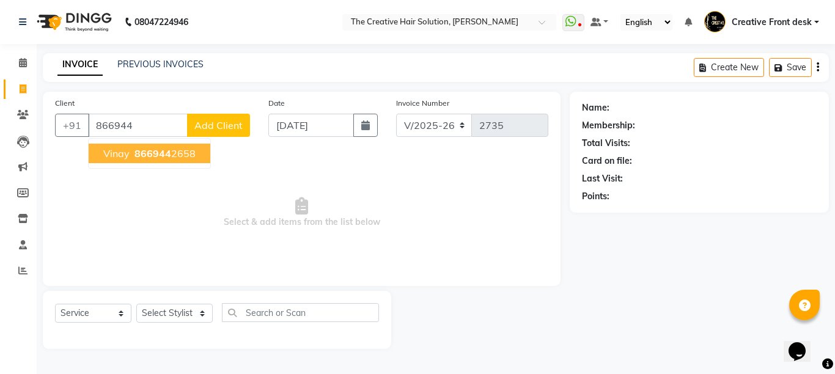
click at [141, 158] on span "866944" at bounding box center [152, 153] width 37 height 12
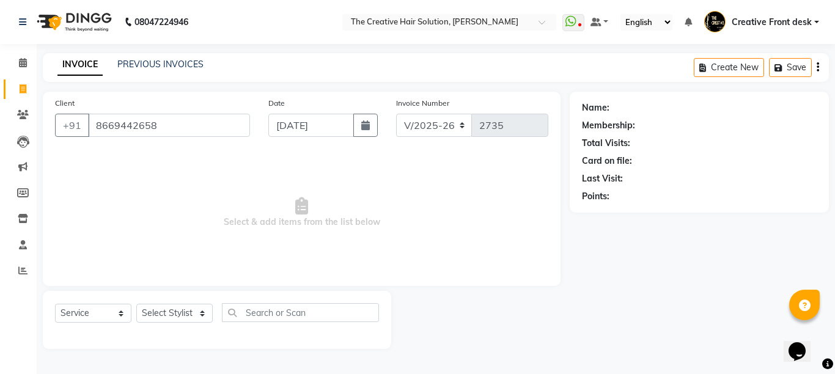
type input "8669442658"
click at [177, 128] on input "8669442658" at bounding box center [169, 125] width 162 height 23
click at [21, 273] on icon at bounding box center [22, 270] width 9 height 9
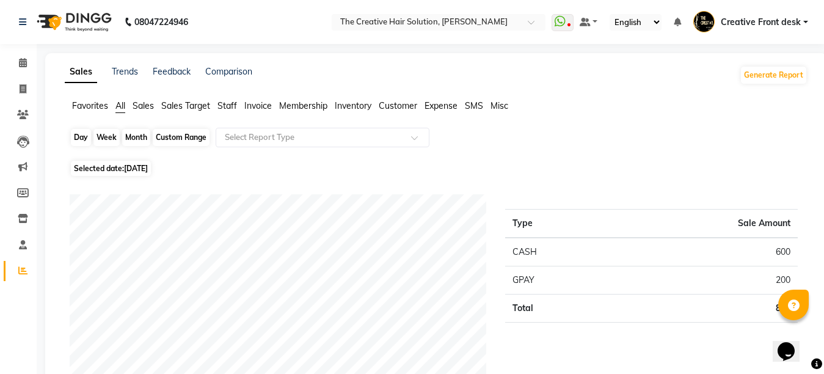
click at [75, 137] on div "Day" at bounding box center [81, 137] width 20 height 17
select select "9"
select select "2025"
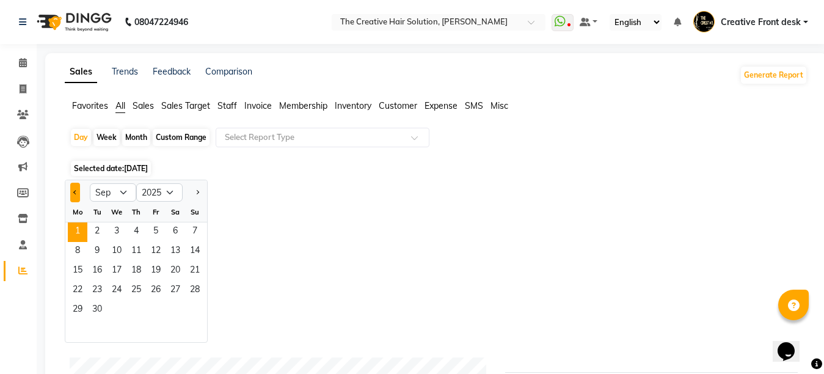
click at [73, 189] on button "Previous month" at bounding box center [75, 193] width 10 height 20
select select "8"
click at [155, 305] on span "29" at bounding box center [156, 311] width 20 height 20
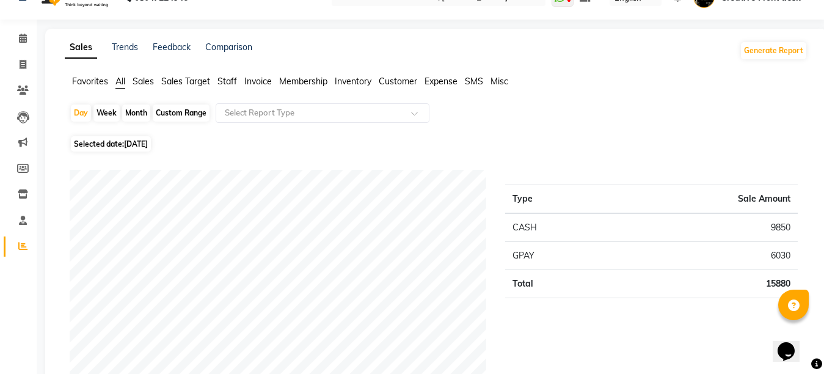
scroll to position [73, 0]
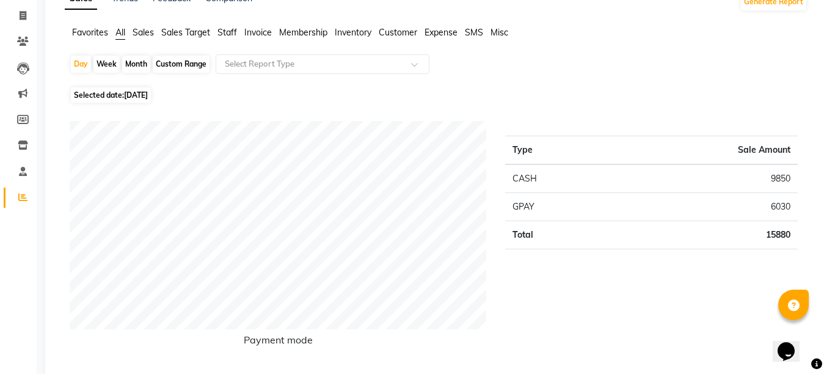
click at [439, 31] on span "Expense" at bounding box center [441, 32] width 33 height 11
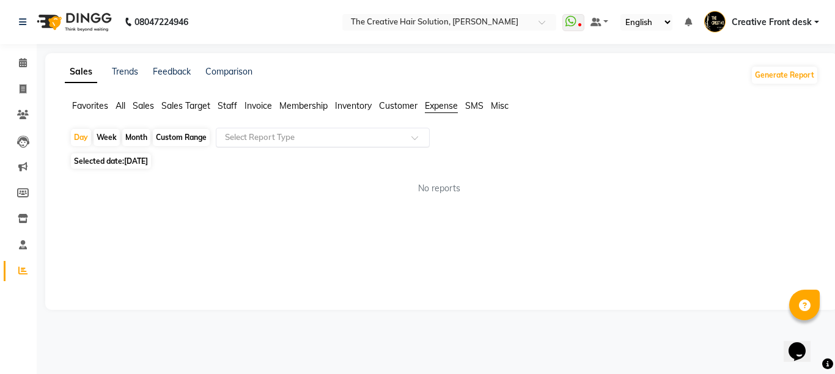
click at [406, 136] on div at bounding box center [322, 137] width 213 height 12
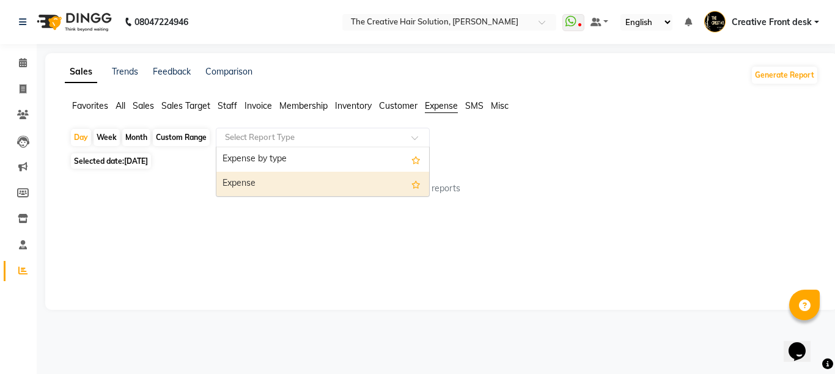
click at [345, 191] on div "Expense" at bounding box center [322, 184] width 213 height 24
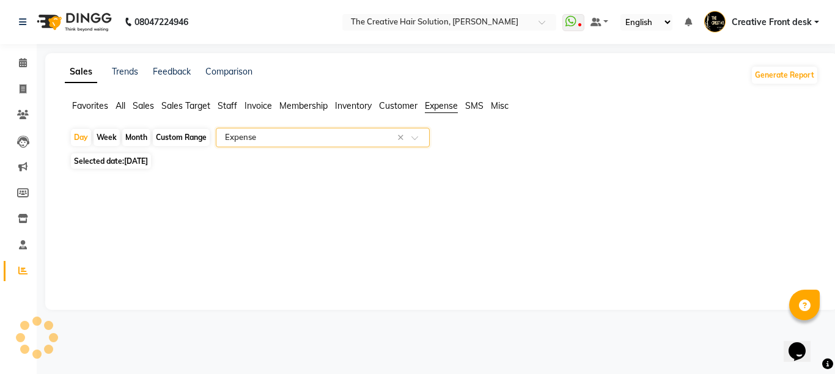
select select "pdf"
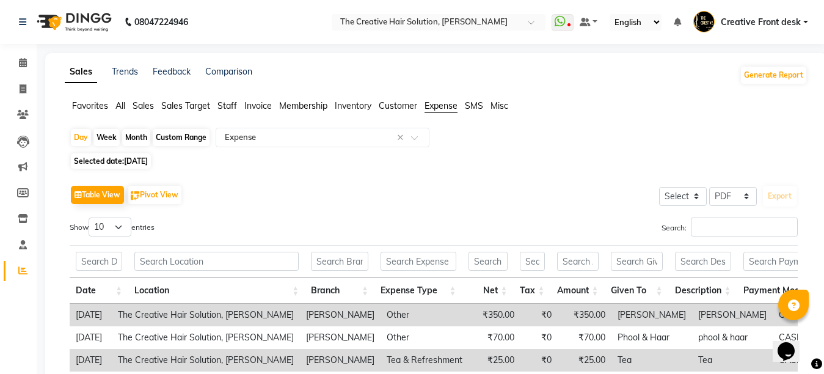
click at [345, 191] on div "Table View Pivot View Select Select CSV PDF Export" at bounding box center [434, 195] width 728 height 26
click at [226, 108] on span "Staff" at bounding box center [227, 105] width 20 height 11
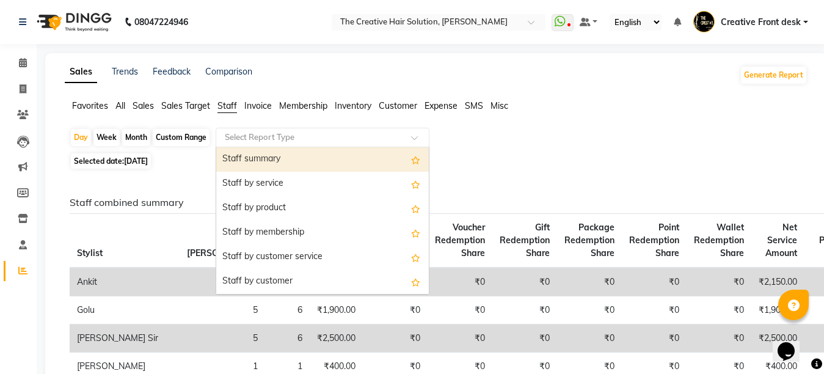
click at [300, 138] on input "text" at bounding box center [310, 137] width 176 height 12
click at [296, 160] on div "Staff summary" at bounding box center [322, 159] width 213 height 24
select select "pdf"
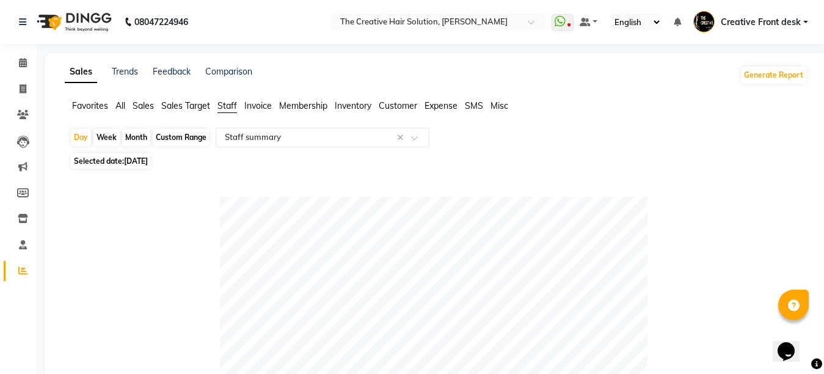
click at [296, 160] on div "Selected date: [DATE]" at bounding box center [439, 161] width 738 height 13
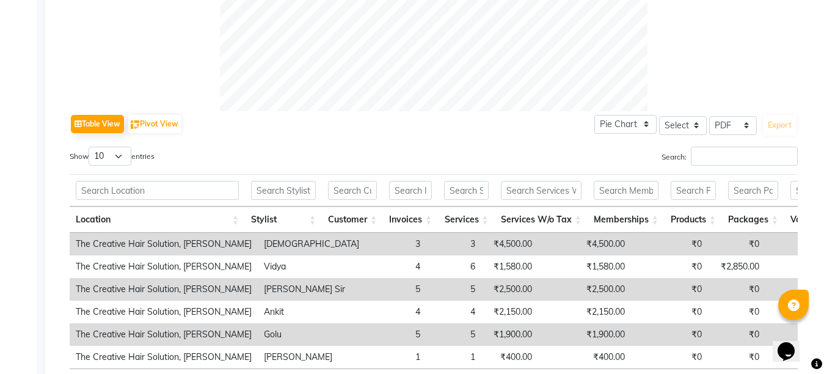
scroll to position [538, 0]
